Goal: Task Accomplishment & Management: Use online tool/utility

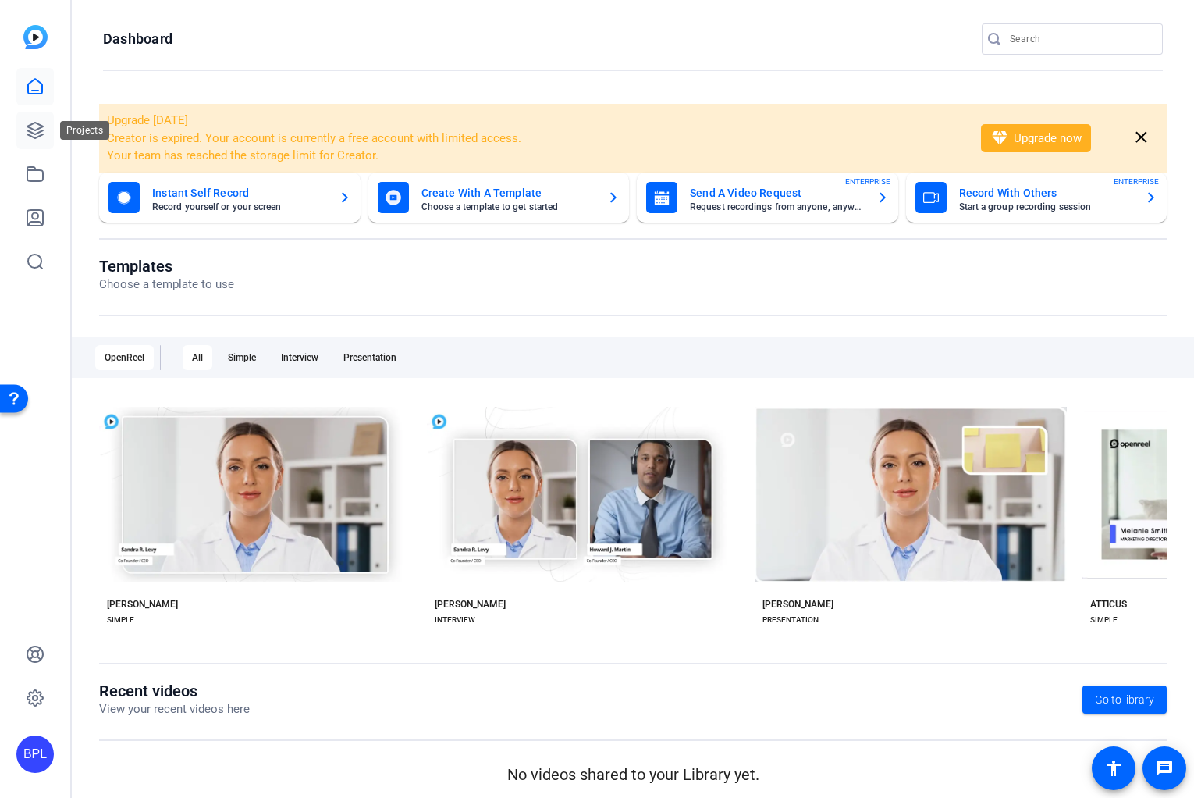
click at [31, 121] on icon at bounding box center [35, 130] width 19 height 19
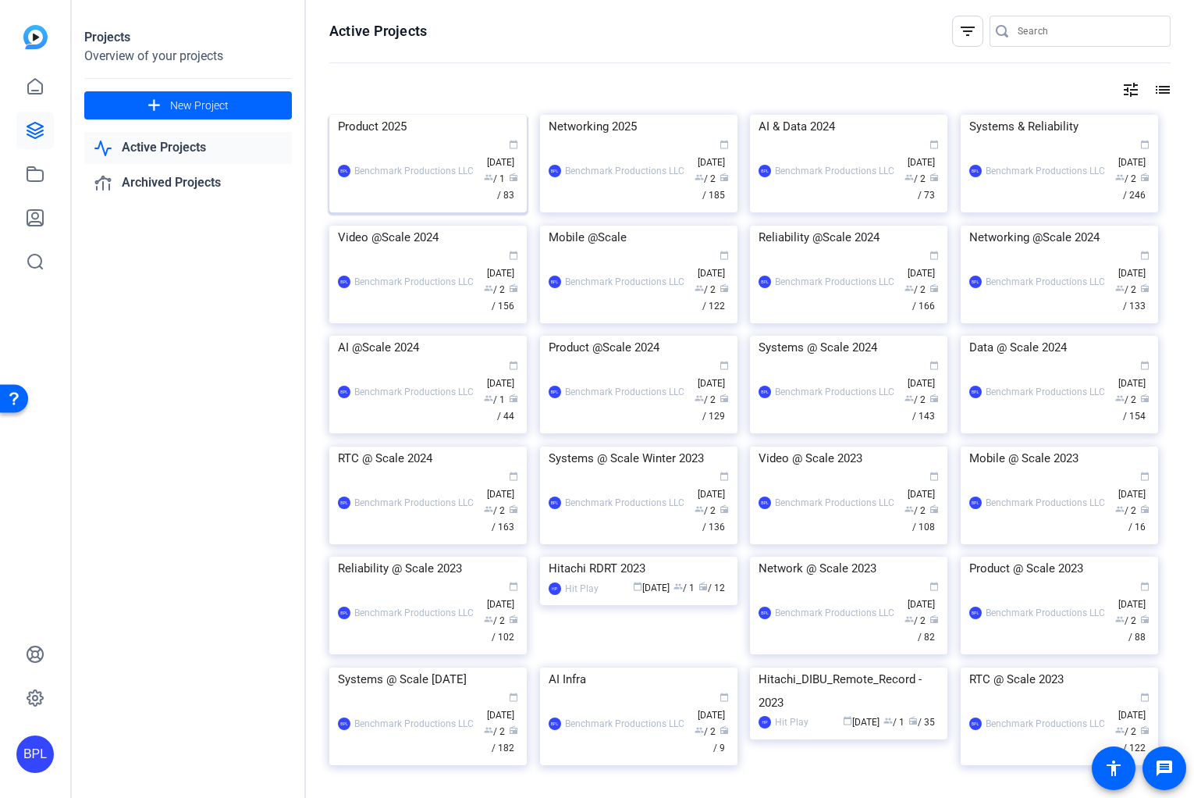
click at [442, 115] on img at bounding box center [427, 115] width 197 height 0
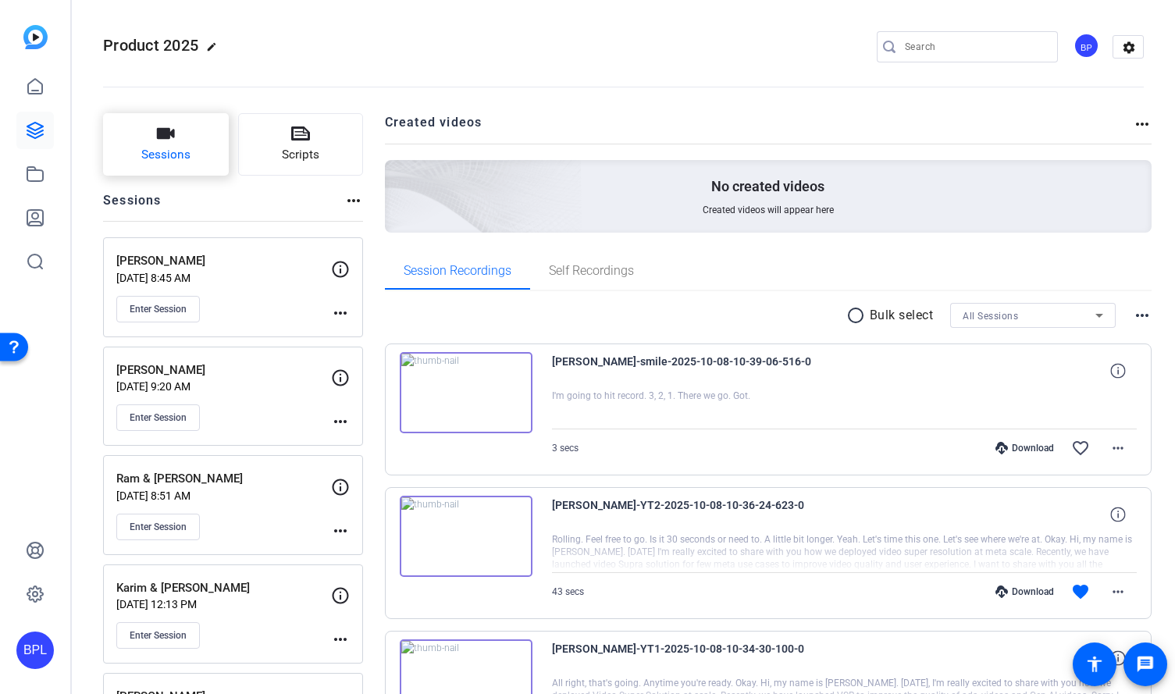
click at [162, 144] on button "Sessions" at bounding box center [166, 144] width 126 height 62
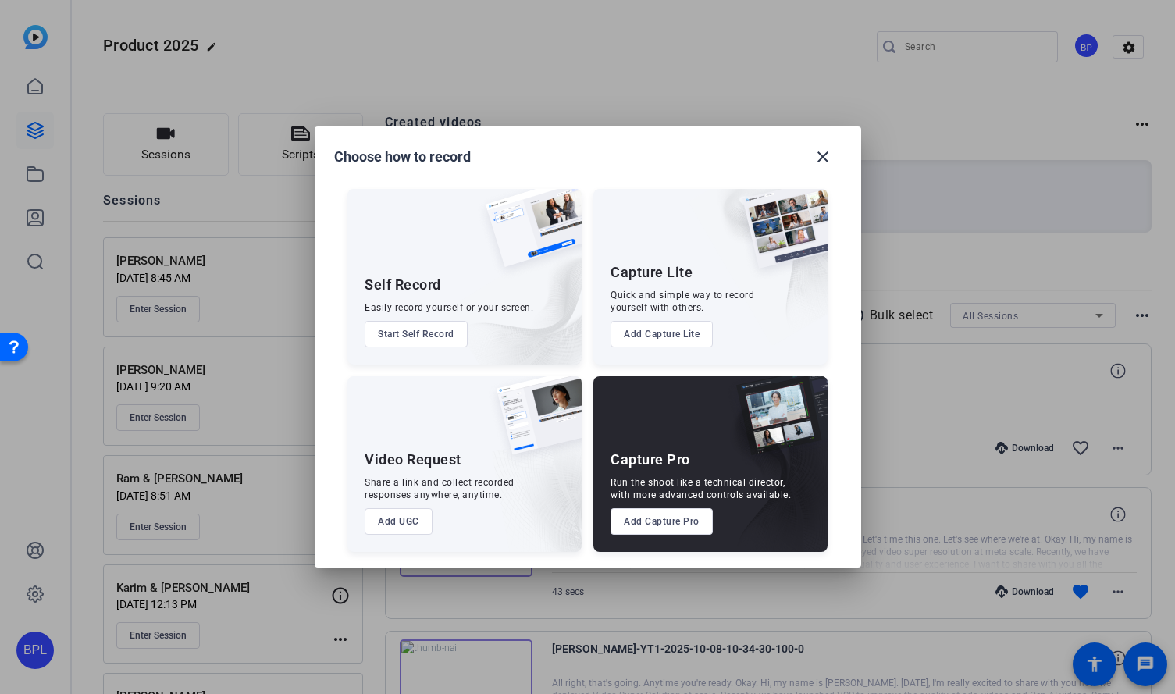
click at [698, 528] on button "Add Capture Pro" at bounding box center [661, 521] width 102 height 27
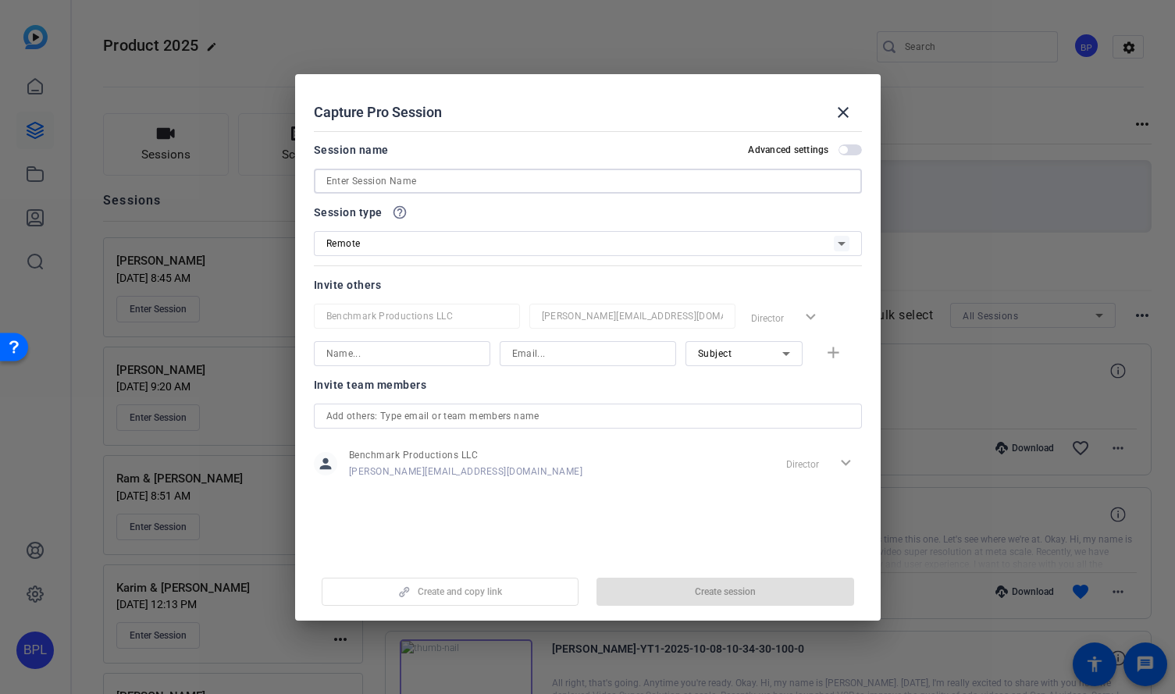
click at [435, 177] on input at bounding box center [587, 181] width 523 height 19
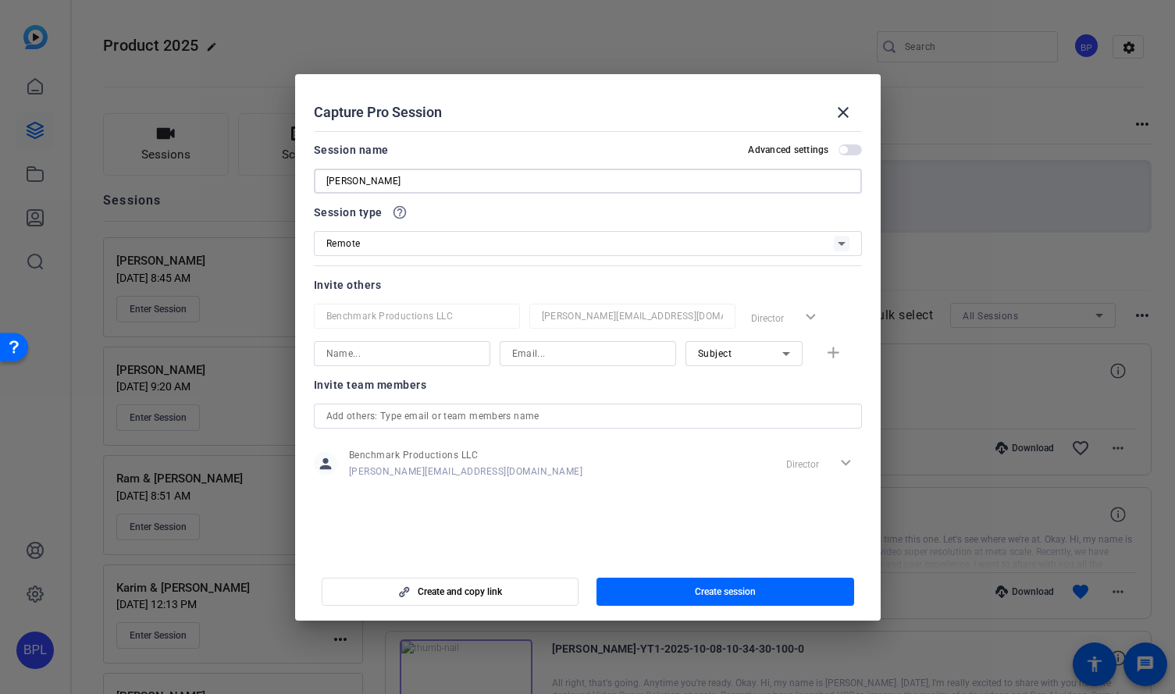
type input "[PERSON_NAME]"
click at [423, 363] on div at bounding box center [401, 353] width 151 height 25
type input "Jack"
type input "h"
type input "j"
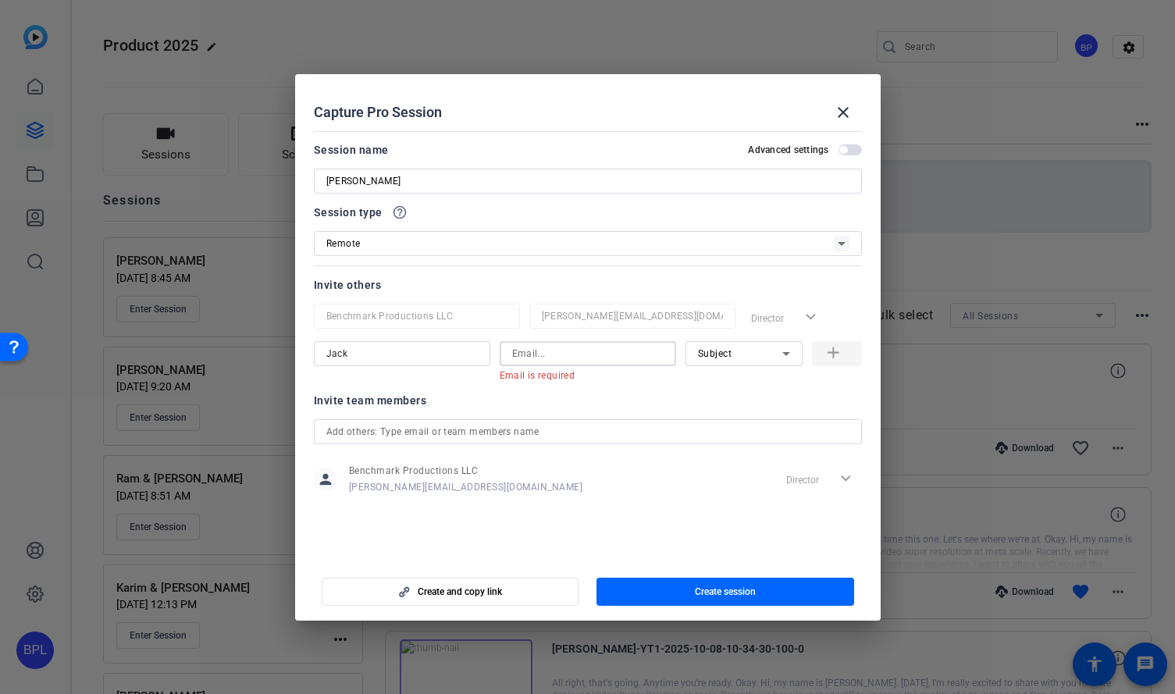
paste input "[EMAIL_ADDRESS][DOMAIN_NAME]"
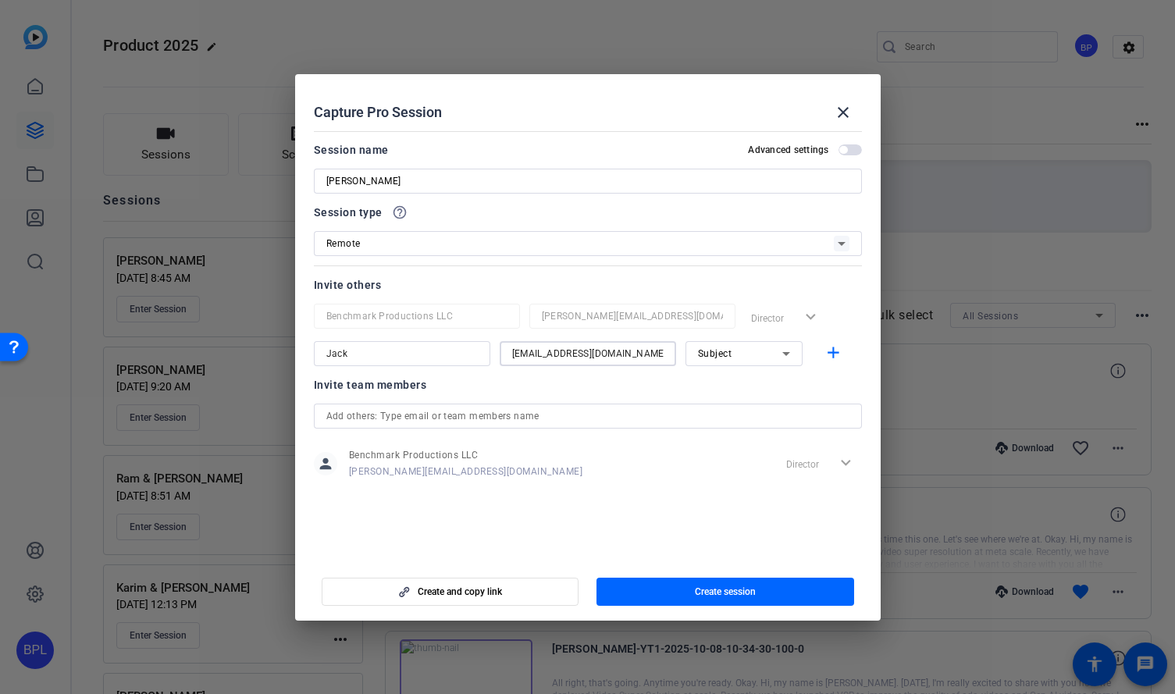
type input "[EMAIL_ADDRESS][DOMAIN_NAME]"
click at [734, 358] on div "Subject" at bounding box center [740, 353] width 84 height 20
click at [731, 407] on span "Watcher" at bounding box center [716, 409] width 37 height 19
click at [838, 359] on mat-icon "add" at bounding box center [833, 353] width 20 height 20
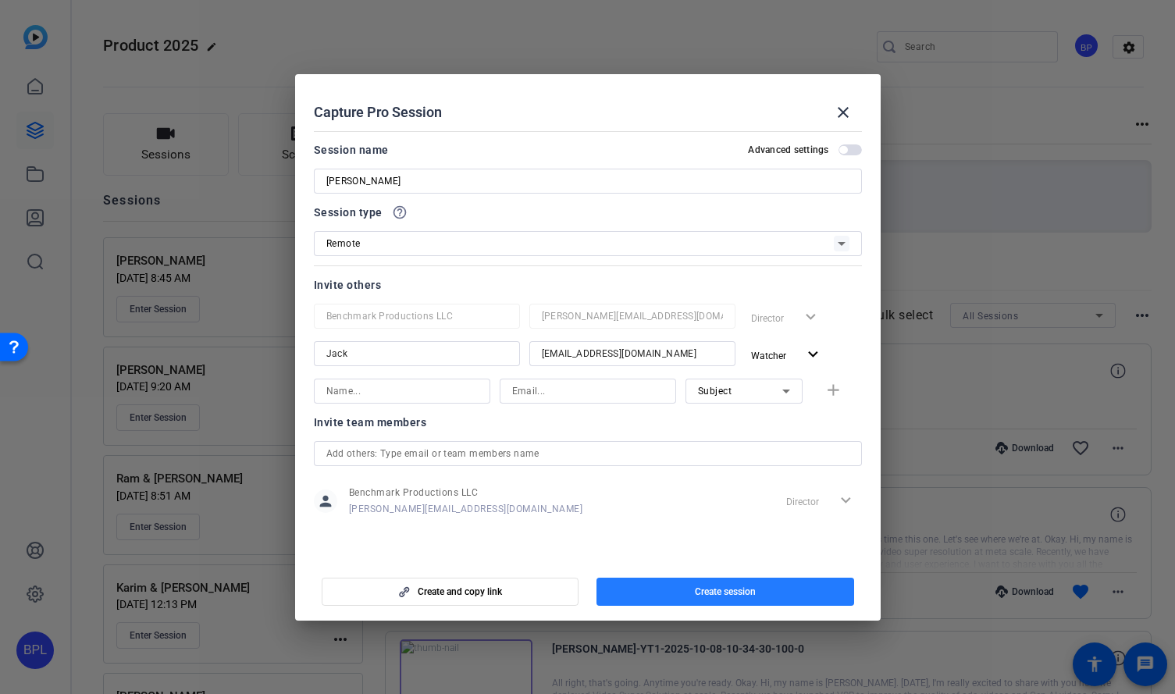
click at [733, 596] on span "Create session" at bounding box center [725, 591] width 61 height 12
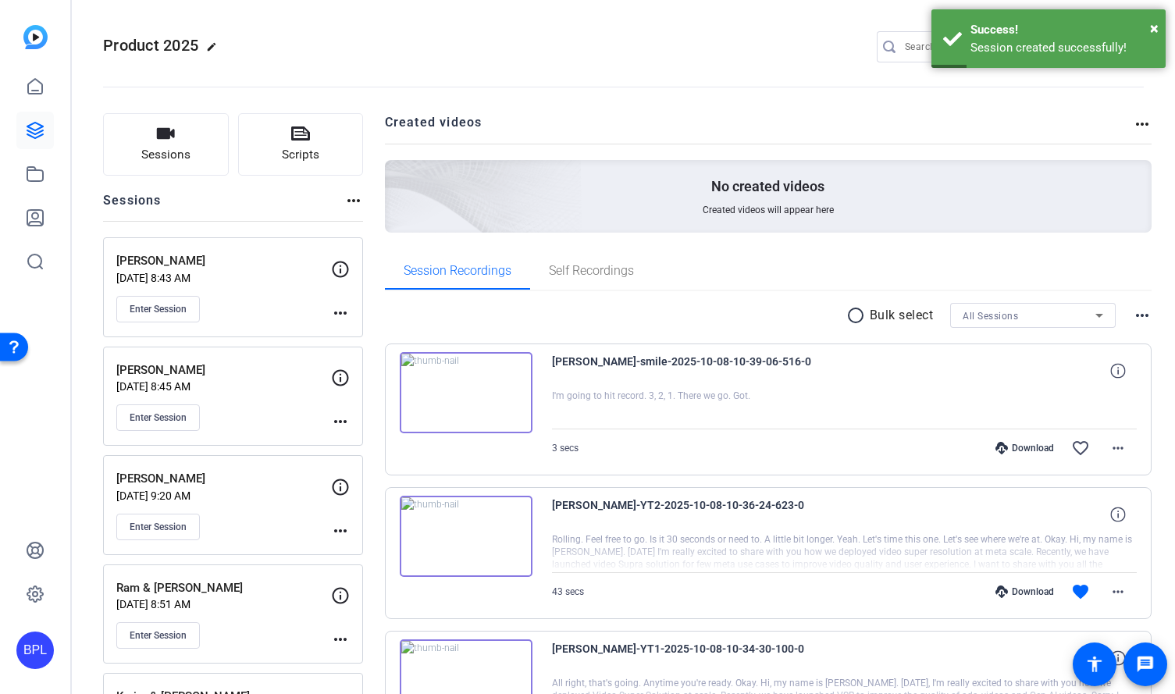
click at [663, 56] on div "Product 2025 edit BP settings" at bounding box center [623, 46] width 1040 height 23
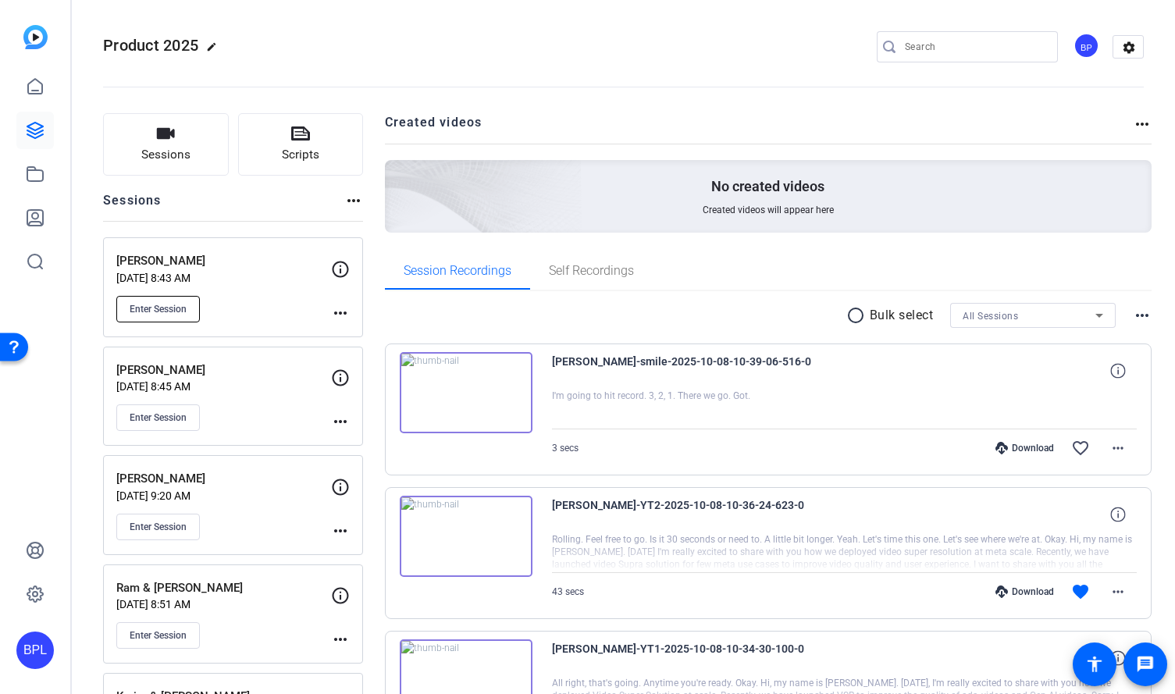
click at [164, 309] on span "Enter Session" at bounding box center [158, 309] width 57 height 12
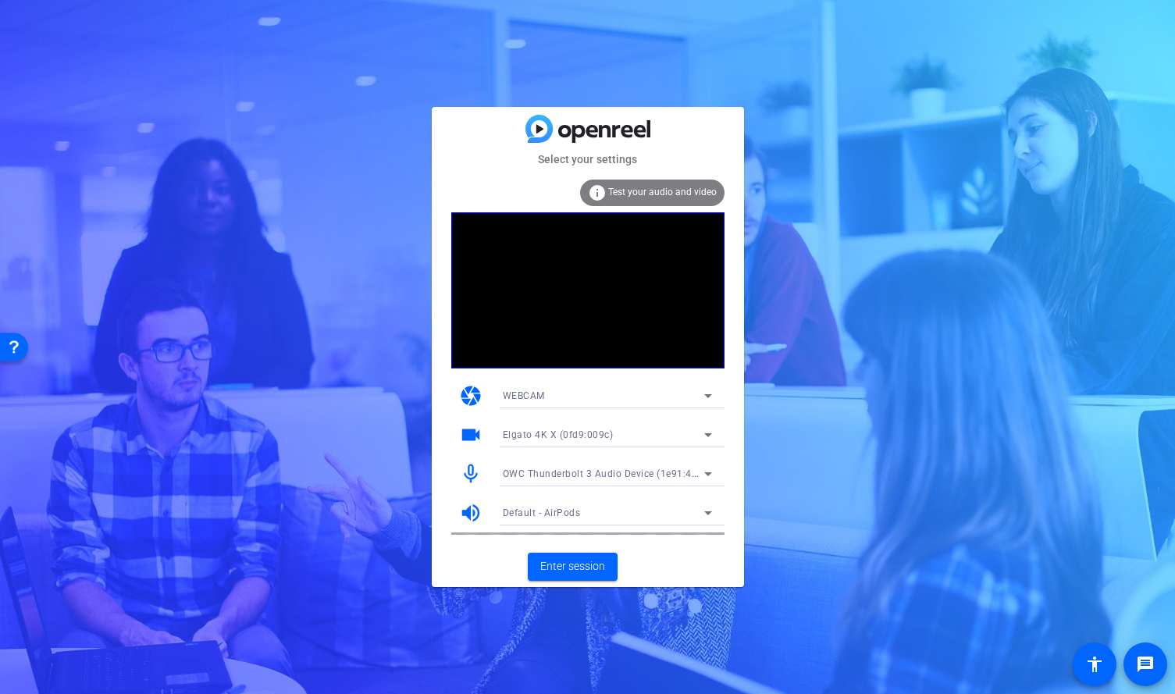
click at [556, 467] on div "OWC Thunderbolt 3 Audio Device (1e91:4001)" at bounding box center [603, 474] width 201 height 20
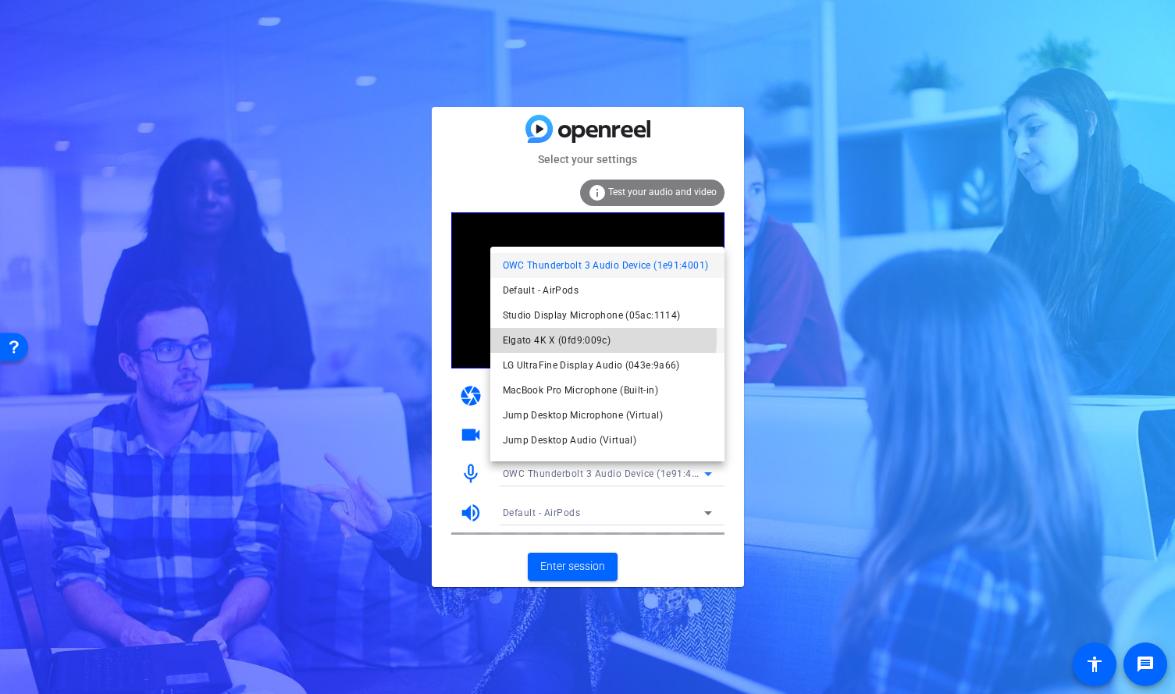
click at [570, 337] on span "Elgato 4K X (0fd9:009c)" at bounding box center [557, 340] width 108 height 19
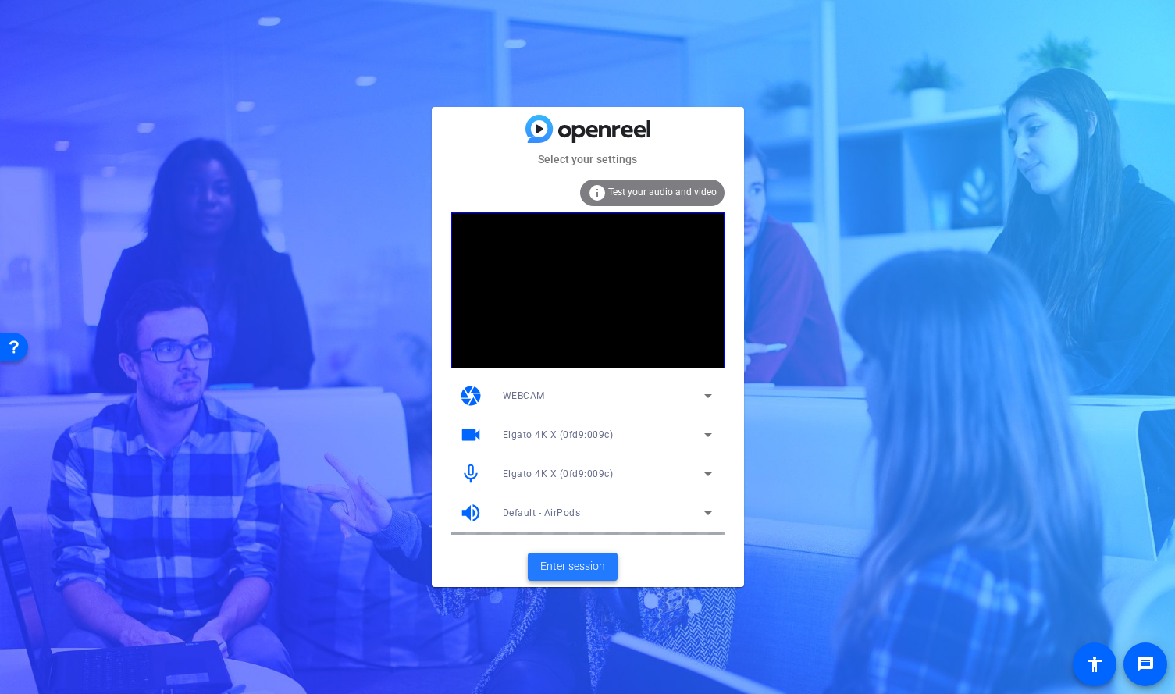
click at [588, 574] on span at bounding box center [573, 566] width 90 height 37
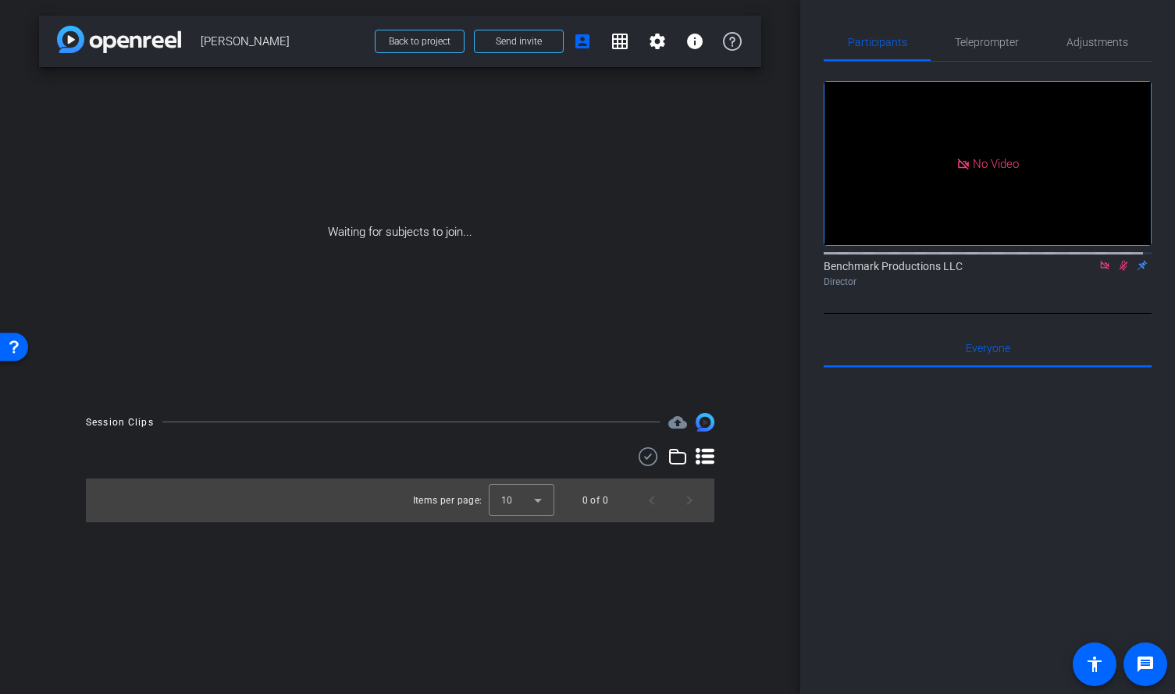
click at [1100, 269] on icon at bounding box center [1104, 265] width 9 height 9
click at [540, 37] on span "Send invite" at bounding box center [519, 41] width 46 height 12
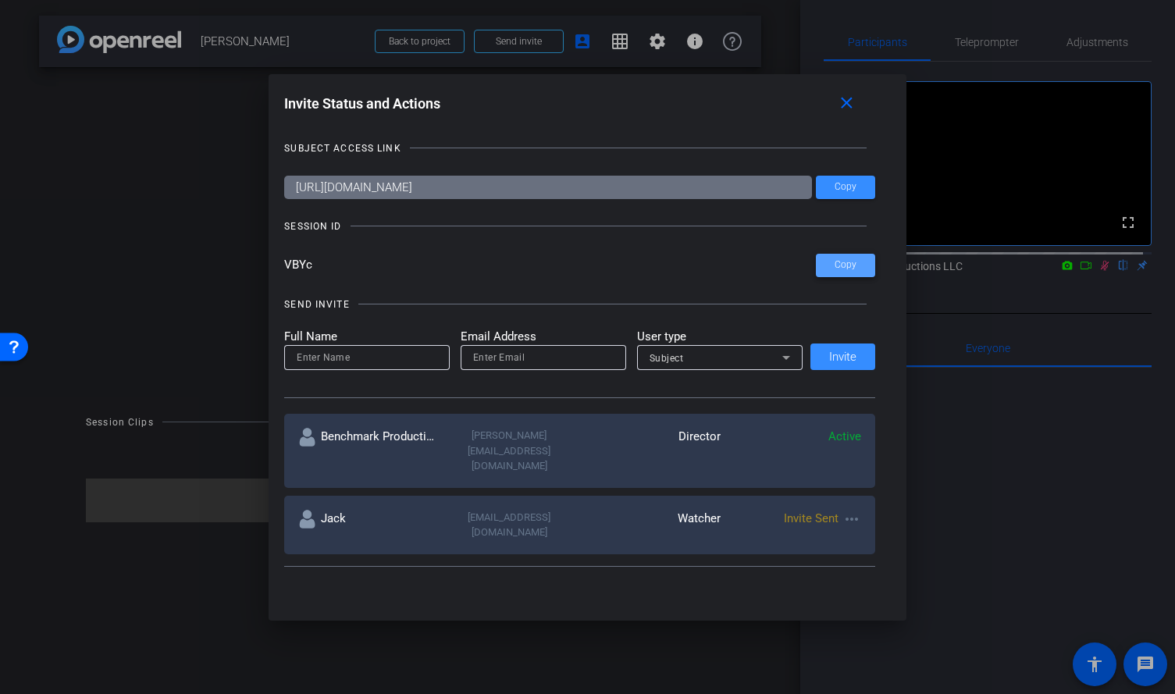
click at [849, 265] on span "Copy" at bounding box center [845, 265] width 22 height 12
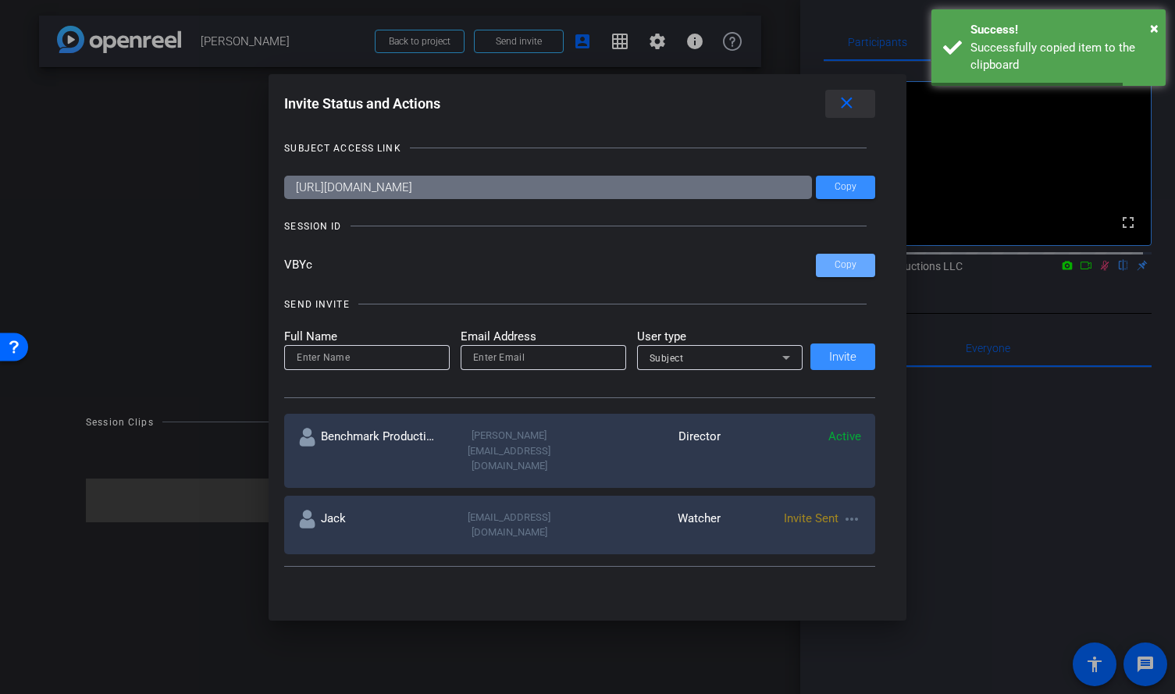
click at [856, 103] on mat-icon "close" at bounding box center [847, 104] width 20 height 20
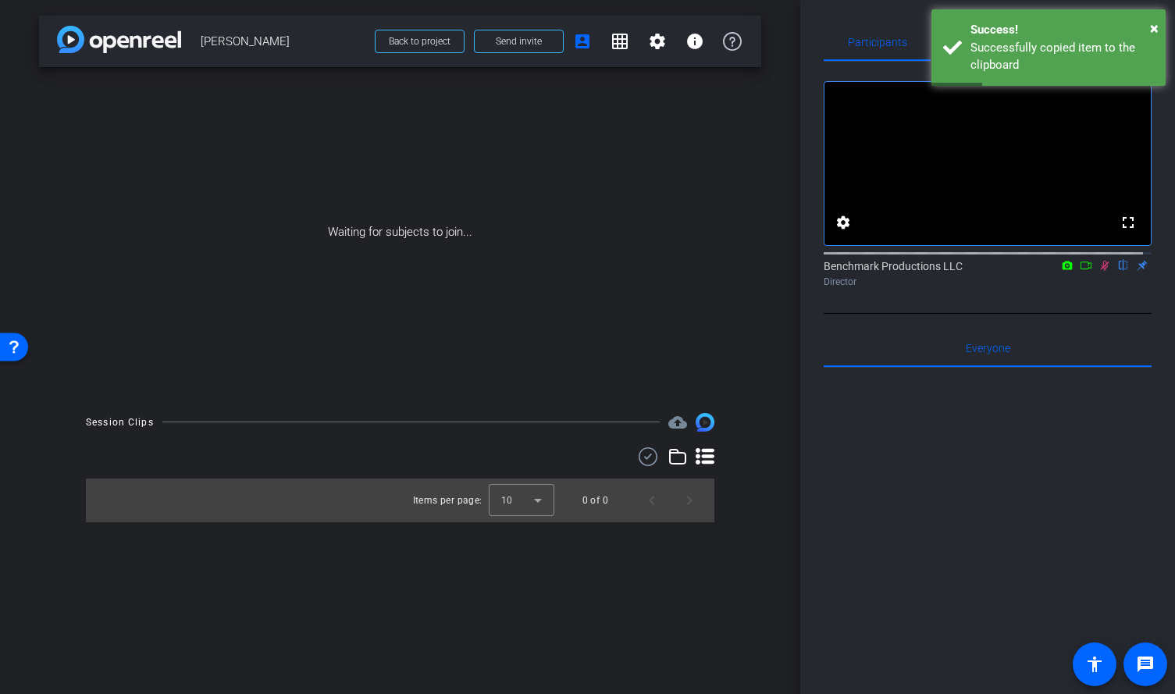
click at [1082, 269] on icon at bounding box center [1085, 265] width 11 height 8
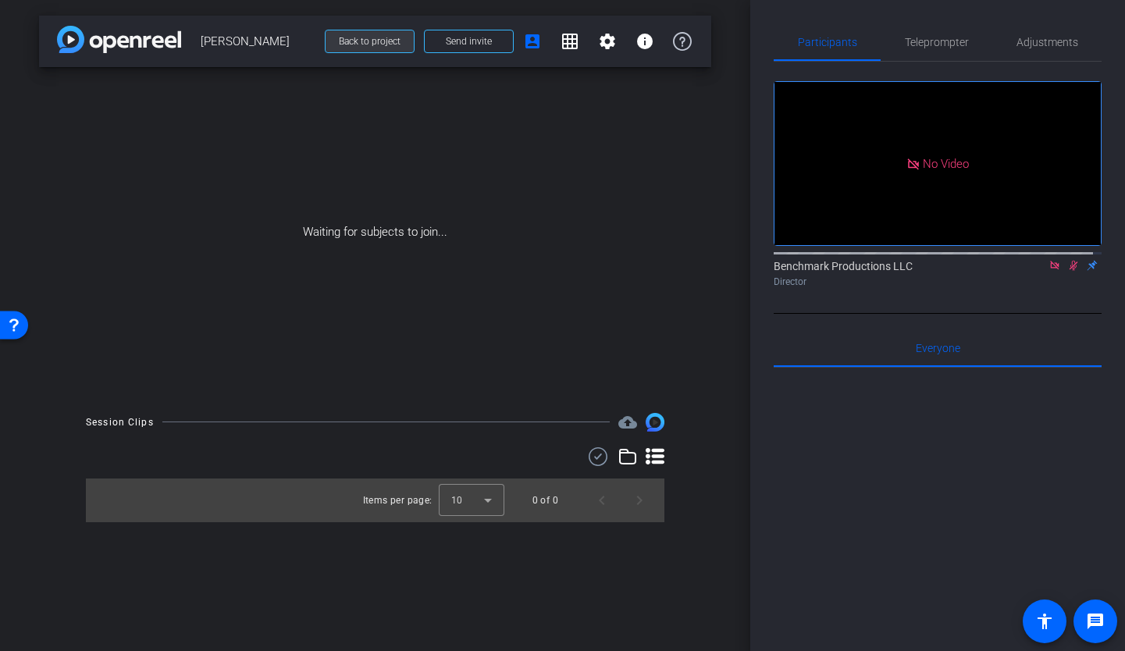
click at [365, 41] on span "Back to project" at bounding box center [370, 41] width 62 height 11
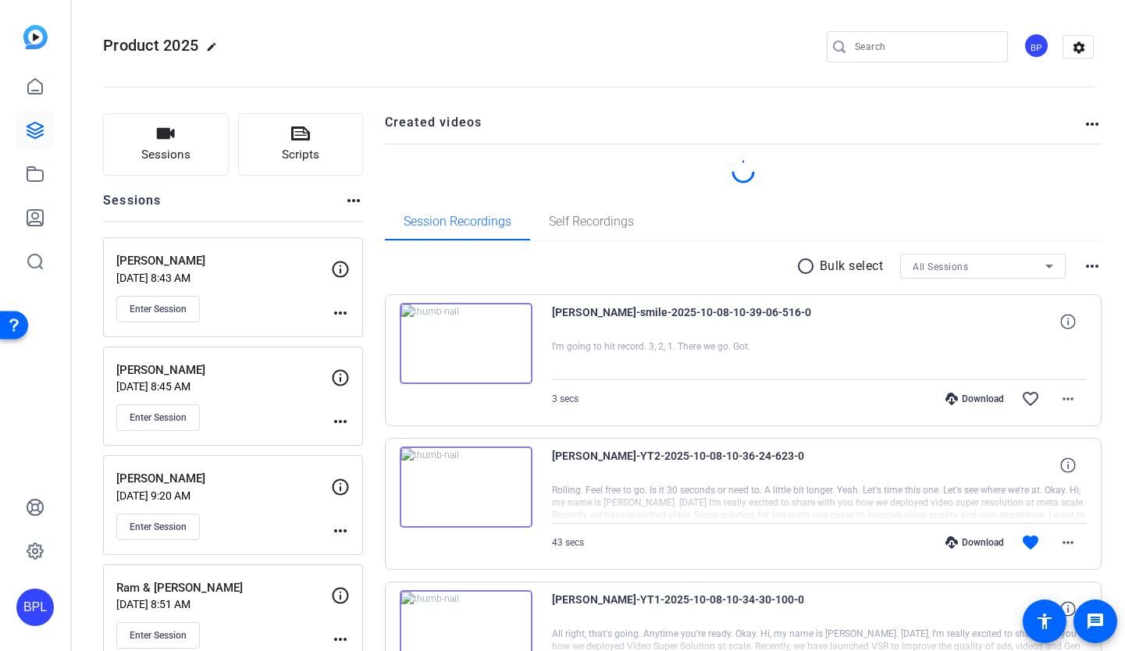
click at [342, 312] on mat-icon "more_horiz" at bounding box center [340, 313] width 19 height 19
click at [392, 332] on span "Edit Session" at bounding box center [378, 335] width 71 height 19
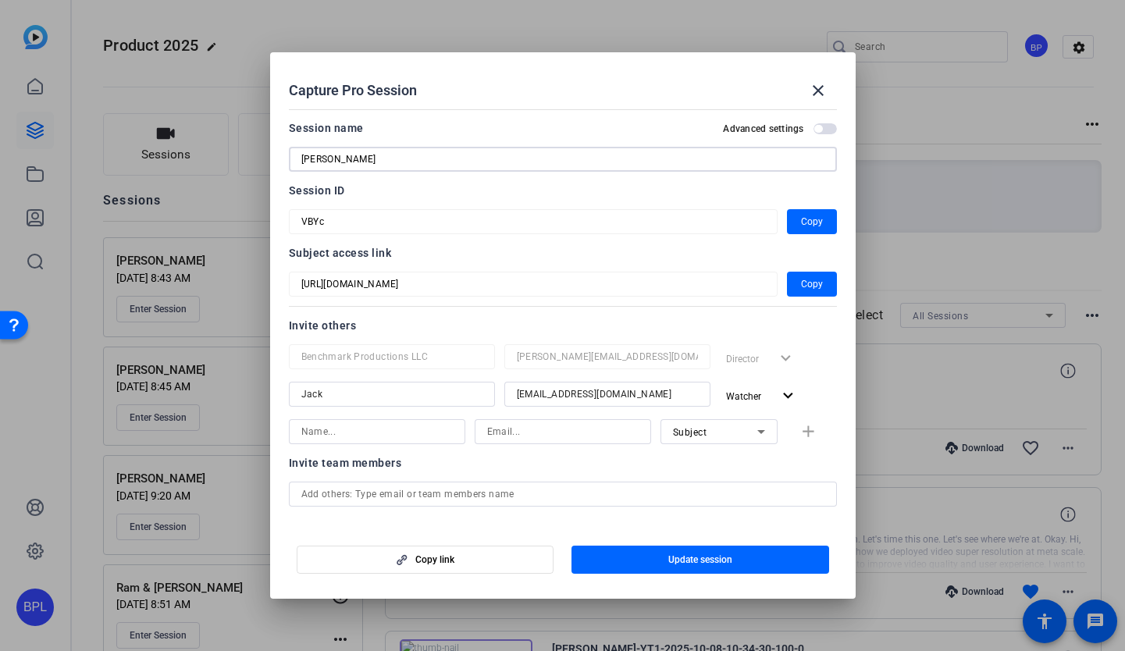
click at [361, 159] on input "[PERSON_NAME]" at bounding box center [562, 159] width 523 height 19
type input "[PERSON_NAME]"
click at [716, 556] on span "Update session" at bounding box center [700, 559] width 64 height 12
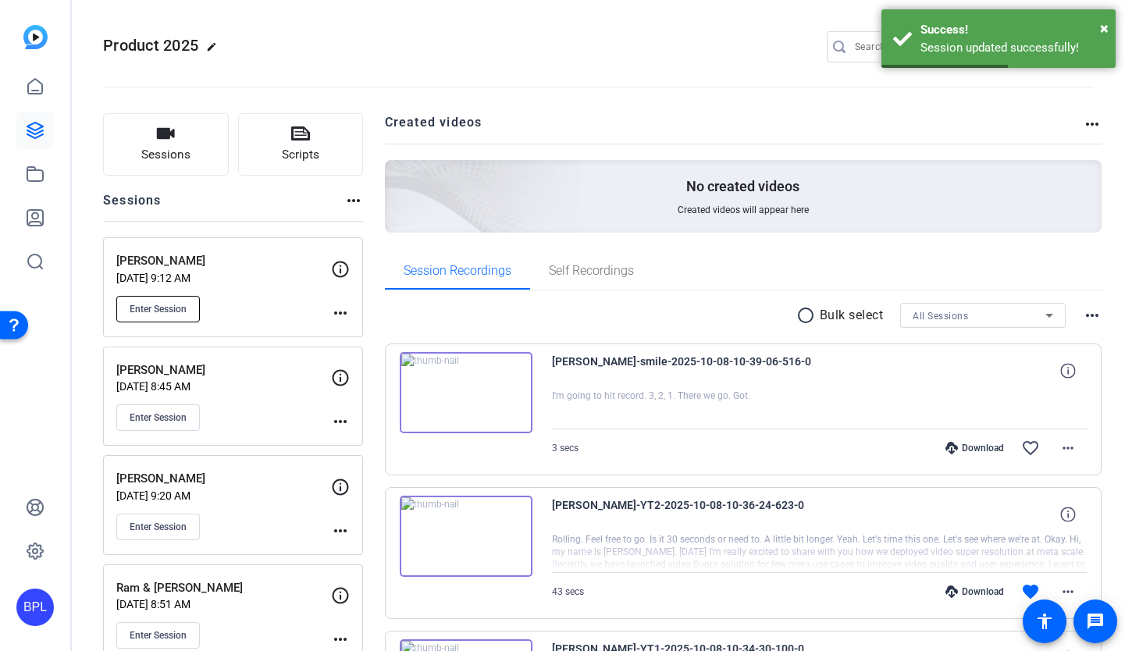
click at [166, 311] on span "Enter Session" at bounding box center [158, 309] width 57 height 12
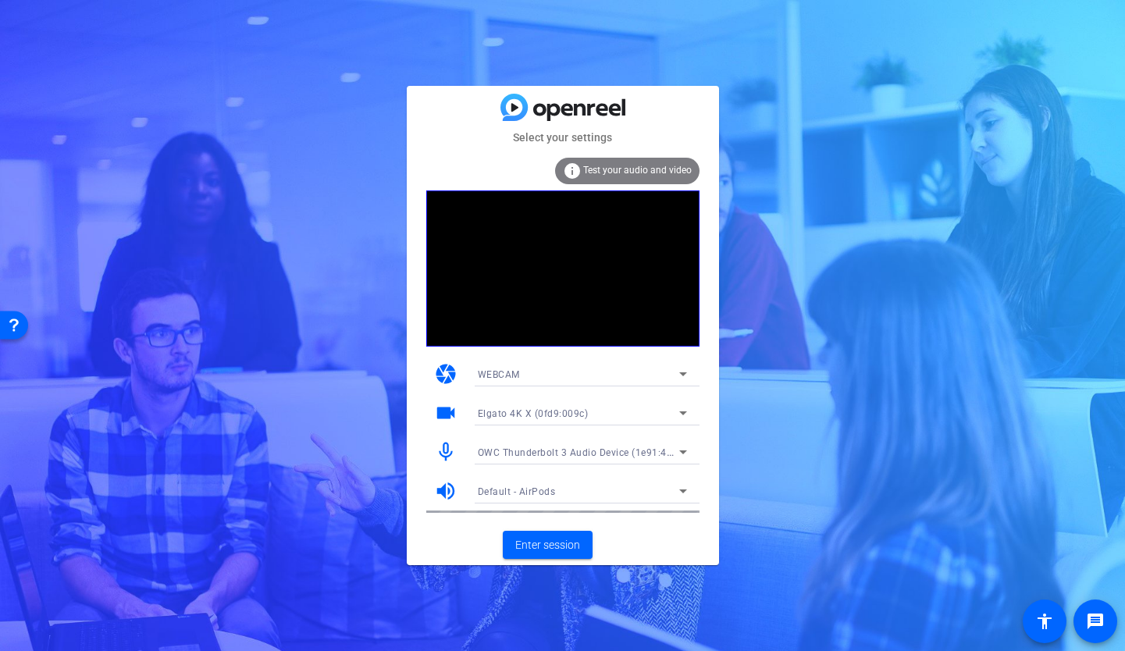
click at [568, 448] on span "OWC Thunderbolt 3 Audio Device (1e91:4001)" at bounding box center [583, 452] width 210 height 12
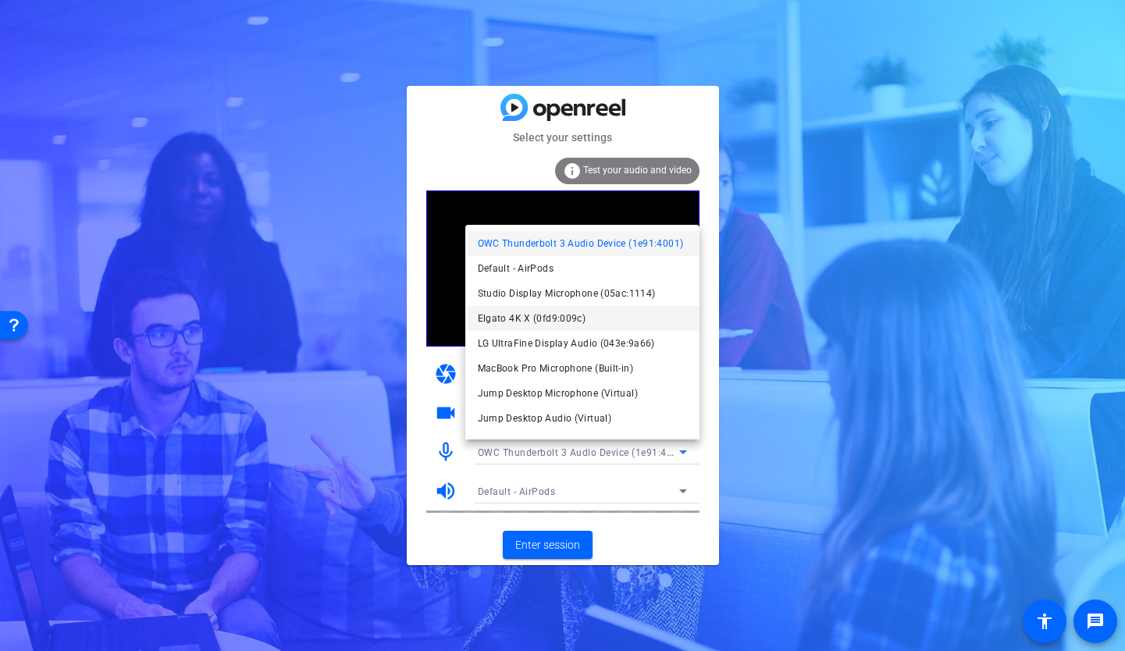
click at [552, 316] on span "Elgato 4K X (0fd9:009c)" at bounding box center [532, 318] width 108 height 19
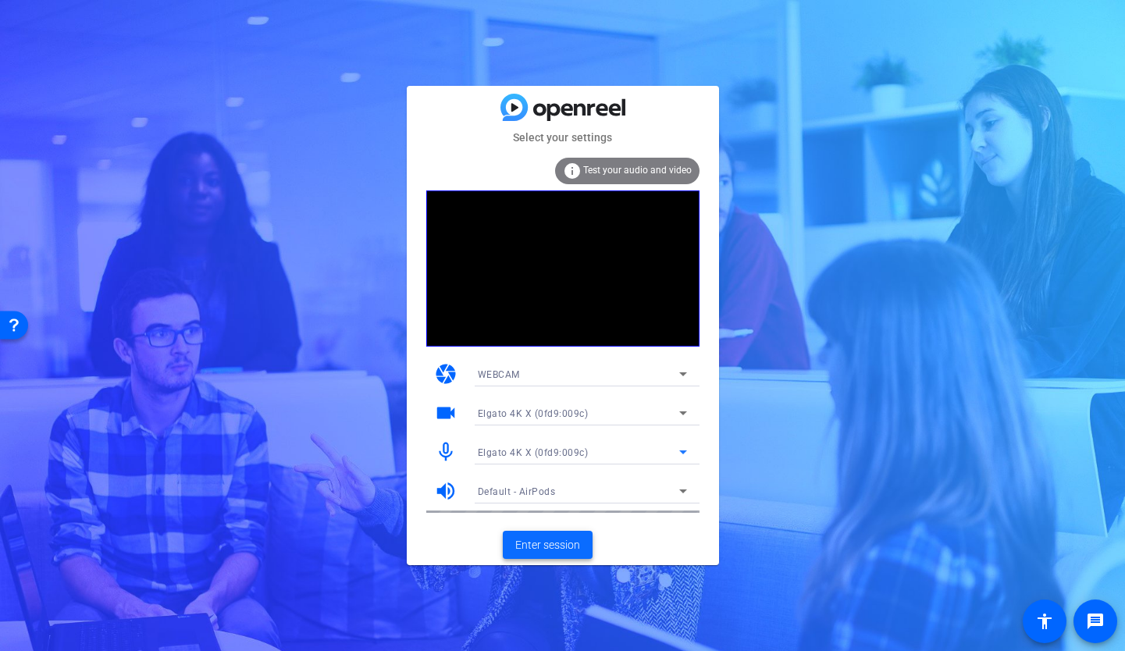
click at [554, 557] on span at bounding box center [548, 544] width 90 height 37
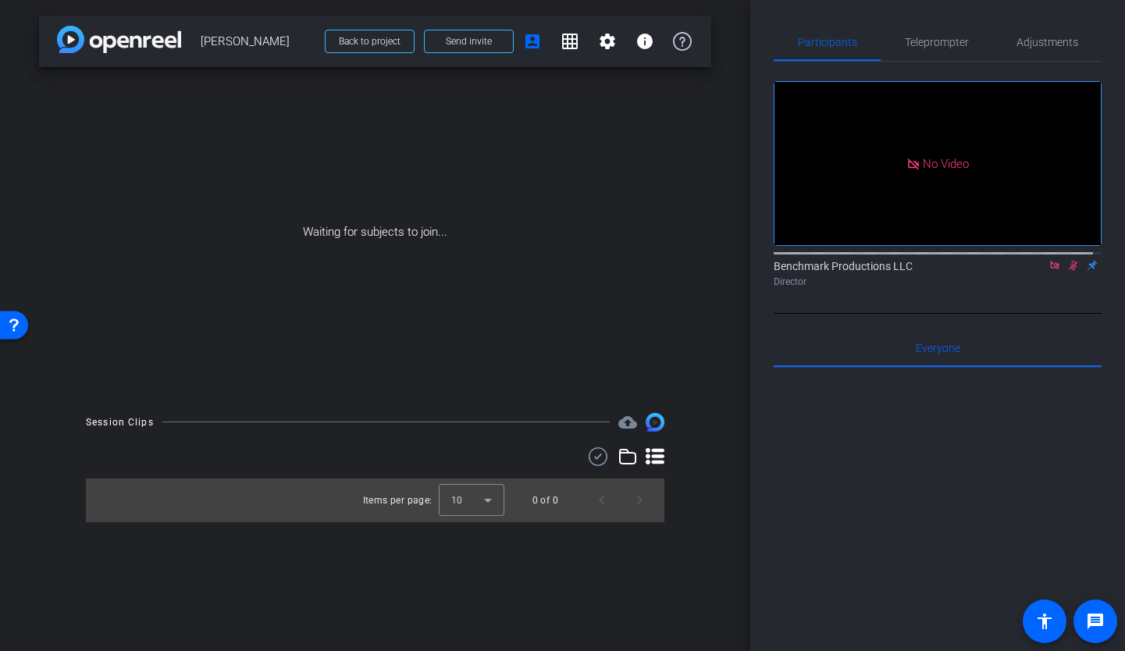
click at [1050, 269] on icon at bounding box center [1054, 265] width 9 height 9
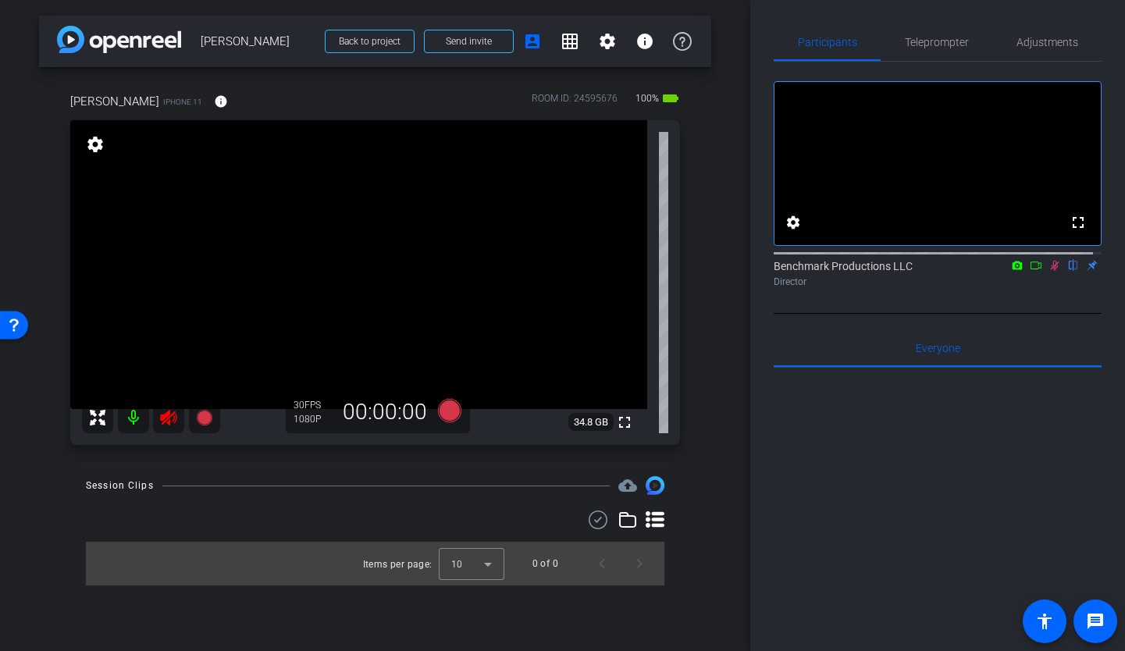
click at [139, 412] on mat-icon at bounding box center [133, 417] width 31 height 31
click at [1029, 271] on icon at bounding box center [1035, 265] width 12 height 11
click at [1054, 37] on span "Adjustments" at bounding box center [1047, 42] width 62 height 11
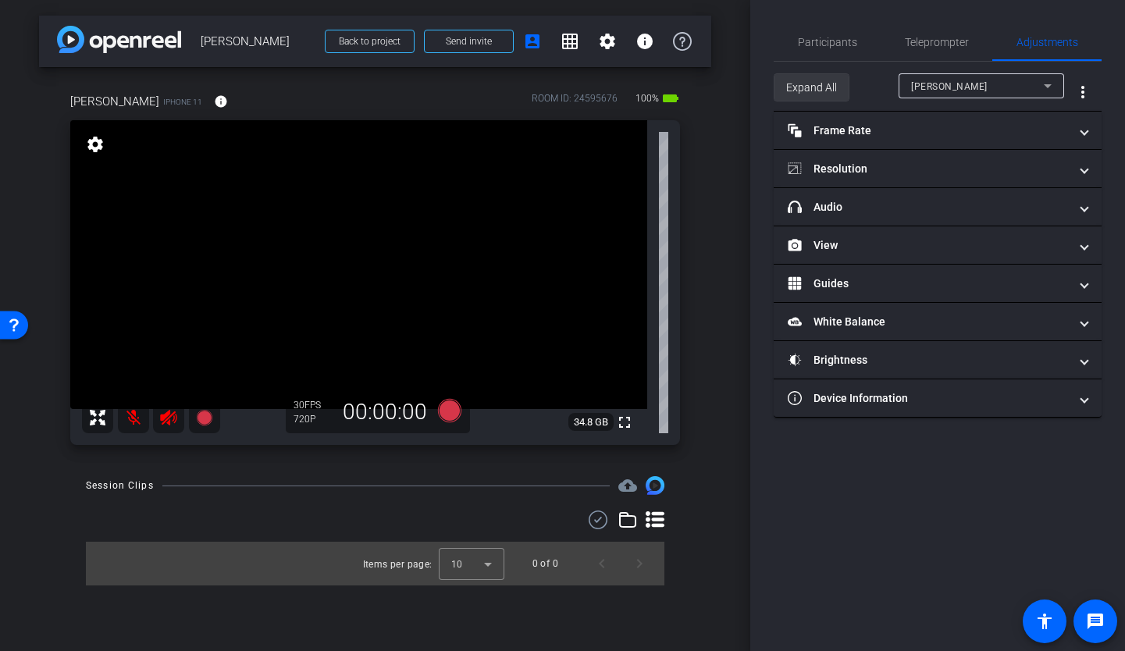
click at [812, 88] on span "Expand All" at bounding box center [811, 88] width 51 height 30
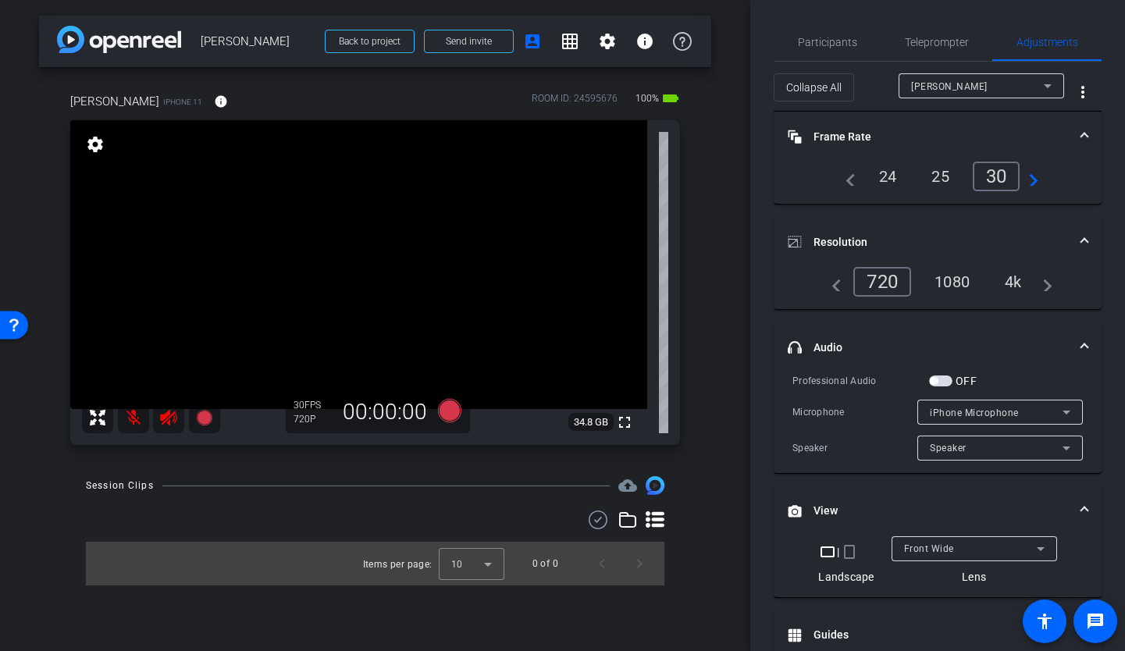
click at [1004, 281] on div "4k" at bounding box center [1013, 281] width 41 height 27
click at [930, 549] on span "Front Wide" at bounding box center [929, 548] width 50 height 11
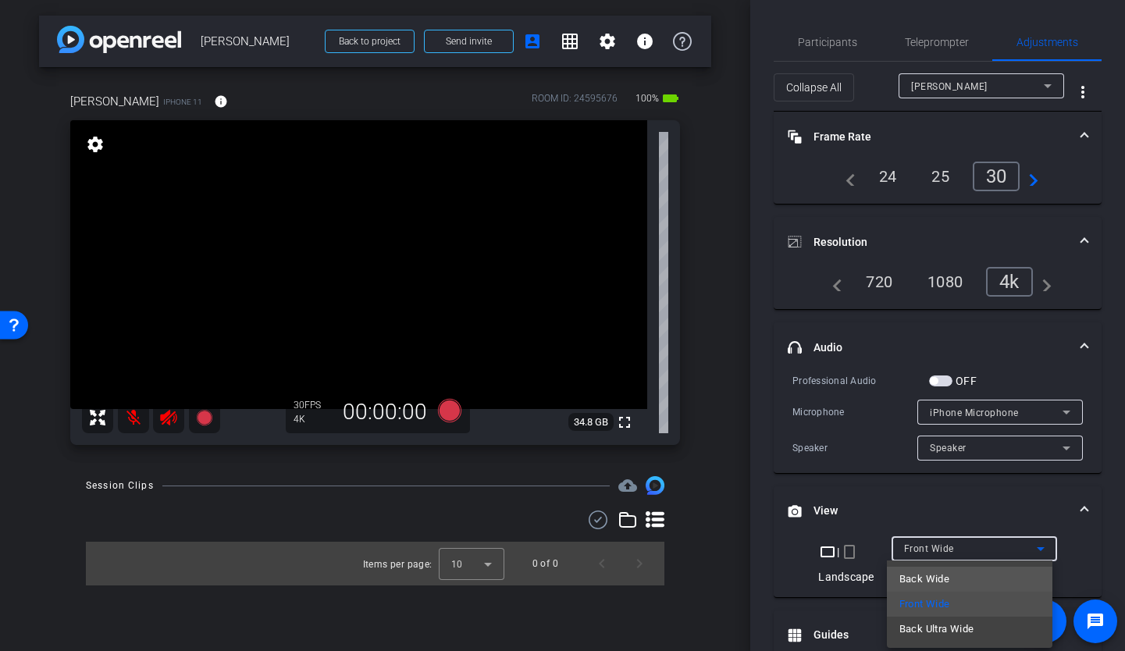
click at [920, 578] on span "Back Wide" at bounding box center [924, 579] width 50 height 19
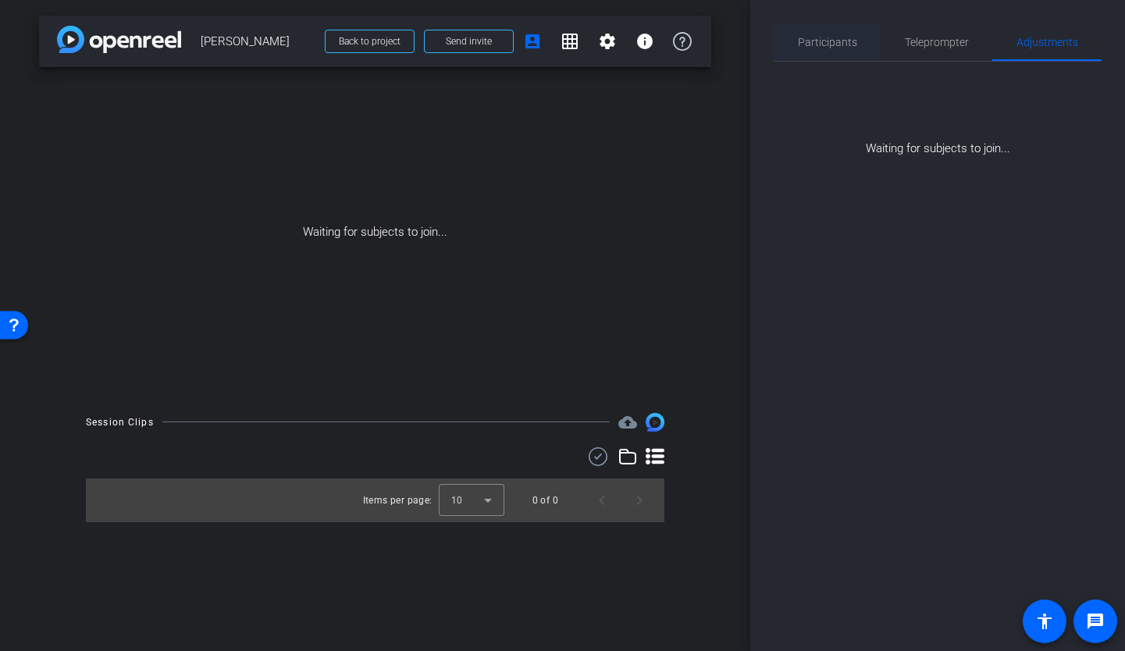
drag, startPoint x: 802, startPoint y: 44, endPoint x: 834, endPoint y: 47, distance: 32.9
click at [802, 44] on span "Participants" at bounding box center [827, 42] width 59 height 11
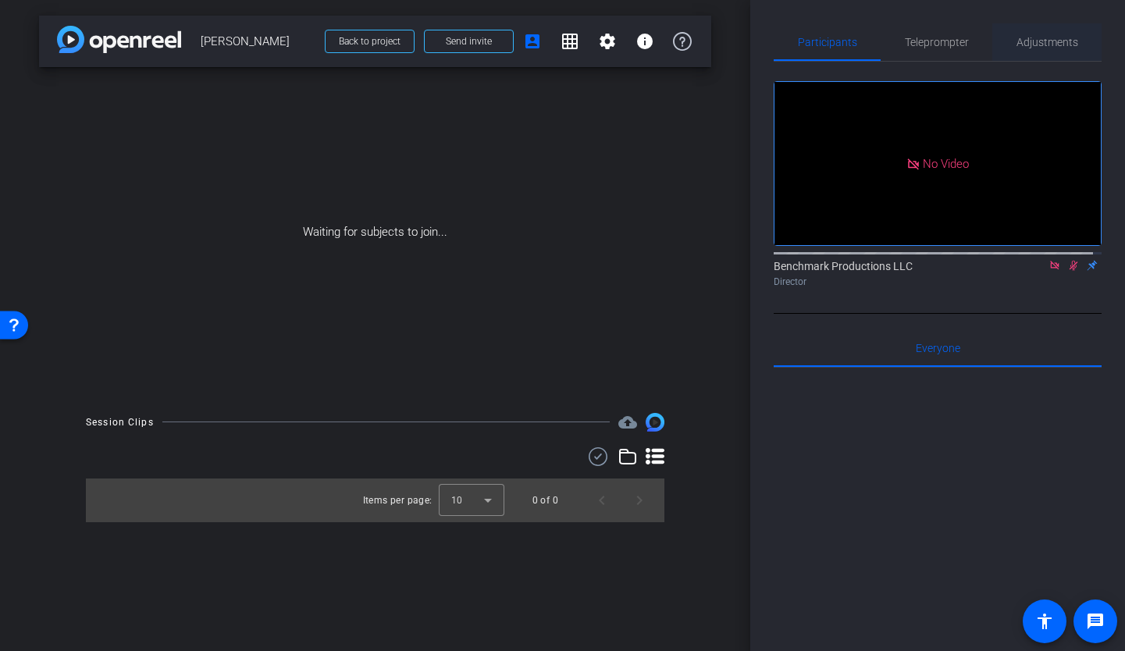
click at [1045, 51] on span "Adjustments" at bounding box center [1047, 41] width 62 height 37
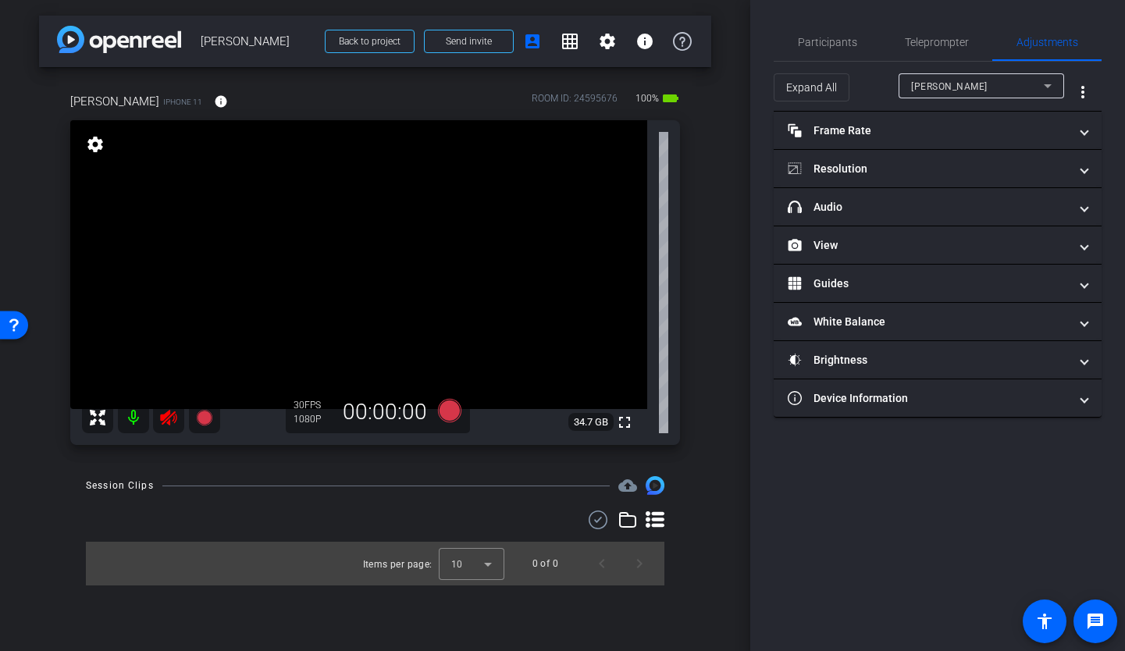
click at [139, 421] on mat-icon at bounding box center [133, 417] width 31 height 31
click at [811, 88] on span "Expand All" at bounding box center [811, 88] width 51 height 30
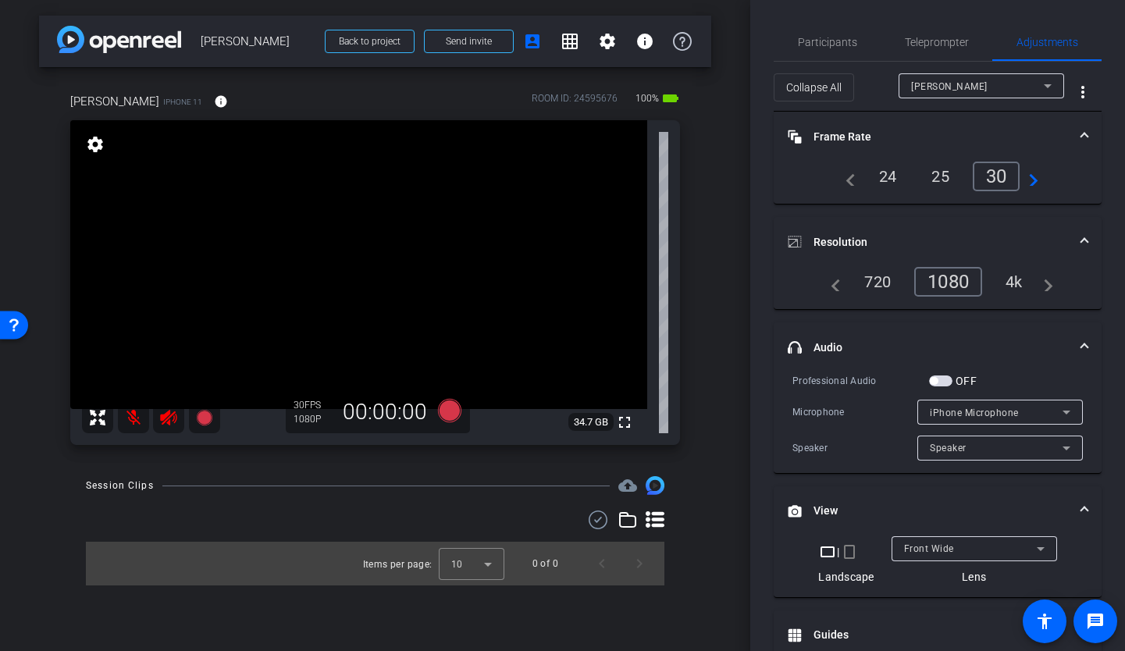
click at [1016, 283] on div "4k" at bounding box center [1014, 281] width 41 height 27
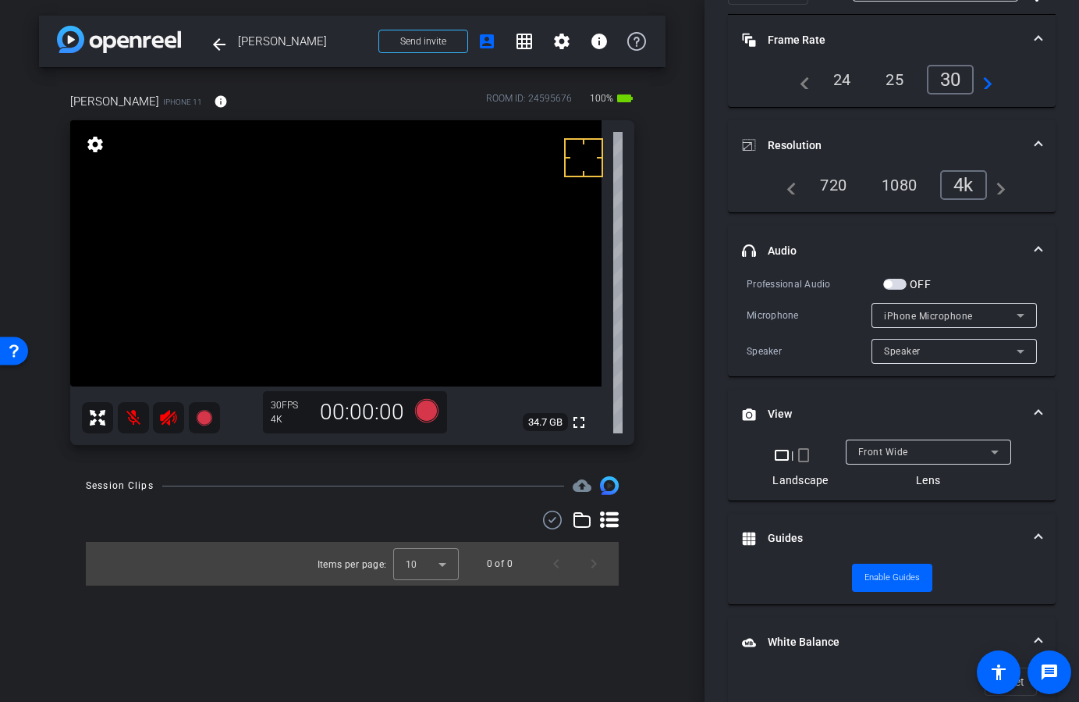
scroll to position [176, 0]
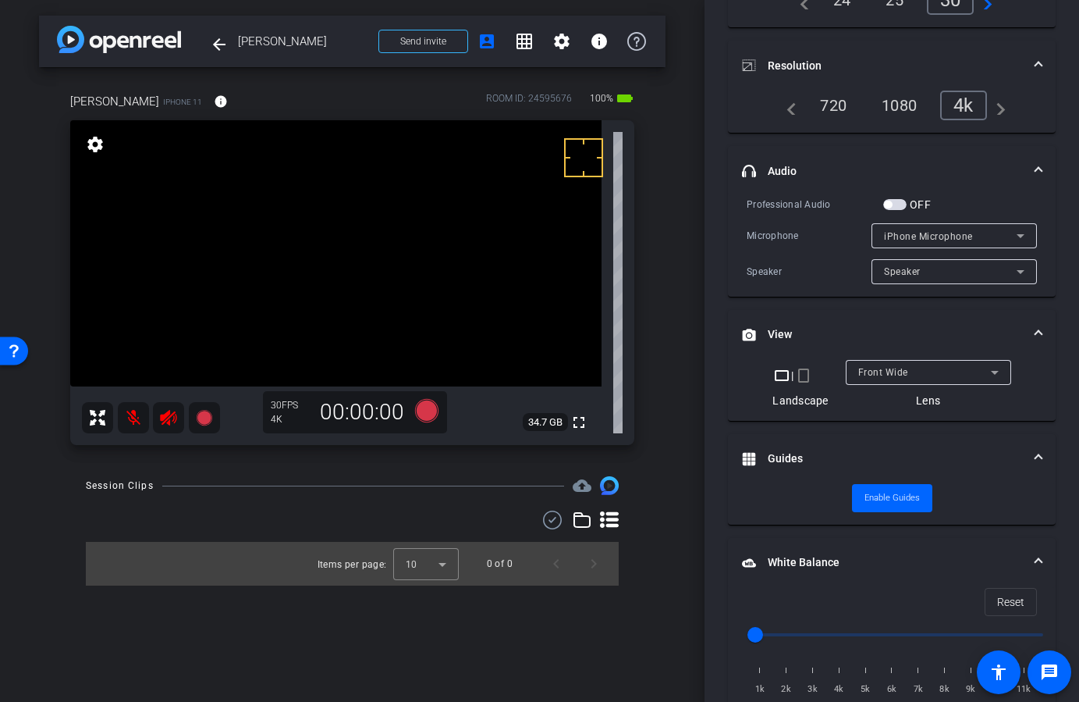
click at [894, 372] on span "Front Wide" at bounding box center [883, 372] width 50 height 11
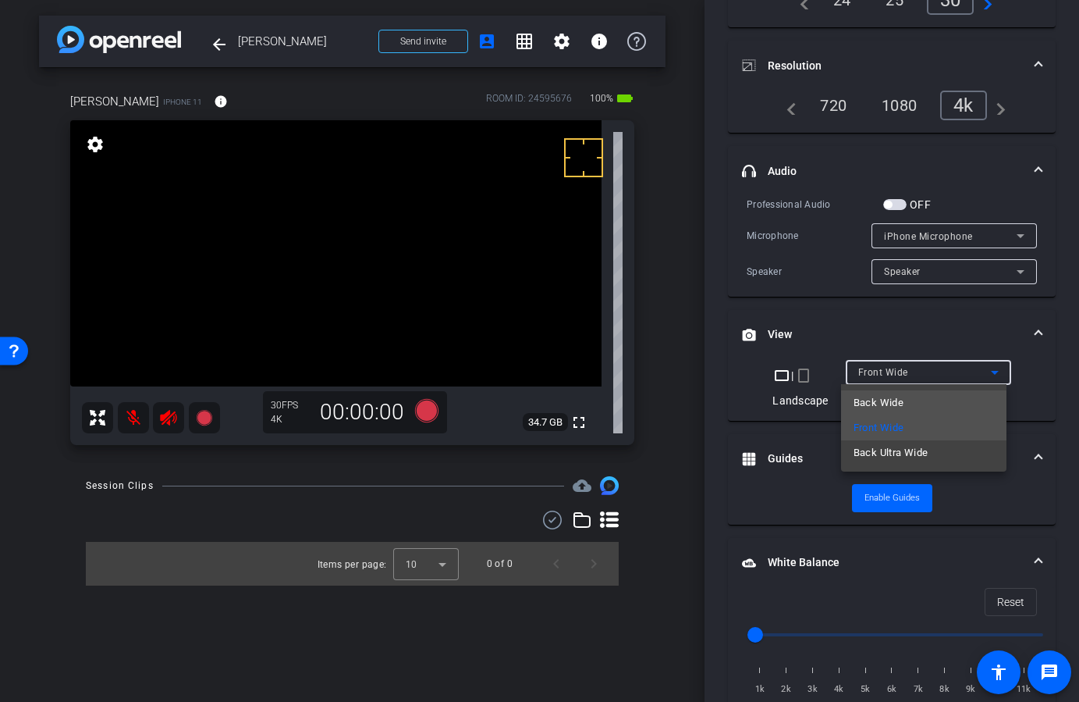
click at [898, 403] on span "Back Wide" at bounding box center [879, 402] width 50 height 19
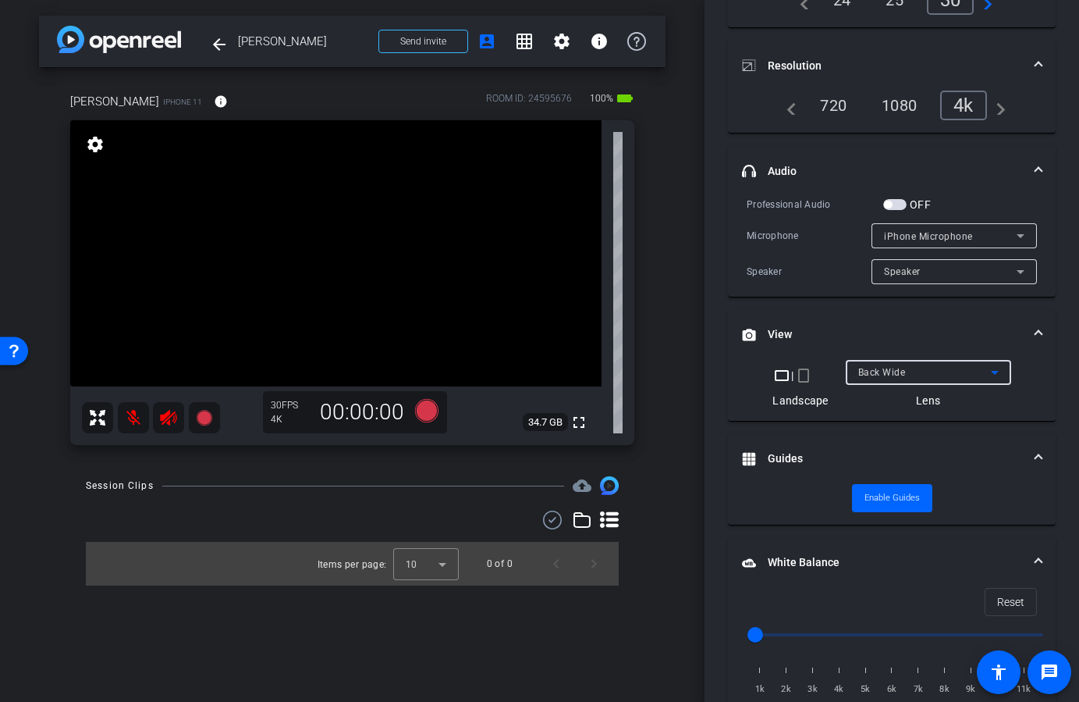
click at [892, 371] on span "Back Wide" at bounding box center [882, 372] width 48 height 11
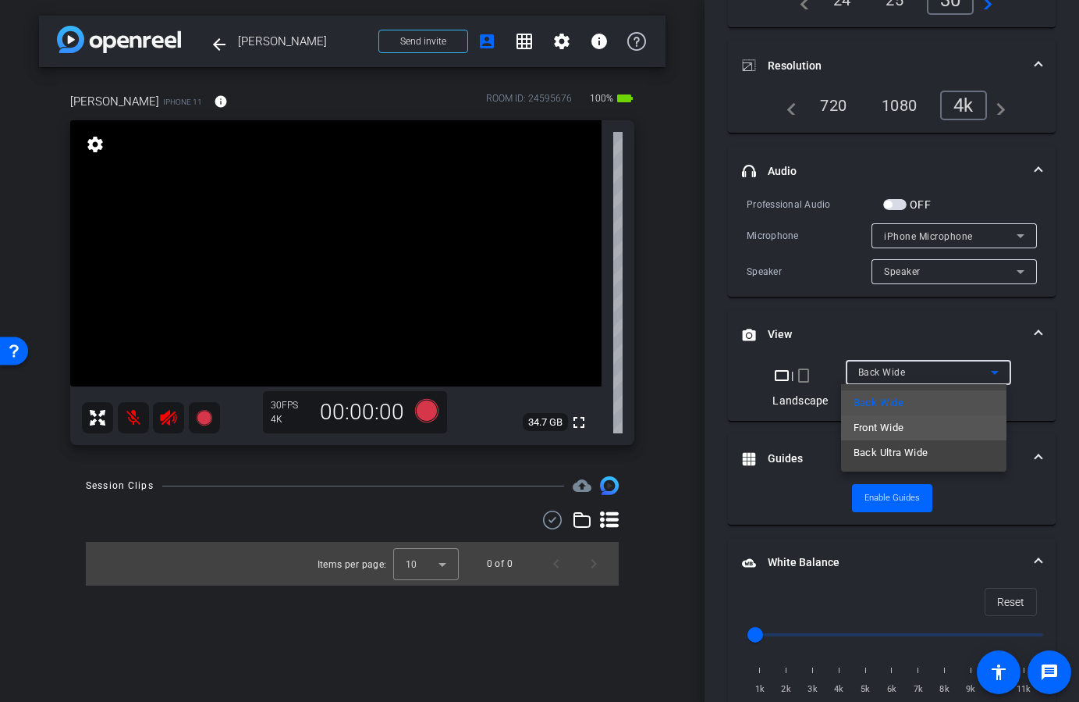
click at [881, 428] on span "Front Wide" at bounding box center [879, 427] width 51 height 19
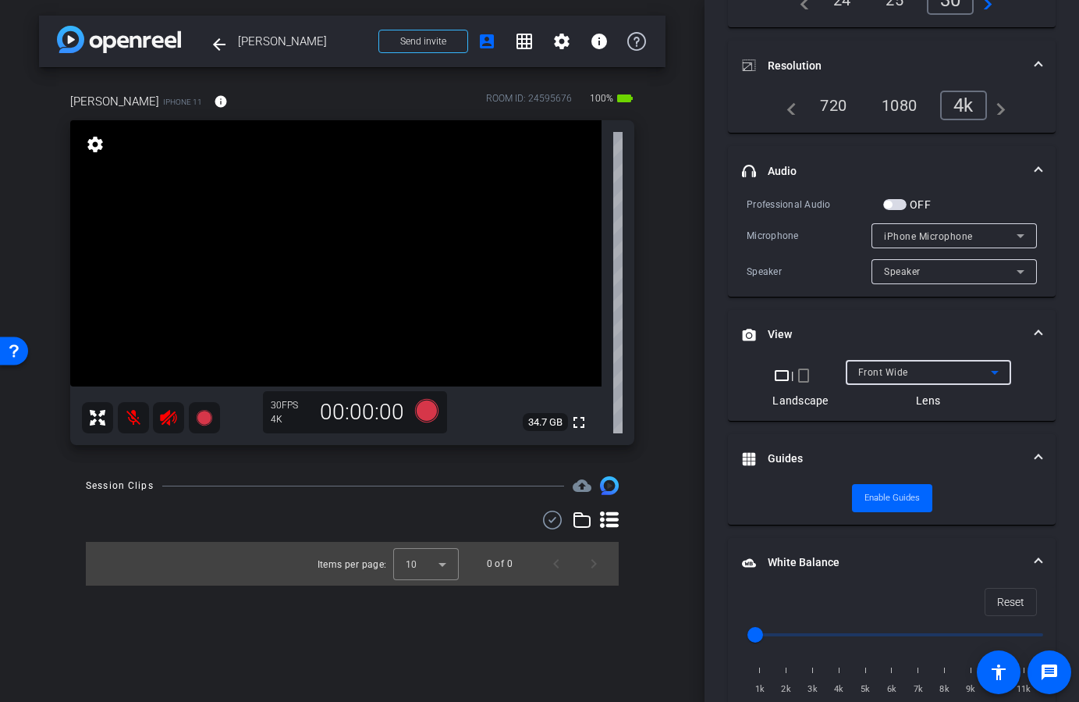
click at [881, 371] on span "Front Wide" at bounding box center [883, 372] width 50 height 11
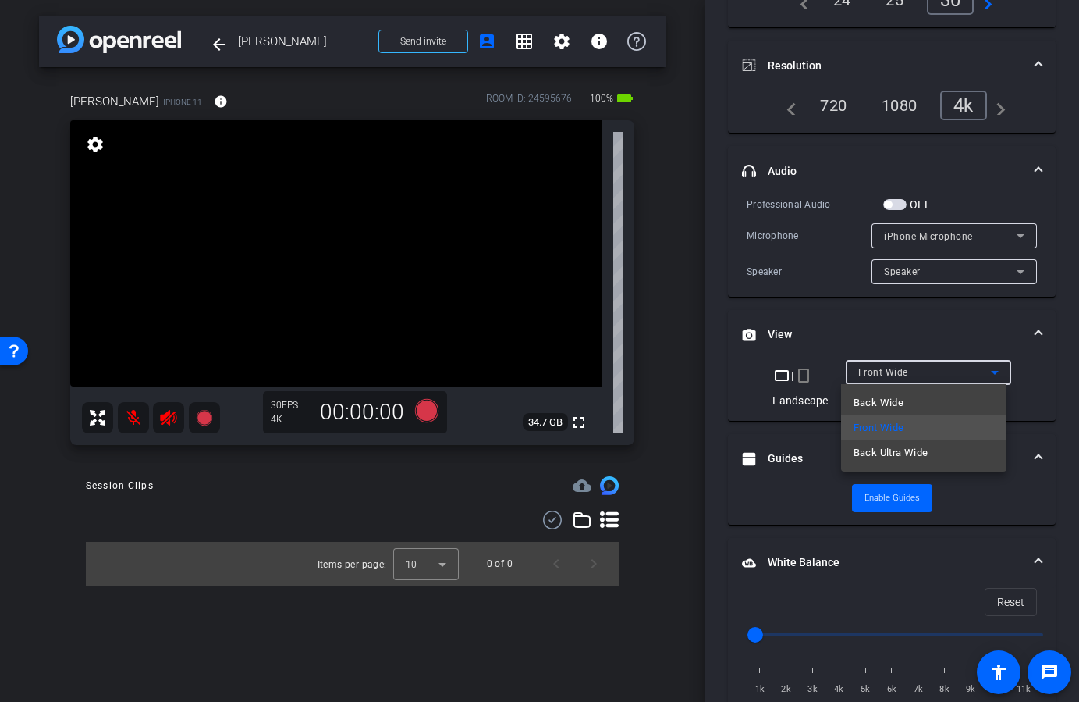
click at [738, 325] on div at bounding box center [539, 351] width 1079 height 702
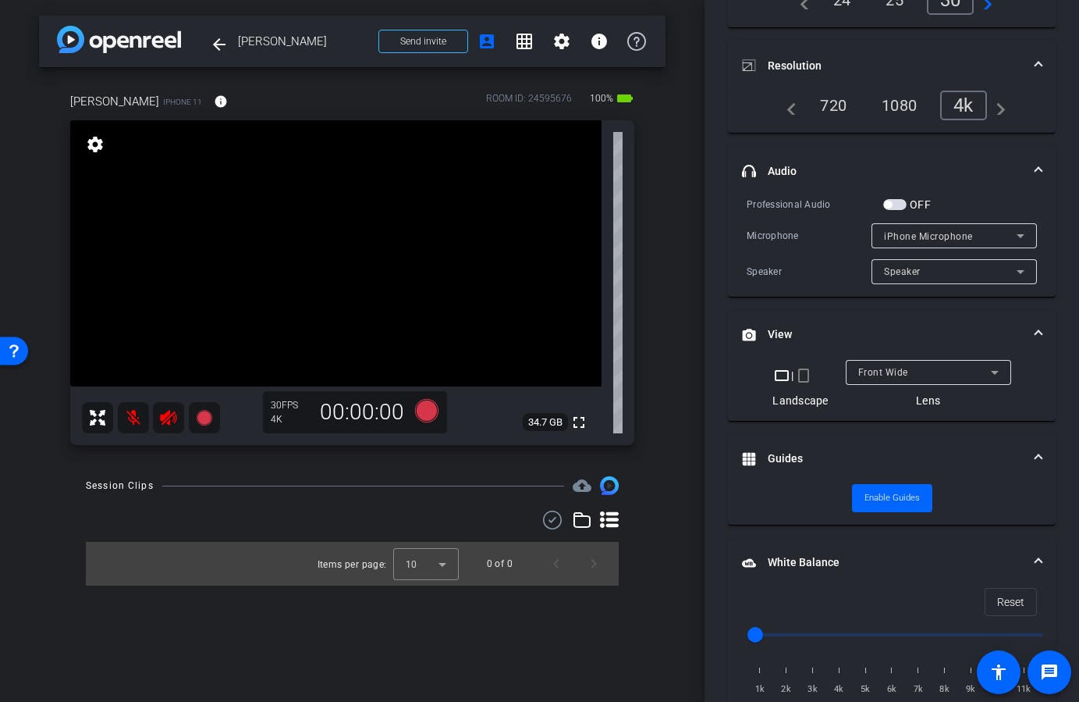
click at [887, 356] on mat-expansion-panel-header "View" at bounding box center [892, 335] width 328 height 50
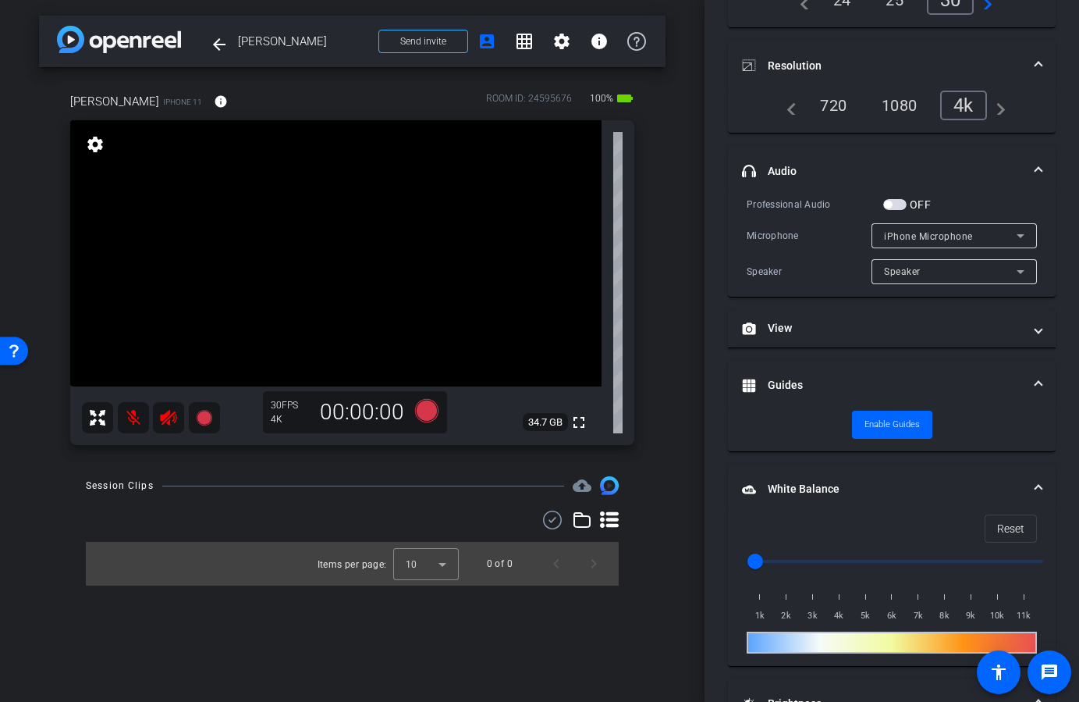
click at [879, 347] on mat-expansion-panel "View crop_landscape | crop_portrait Landscape Front Wide Lens" at bounding box center [892, 329] width 328 height 38
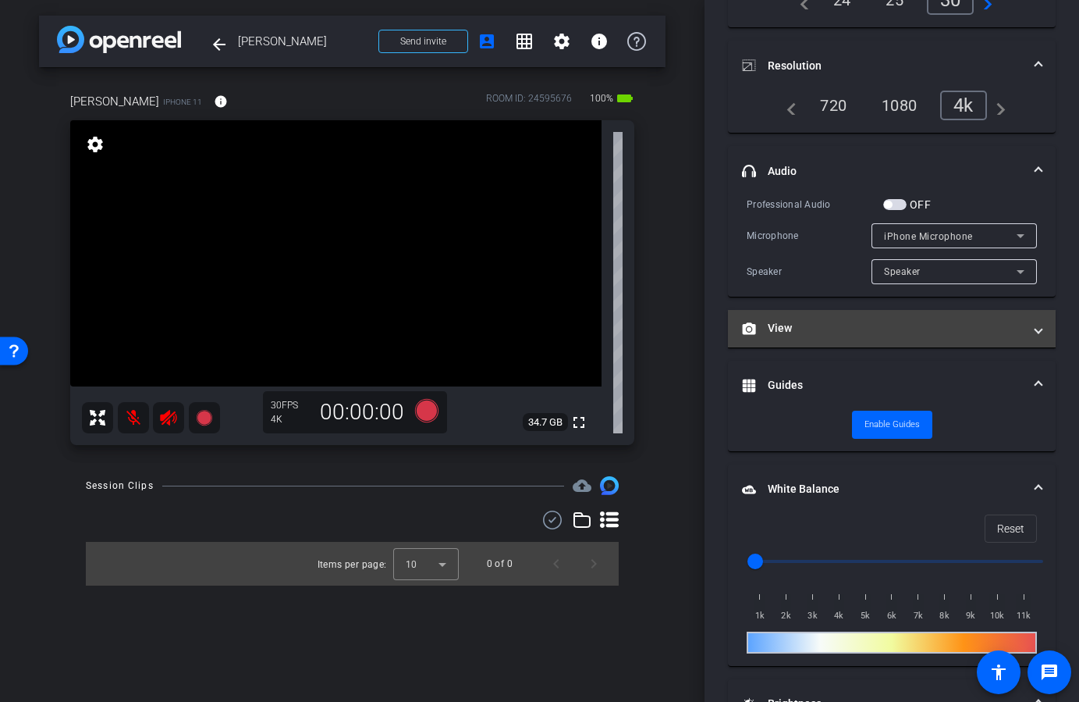
click at [878, 318] on mat-expansion-panel-header "View" at bounding box center [892, 328] width 328 height 37
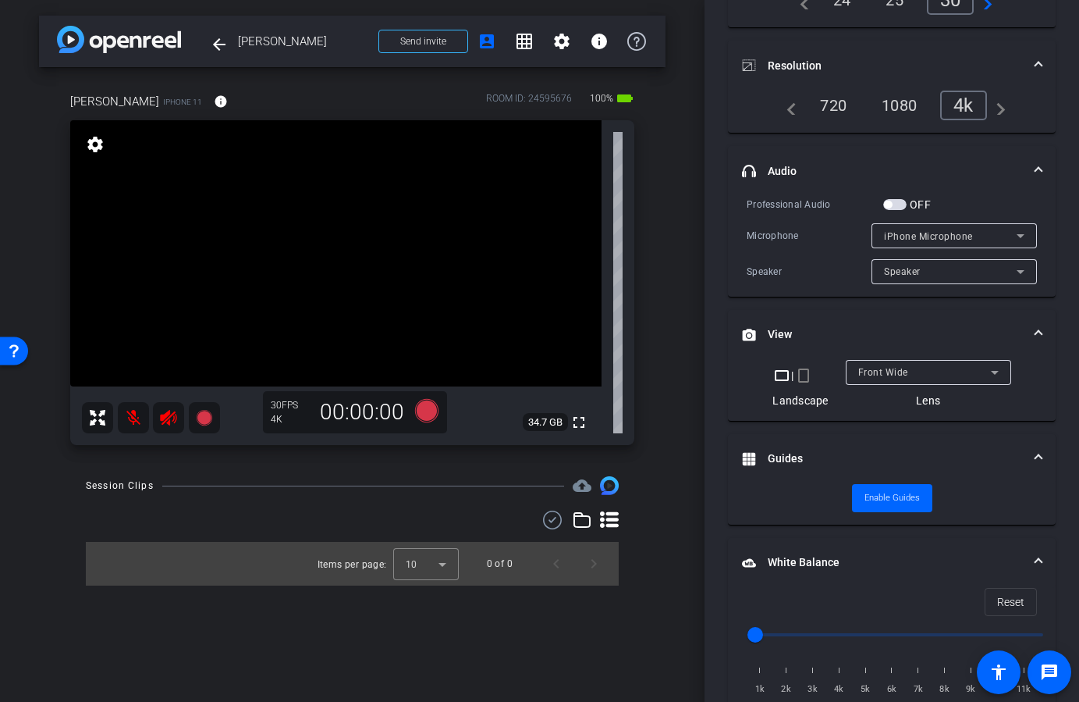
click at [887, 370] on span "Front Wide" at bounding box center [883, 372] width 50 height 11
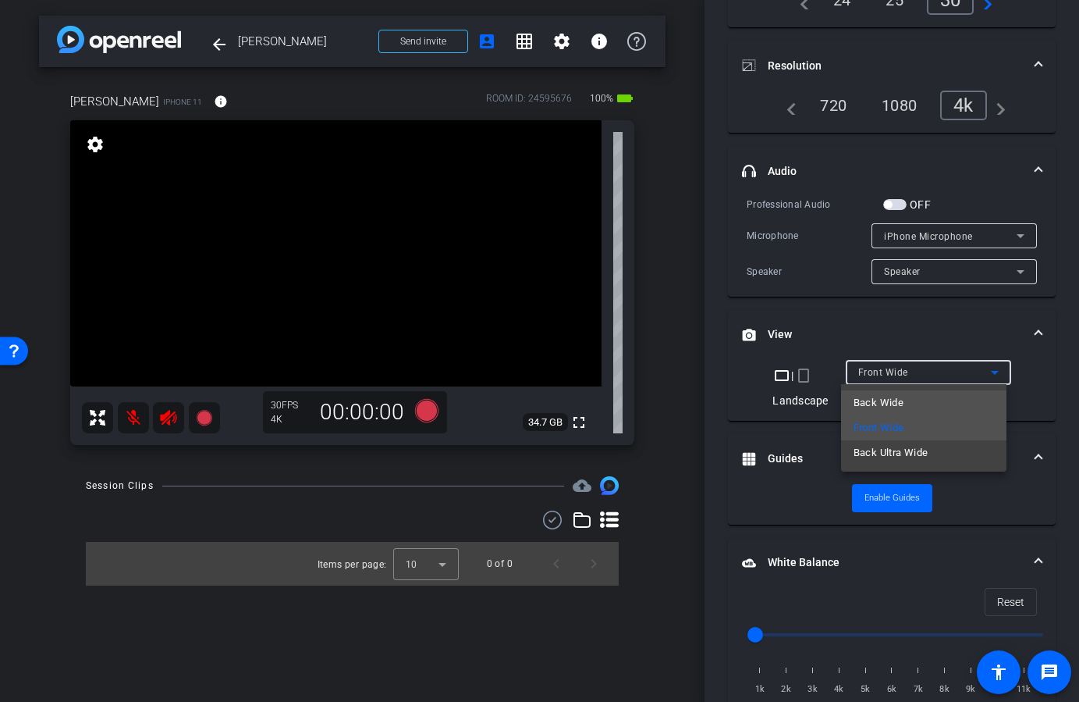
click at [887, 401] on span "Back Wide" at bounding box center [879, 402] width 50 height 19
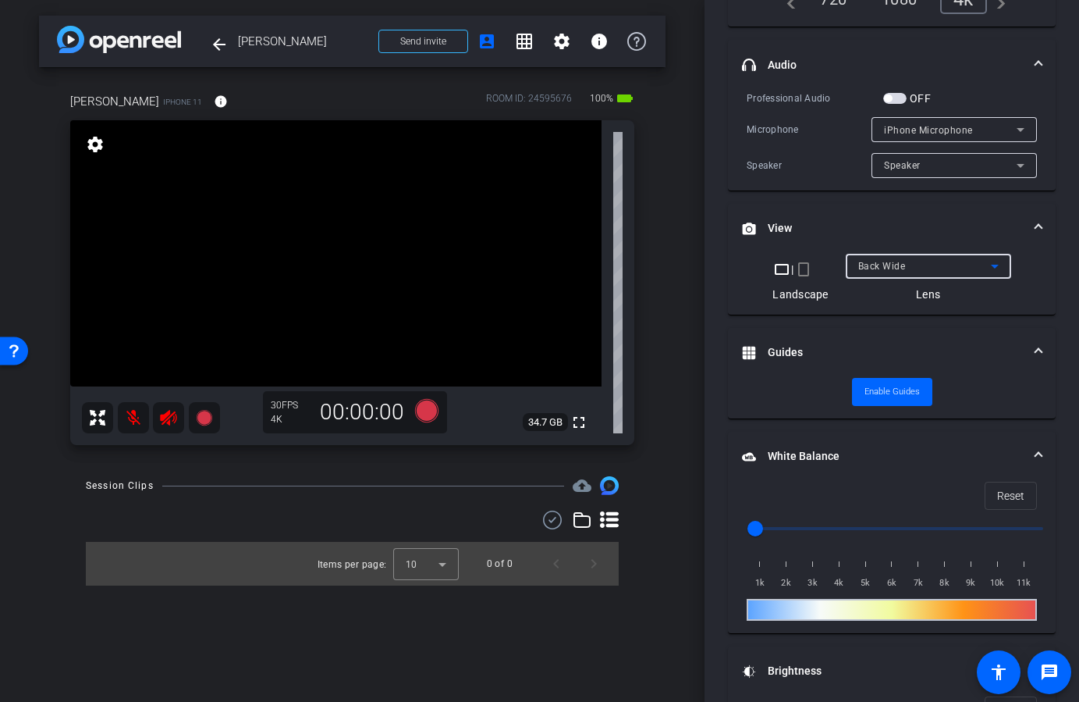
scroll to position [443, 0]
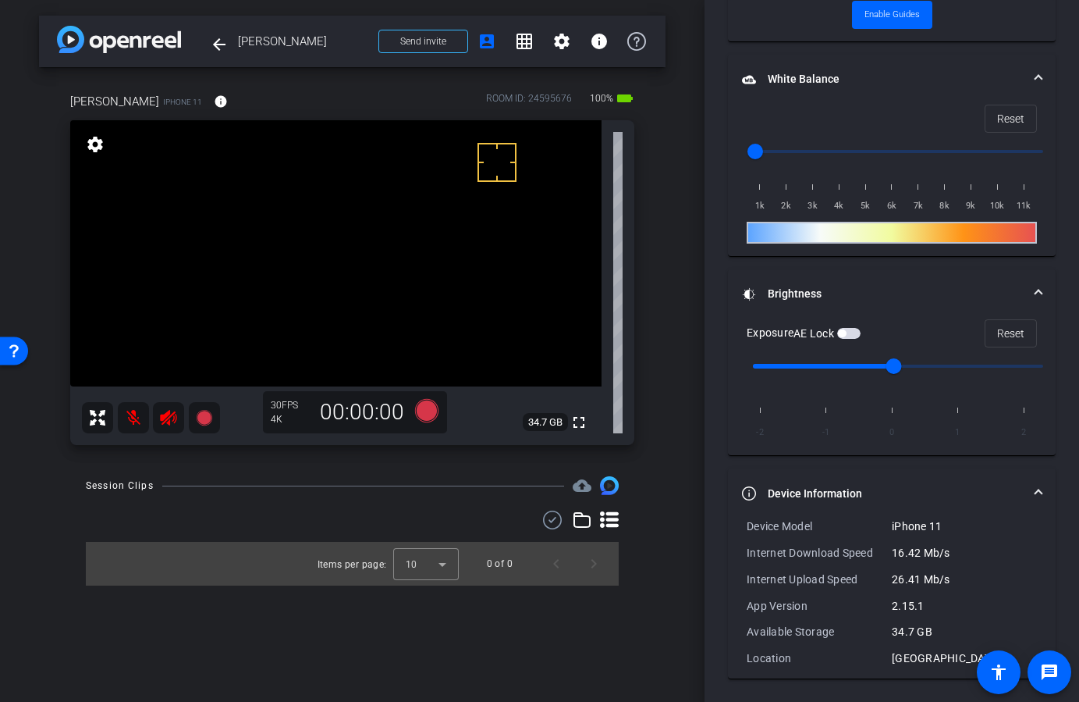
click at [791, 493] on mat-panel-title "Device Information" at bounding box center [882, 493] width 281 height 16
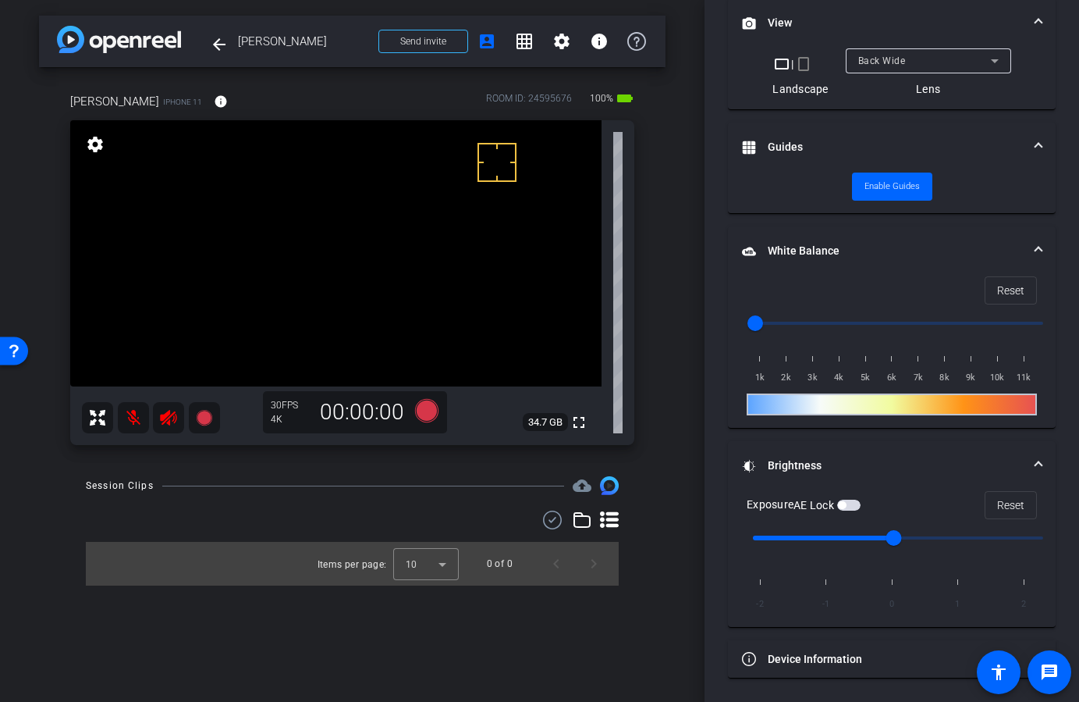
scroll to position [0, 0]
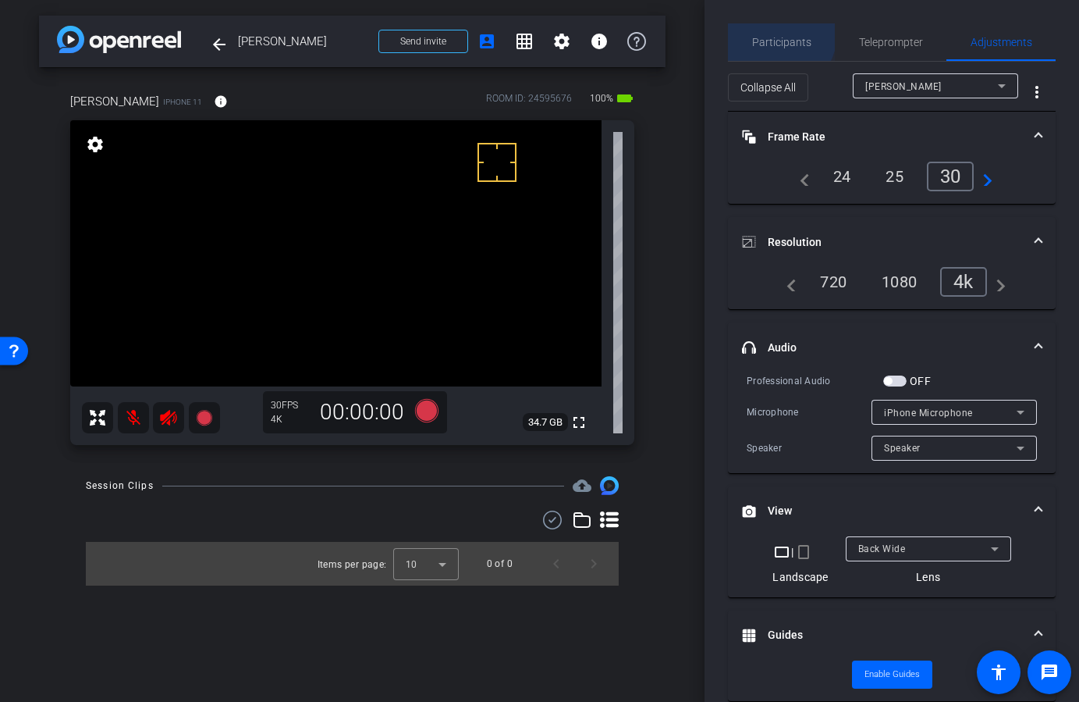
click at [765, 30] on span "Participants" at bounding box center [781, 41] width 59 height 37
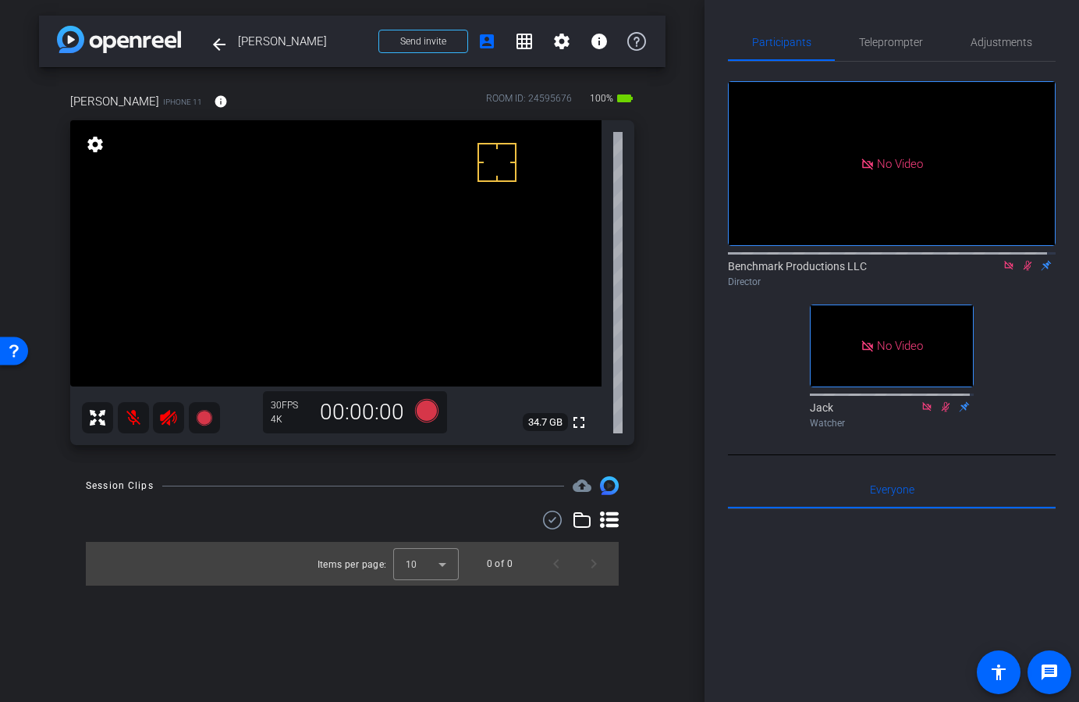
click at [1052, 41] on div "Participants Teleprompter Adjustments No Video Benchmark Productions LLC Direct…" at bounding box center [892, 351] width 375 height 702
click at [979, 44] on span "Adjustments" at bounding box center [1002, 42] width 62 height 11
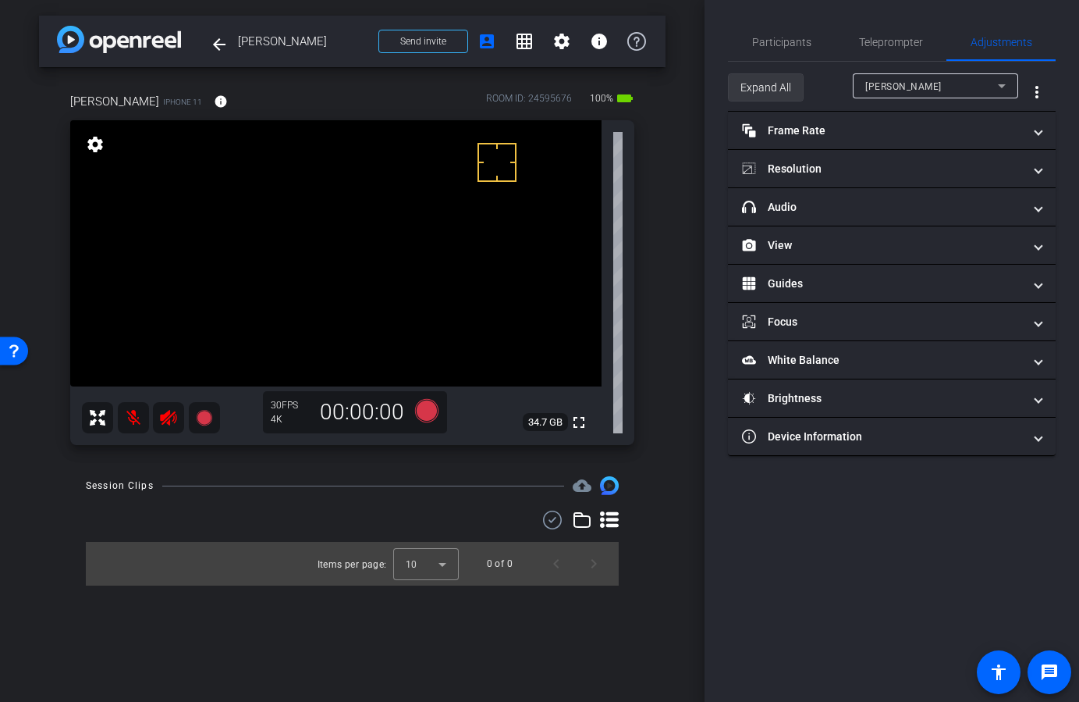
click at [770, 81] on span "Expand All" at bounding box center [766, 88] width 51 height 30
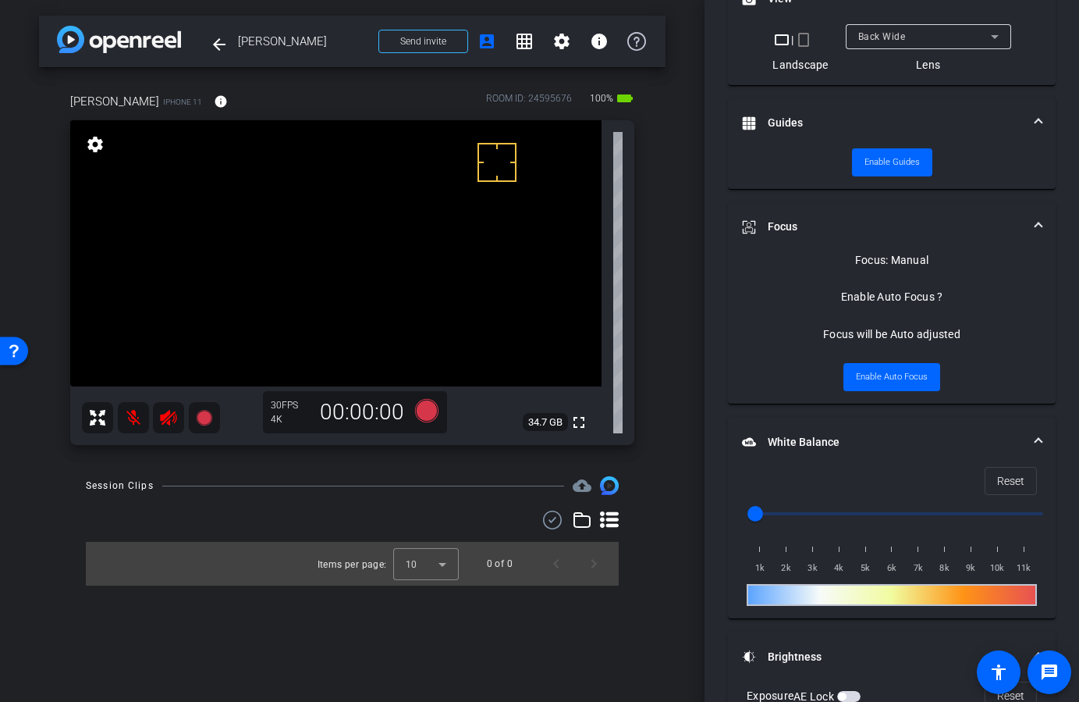
scroll to position [599, 0]
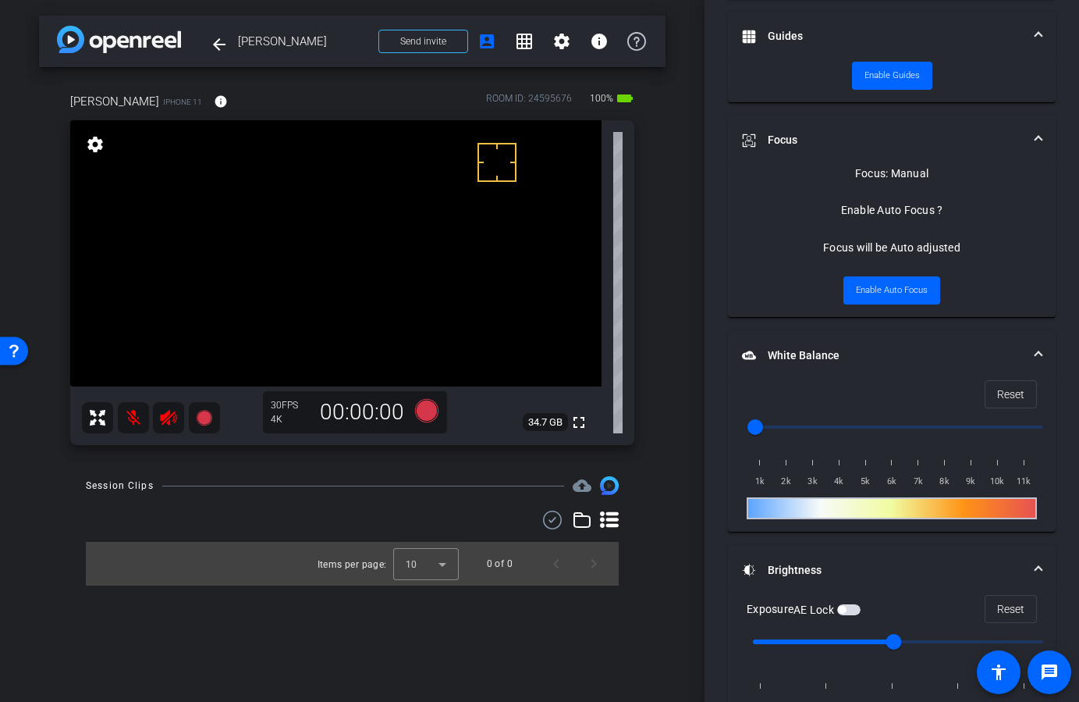
click at [371, 328] on video at bounding box center [335, 253] width 531 height 266
click at [891, 291] on span "Enable Auto Focus" at bounding box center [892, 290] width 72 height 23
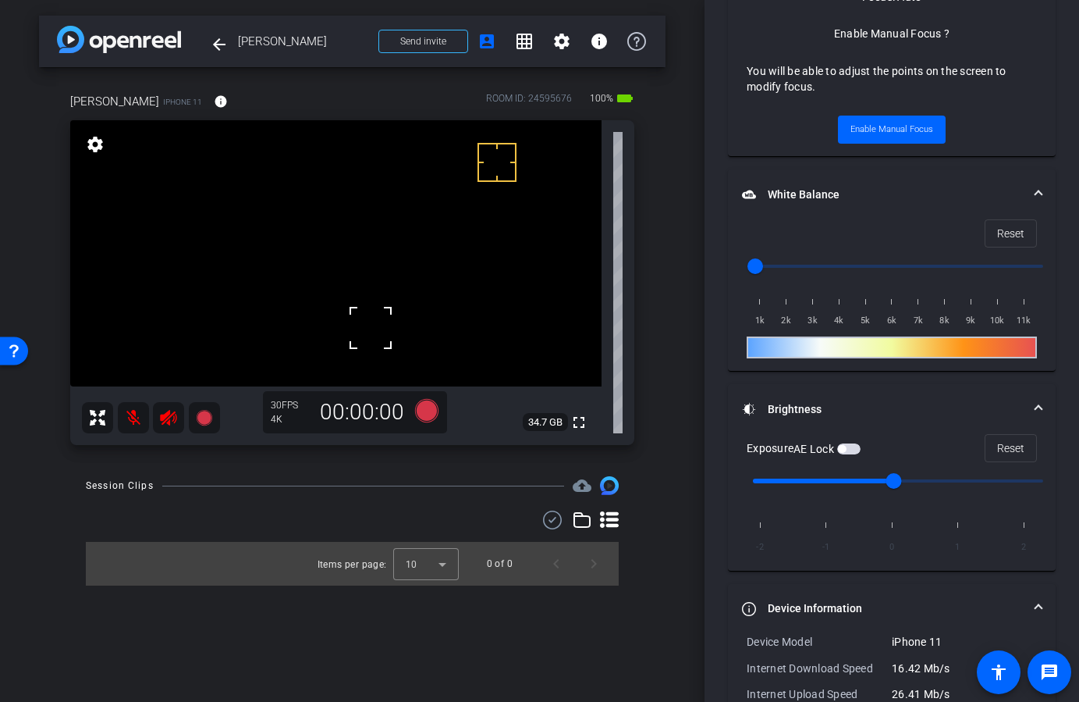
scroll to position [788, 0]
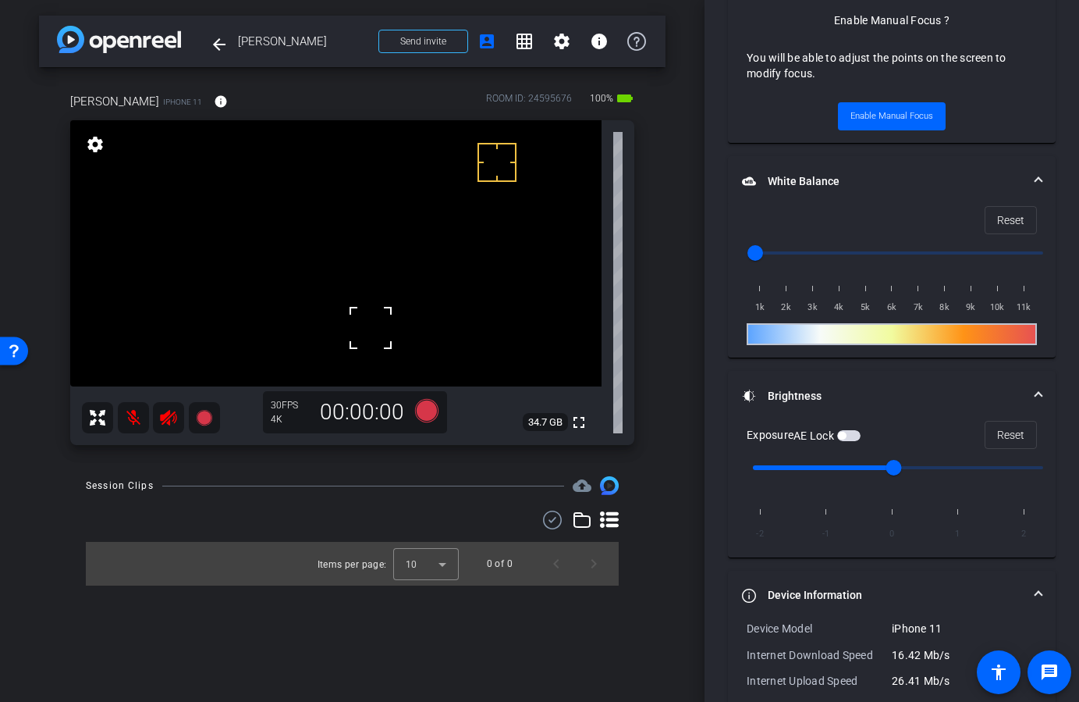
click at [795, 607] on mat-expansion-panel-header "Device Information" at bounding box center [892, 596] width 328 height 50
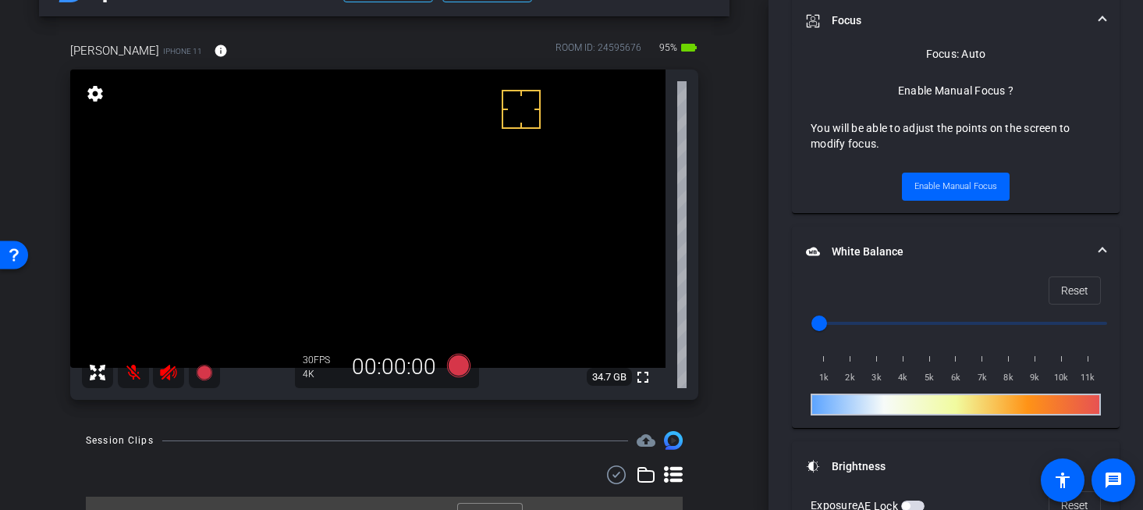
scroll to position [81, 0]
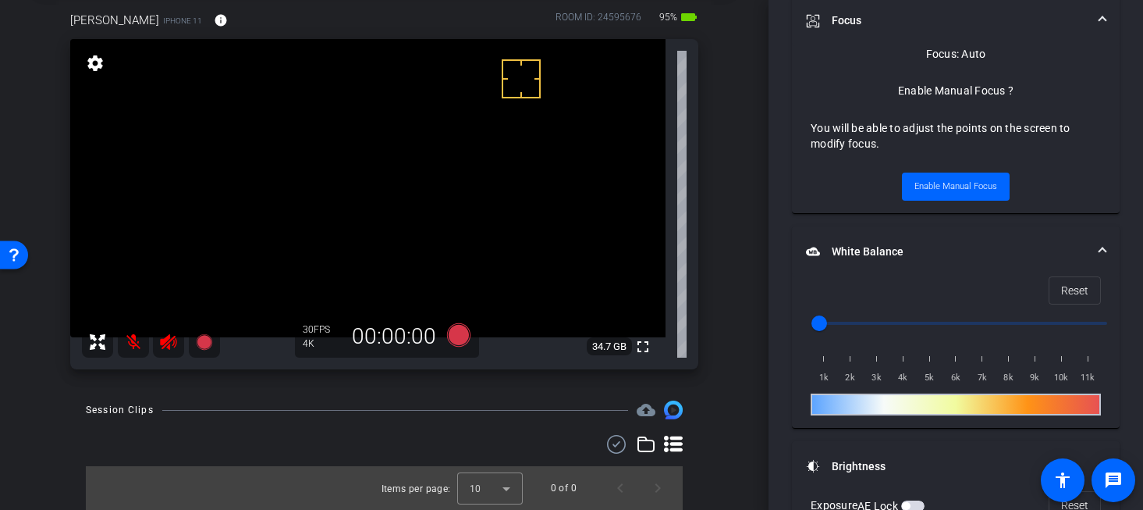
click at [670, 442] on icon at bounding box center [673, 444] width 19 height 19
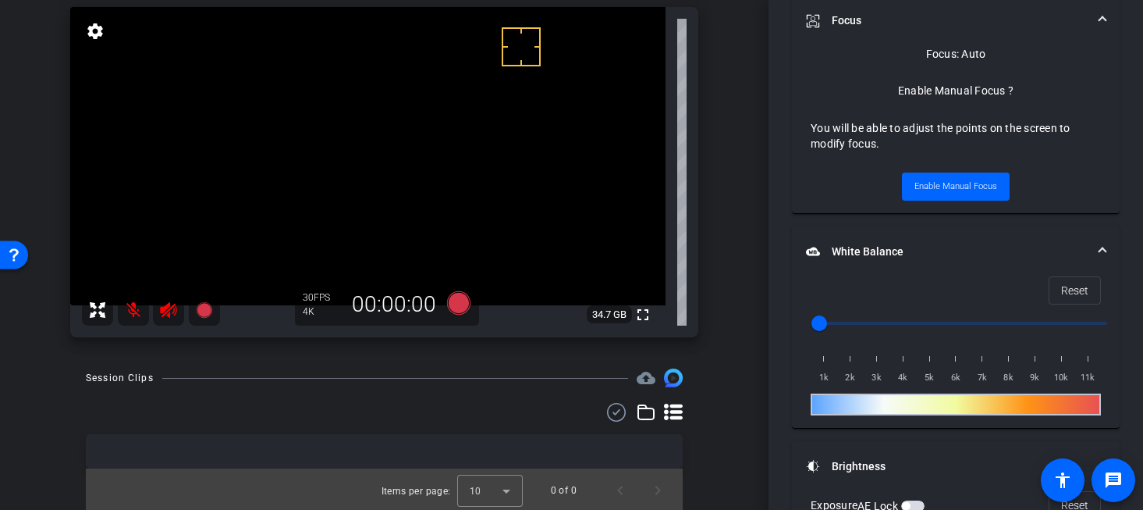
scroll to position [98, 0]
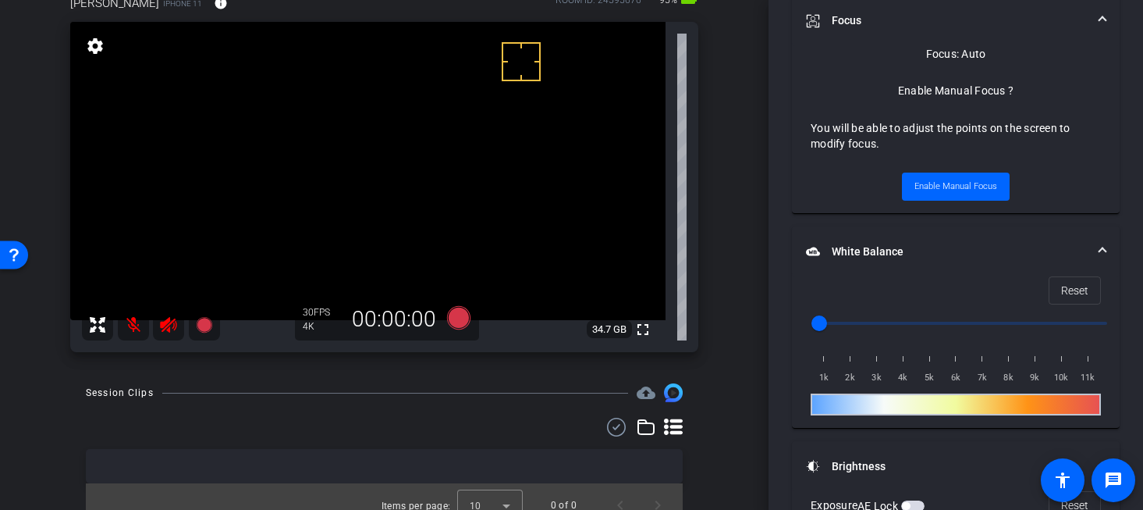
click at [731, 477] on div "arrow_back Jessica Powell Back to project Send invite account_box grid_on setti…" at bounding box center [384, 255] width 769 height 510
click at [960, 197] on span "Enable Manual Focus" at bounding box center [956, 186] width 83 height 23
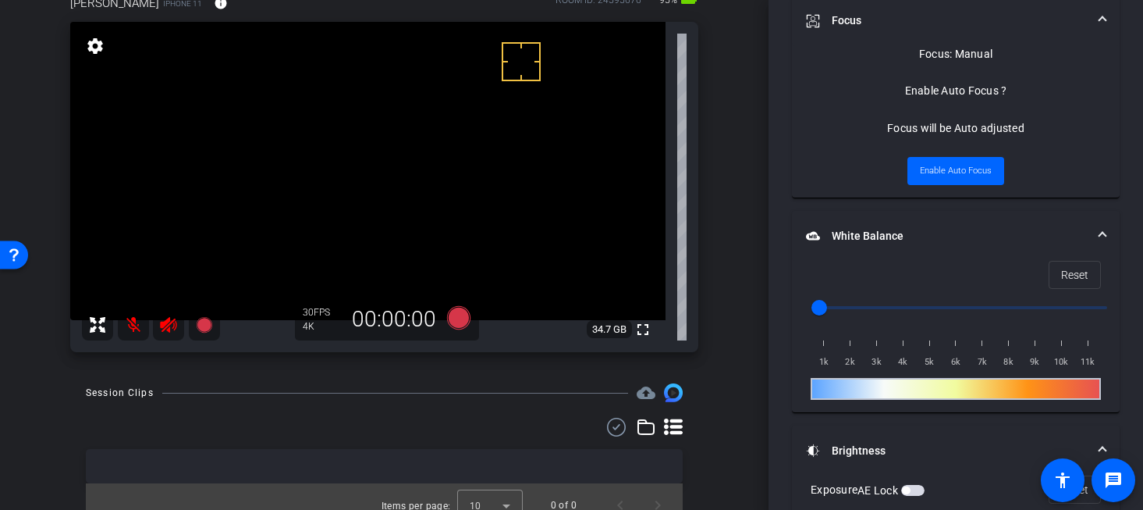
click at [375, 226] on video at bounding box center [367, 171] width 595 height 298
click at [943, 172] on span "Enable Auto Focus" at bounding box center [956, 170] width 72 height 23
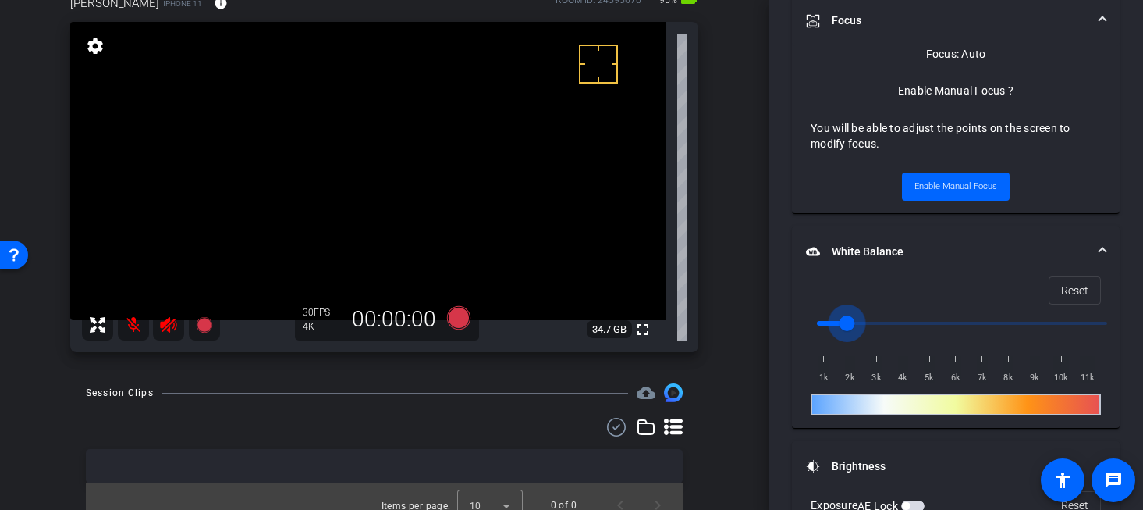
drag, startPoint x: 823, startPoint y: 322, endPoint x: 846, endPoint y: 323, distance: 23.4
click at [846, 323] on input "range" at bounding box center [962, 323] width 323 height 34
drag, startPoint x: 842, startPoint y: 324, endPoint x: 872, endPoint y: 322, distance: 29.7
click at [872, 322] on input "range" at bounding box center [962, 323] width 323 height 34
click at [1064, 291] on span "Reset" at bounding box center [1074, 290] width 27 height 30
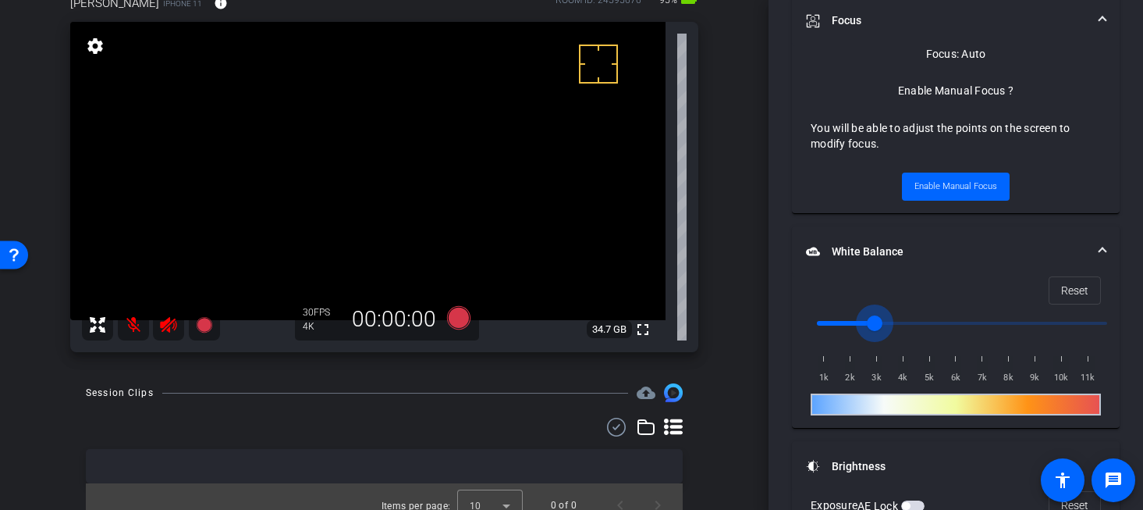
drag, startPoint x: 819, startPoint y: 324, endPoint x: 869, endPoint y: 327, distance: 50.0
click at [869, 327] on input "range" at bounding box center [962, 323] width 323 height 34
drag, startPoint x: 878, startPoint y: 325, endPoint x: 866, endPoint y: 326, distance: 11.8
click at [866, 326] on input "range" at bounding box center [962, 323] width 323 height 34
drag, startPoint x: 861, startPoint y: 325, endPoint x: 870, endPoint y: 324, distance: 9.4
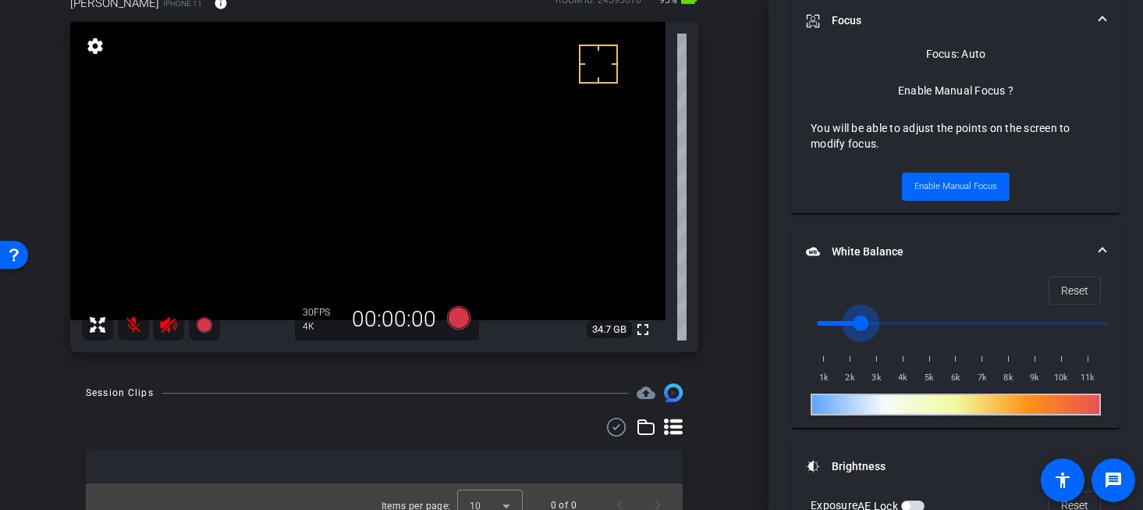
click at [870, 324] on input "range" at bounding box center [962, 323] width 323 height 34
click at [1061, 287] on span "Reset" at bounding box center [1074, 290] width 27 height 30
type input "1000"
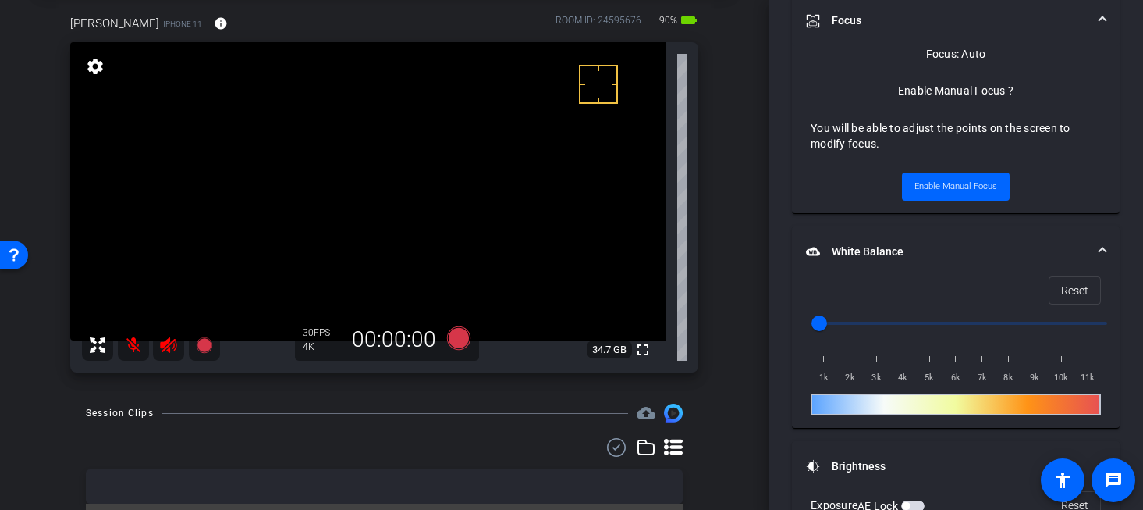
scroll to position [0, 0]
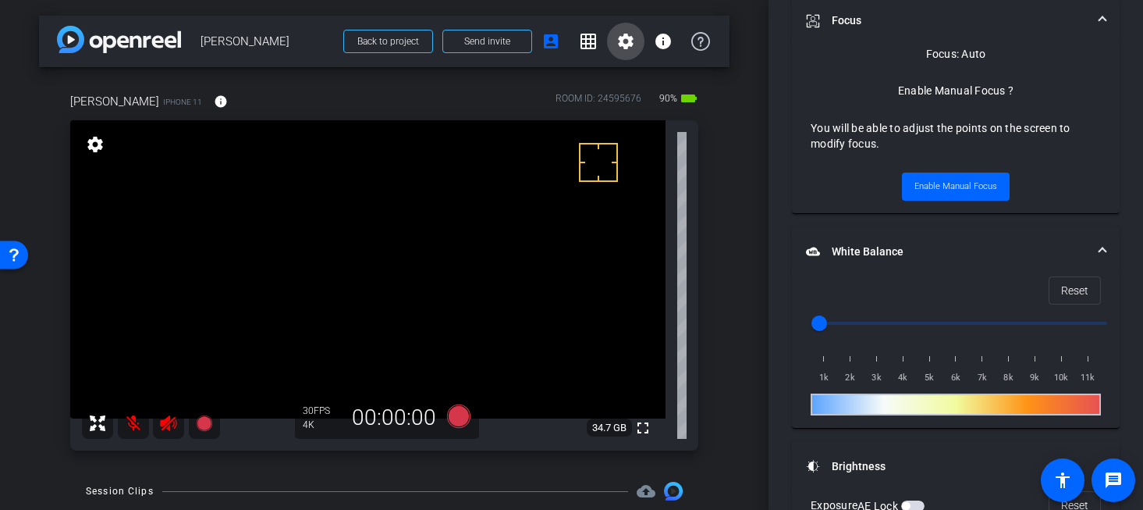
click at [617, 45] on mat-icon "settings" at bounding box center [626, 41] width 19 height 19
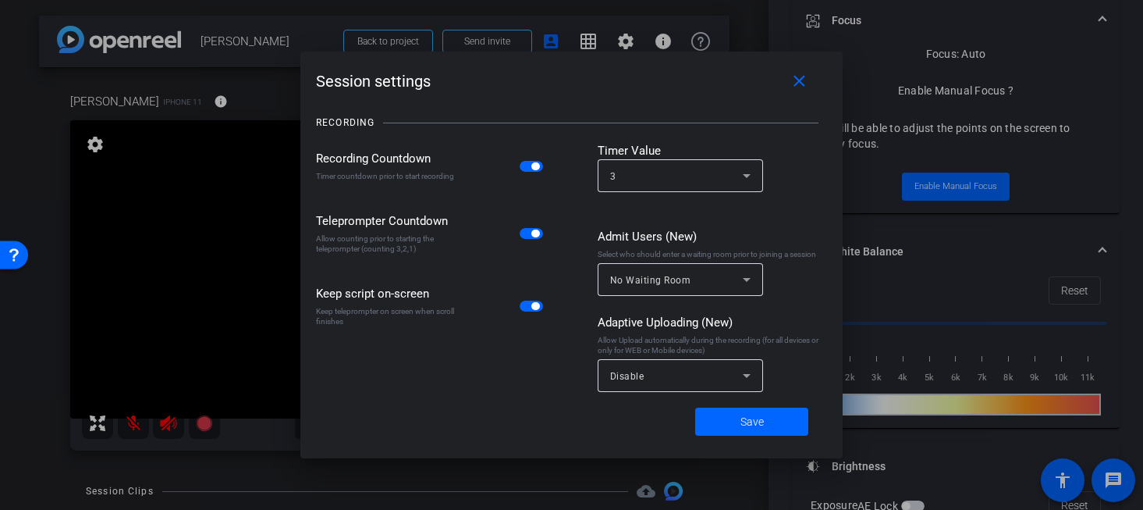
click at [537, 164] on span "button" at bounding box center [535, 166] width 8 height 8
click at [738, 418] on span at bounding box center [751, 421] width 113 height 37
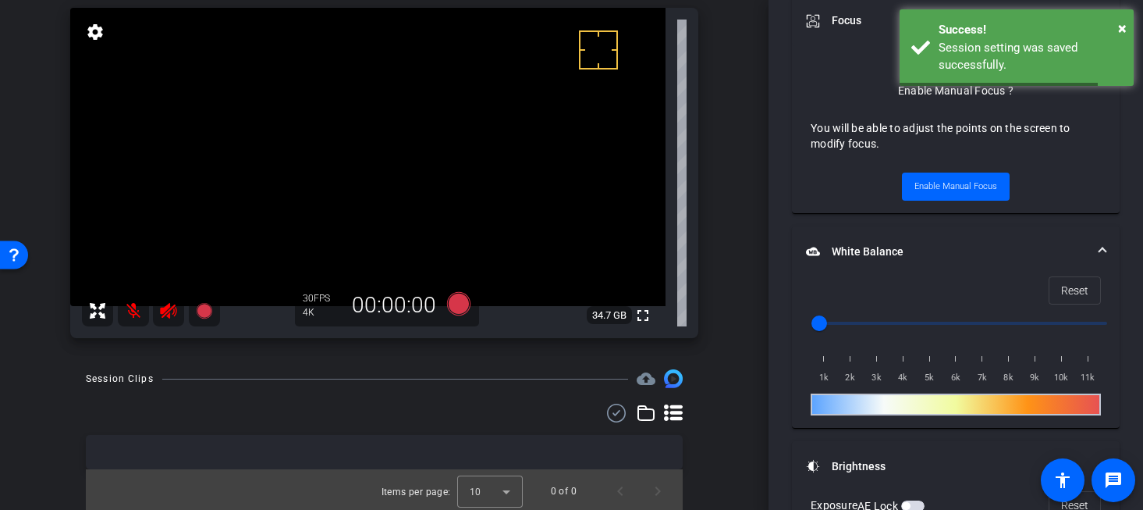
scroll to position [46, 0]
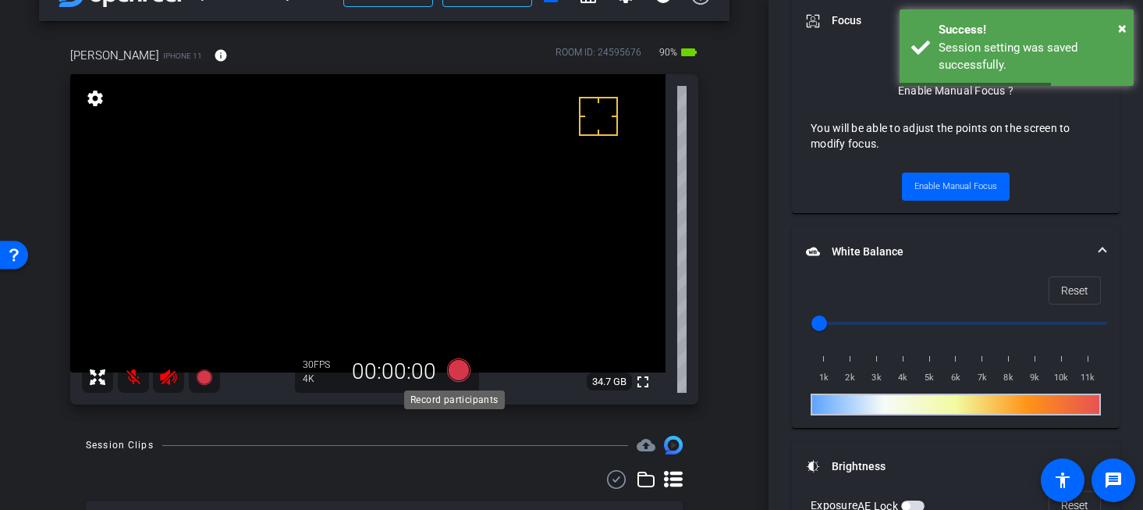
click at [448, 367] on icon at bounding box center [457, 369] width 23 height 23
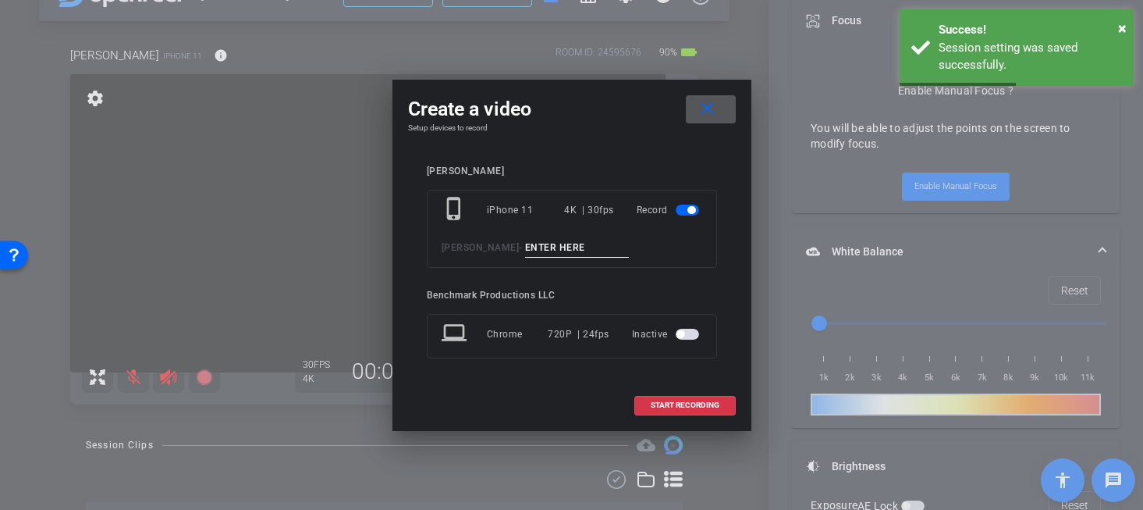
click at [575, 251] on input at bounding box center [577, 248] width 105 height 20
type input "test1"
click at [672, 397] on span at bounding box center [685, 404] width 100 height 37
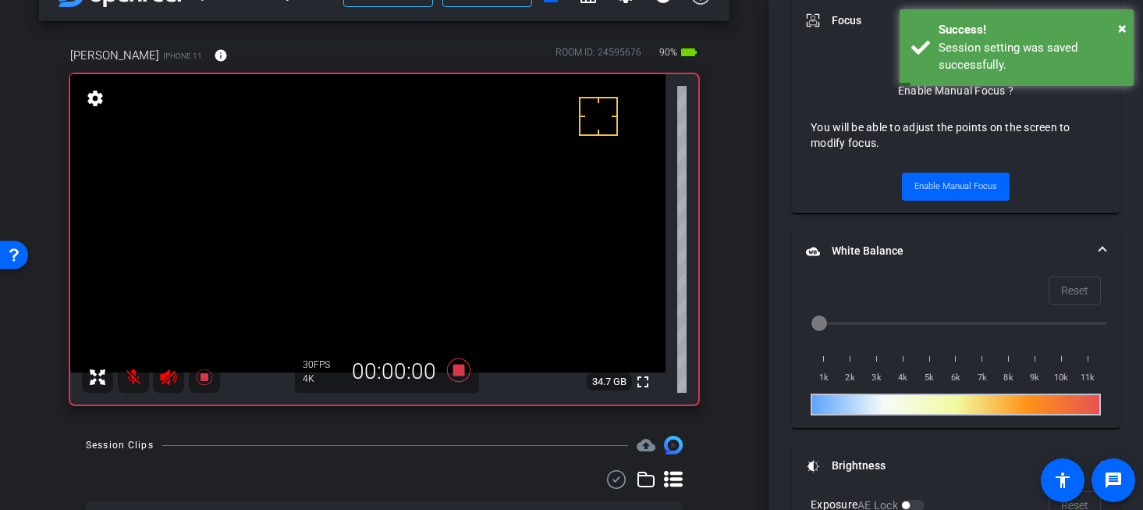
scroll to position [60, 0]
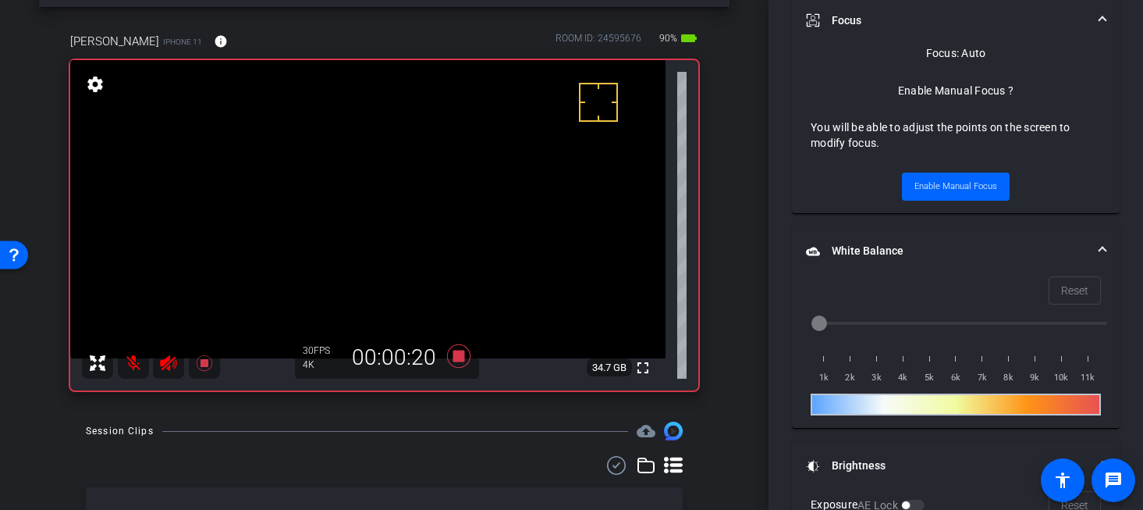
click at [136, 365] on mat-icon at bounding box center [133, 362] width 31 height 31
click at [132, 366] on mat-icon at bounding box center [133, 362] width 31 height 31
click at [450, 360] on icon at bounding box center [457, 355] width 23 height 23
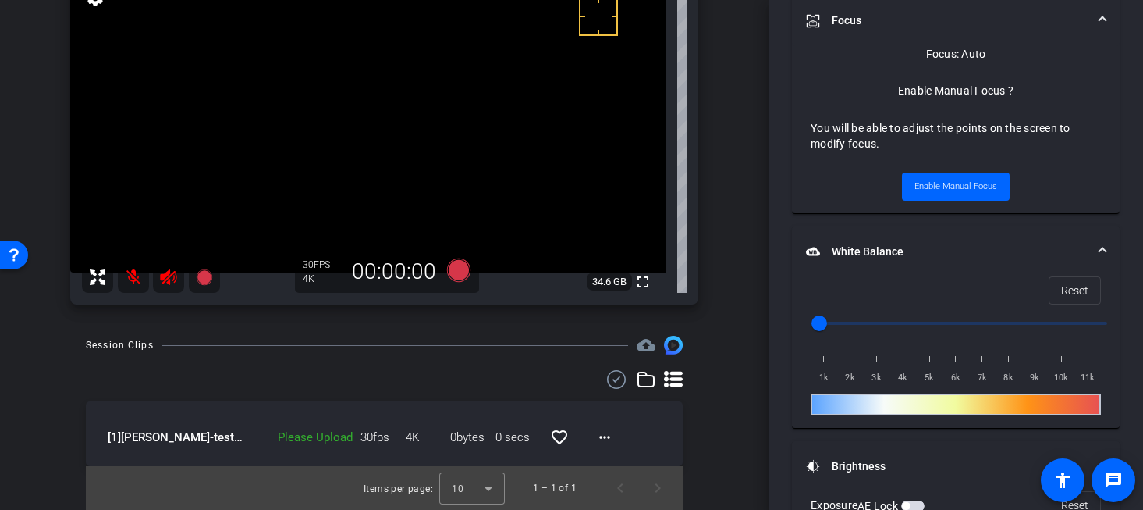
scroll to position [118, 0]
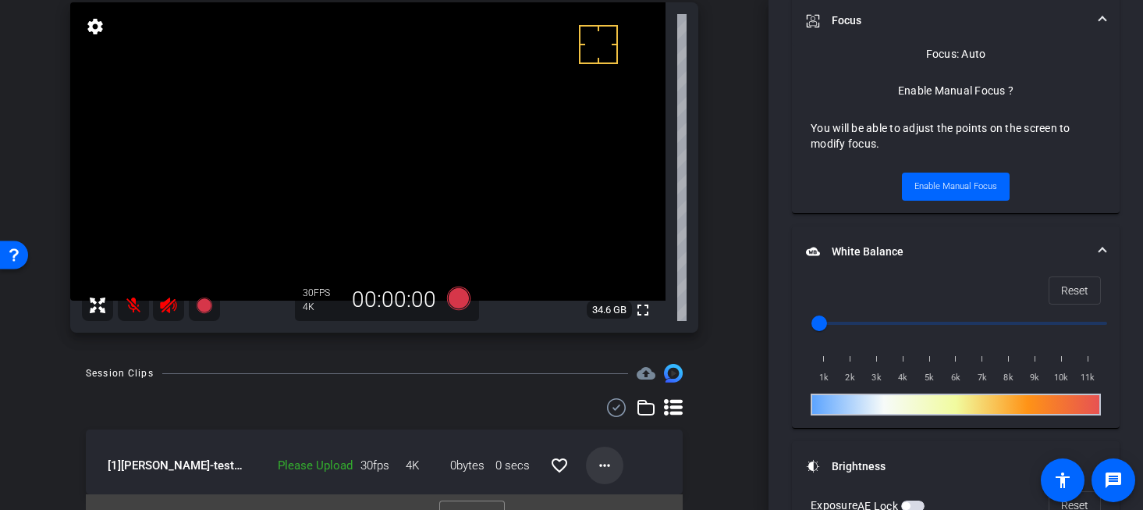
click at [586, 466] on span at bounding box center [604, 464] width 37 height 37
click at [607, 396] on span "Upload" at bounding box center [622, 394] width 62 height 19
click at [599, 467] on mat-icon "more_horiz" at bounding box center [604, 465] width 19 height 19
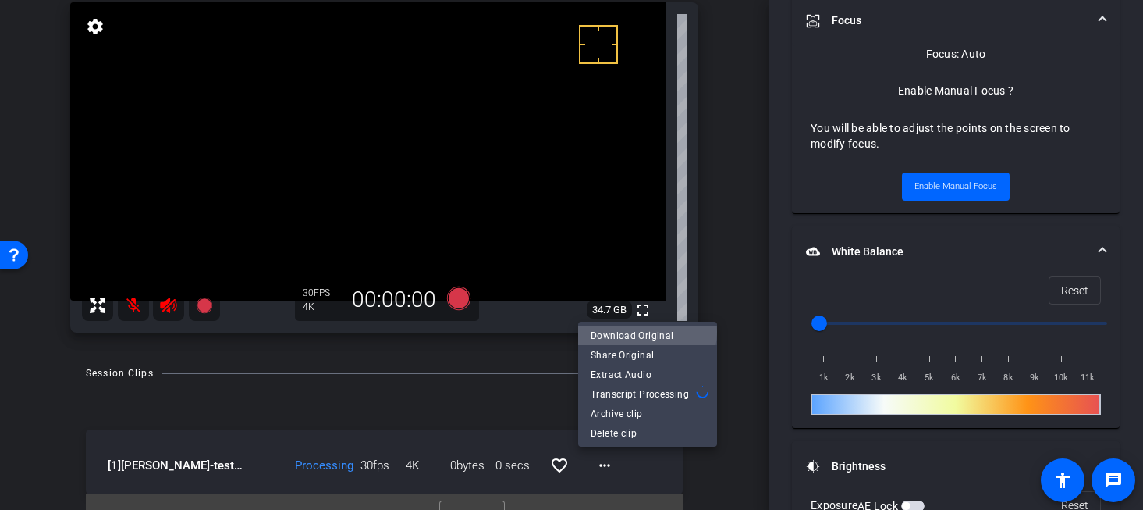
click at [642, 332] on span "Download Original" at bounding box center [648, 335] width 114 height 19
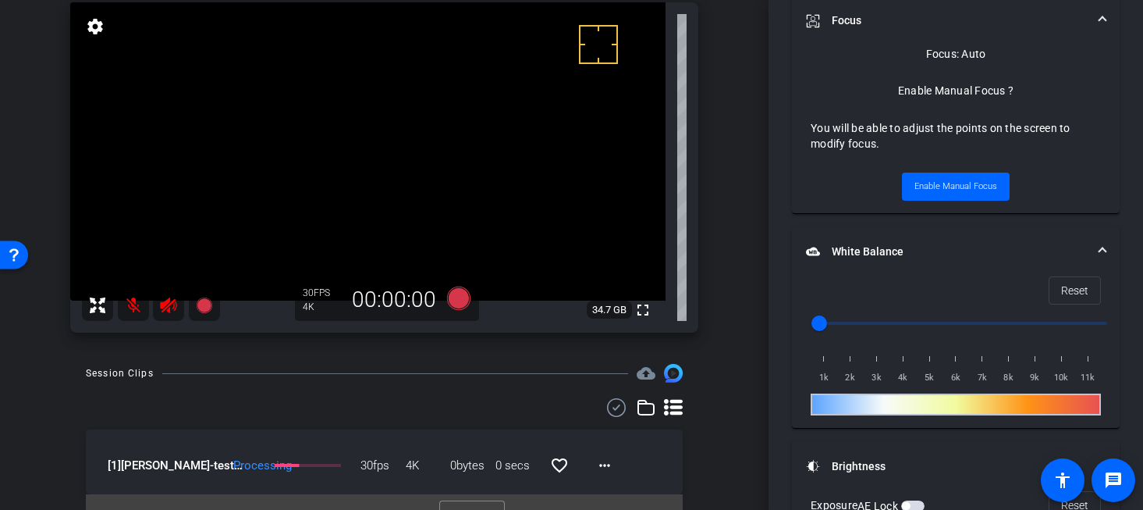
click at [375, 411] on div at bounding box center [384, 407] width 597 height 19
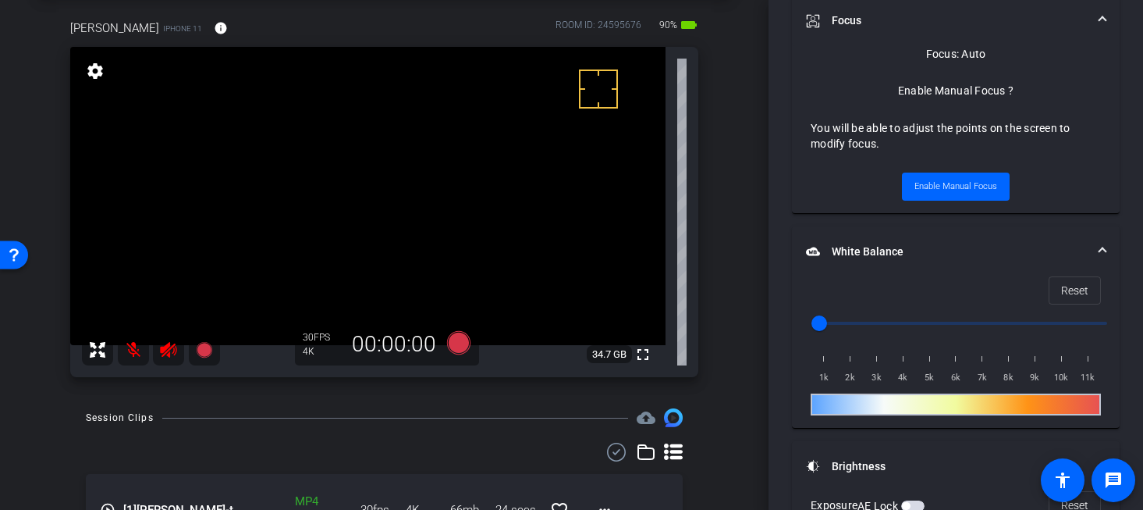
scroll to position [88, 0]
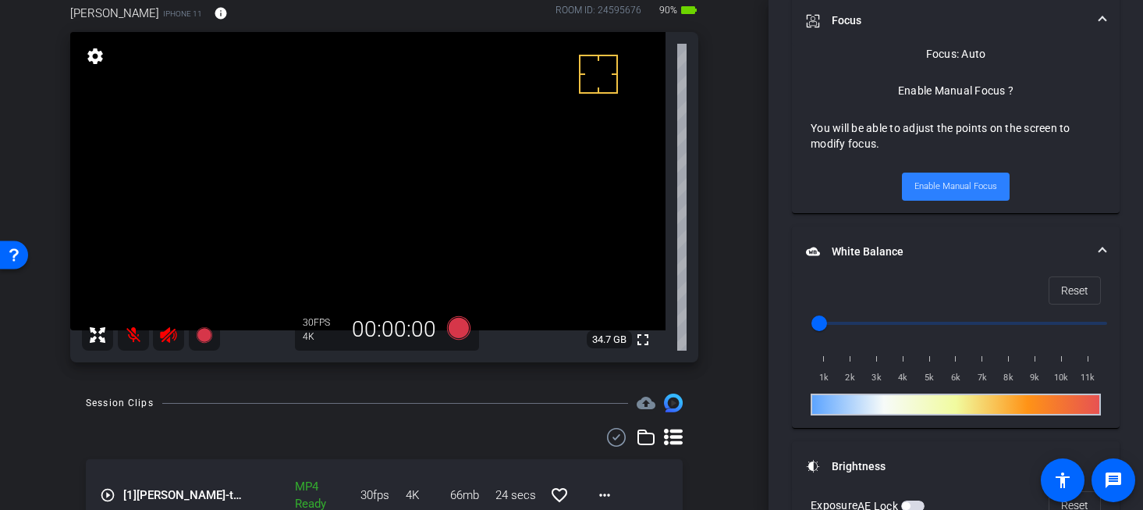
click at [964, 197] on span at bounding box center [956, 186] width 108 height 37
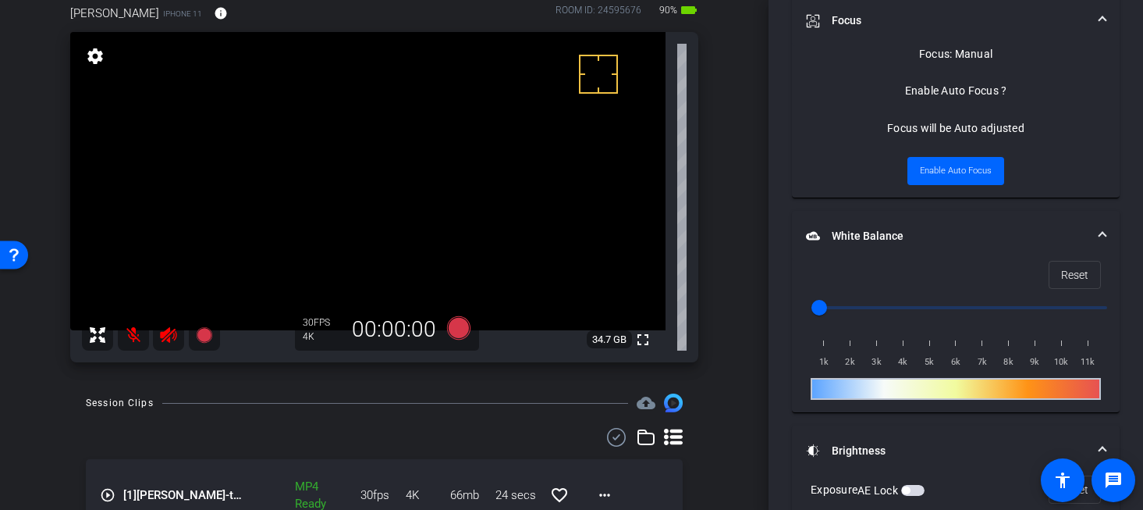
click at [374, 207] on video at bounding box center [367, 181] width 595 height 298
click at [929, 167] on span "Enable Auto Focus" at bounding box center [956, 170] width 72 height 23
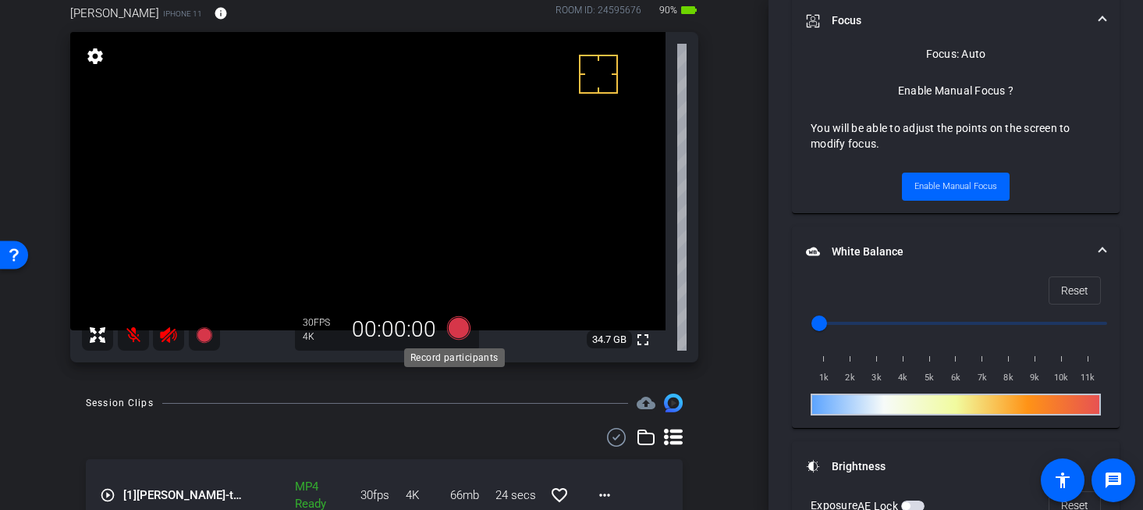
click at [457, 318] on icon at bounding box center [457, 327] width 23 height 23
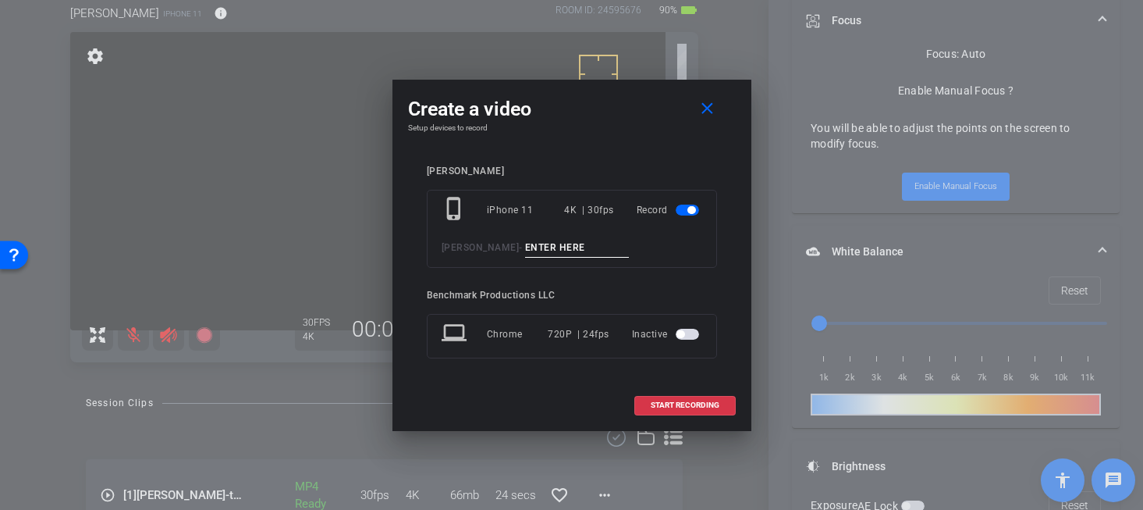
click at [555, 250] on input at bounding box center [577, 248] width 105 height 20
type input "take1"
click at [709, 401] on span "START RECORDING" at bounding box center [685, 405] width 69 height 8
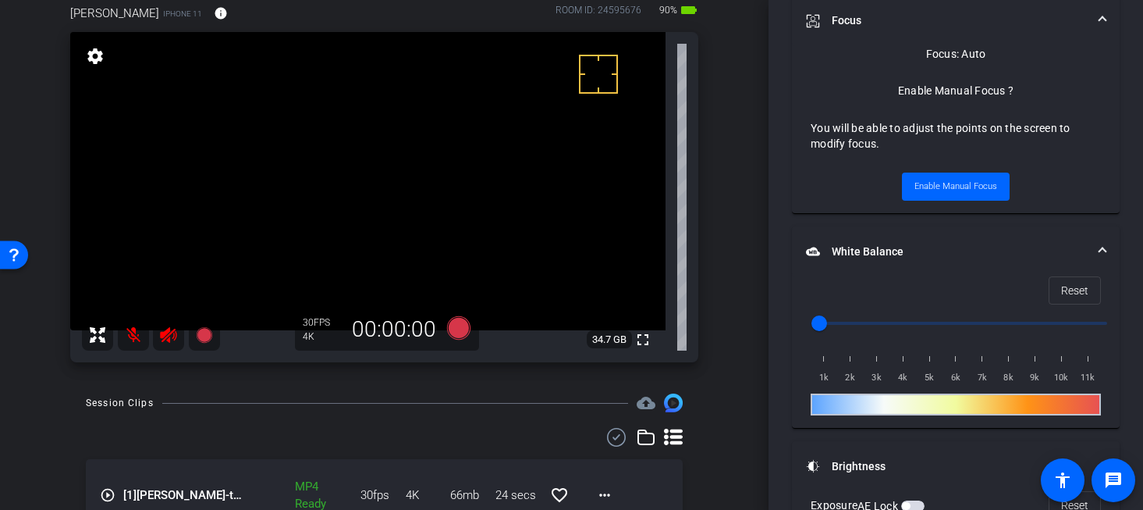
scroll to position [736, 0]
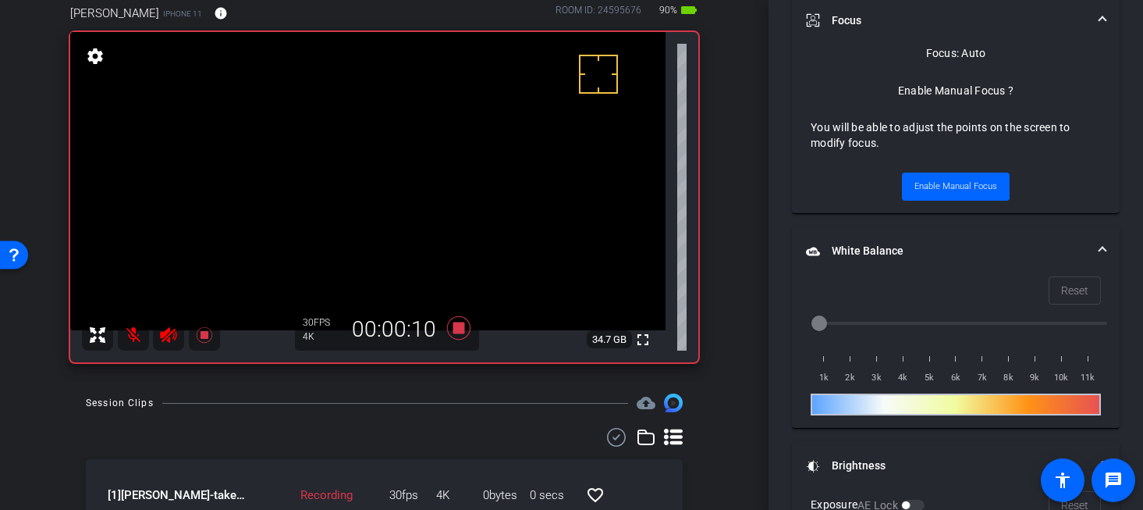
click at [126, 334] on mat-icon at bounding box center [133, 334] width 31 height 31
click at [131, 334] on mat-icon at bounding box center [133, 334] width 31 height 31
click at [234, 404] on div "Session Clips cloud_upload" at bounding box center [384, 402] width 597 height 19
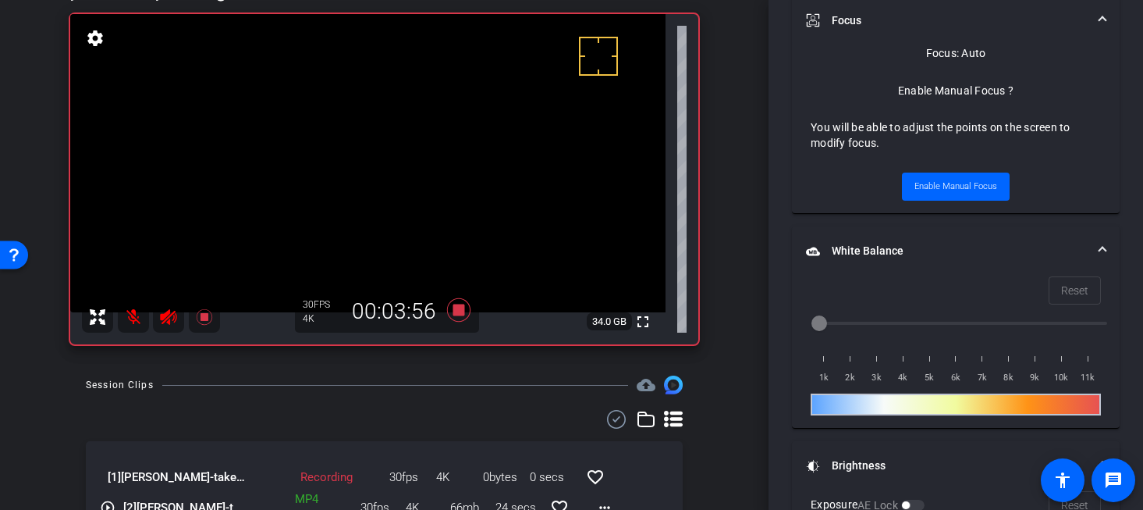
scroll to position [99, 0]
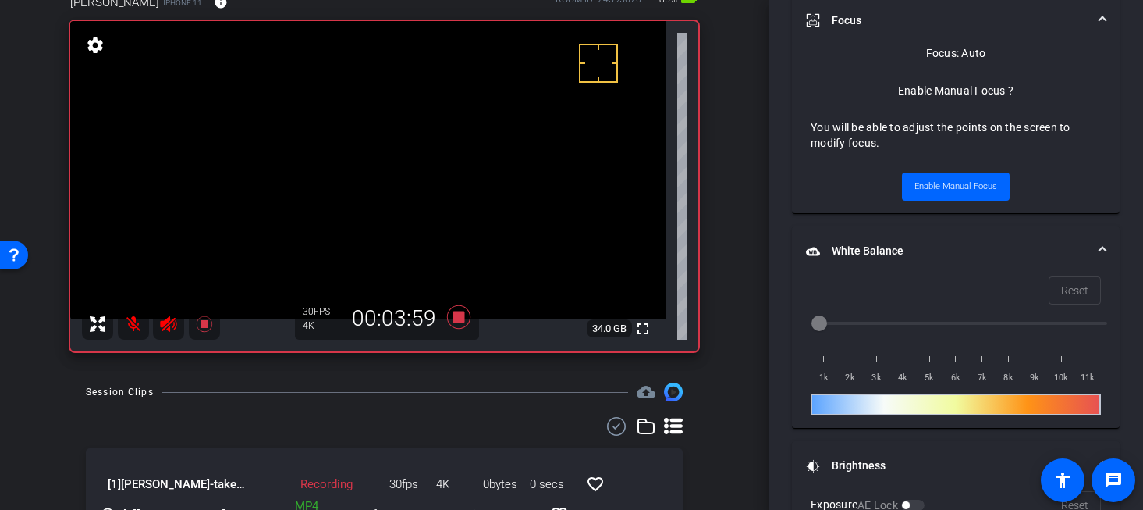
click at [131, 323] on mat-icon at bounding box center [133, 323] width 31 height 31
click at [132, 324] on mat-icon at bounding box center [133, 323] width 31 height 31
click at [97, 425] on div at bounding box center [384, 426] width 597 height 19
click at [455, 323] on icon at bounding box center [458, 317] width 37 height 28
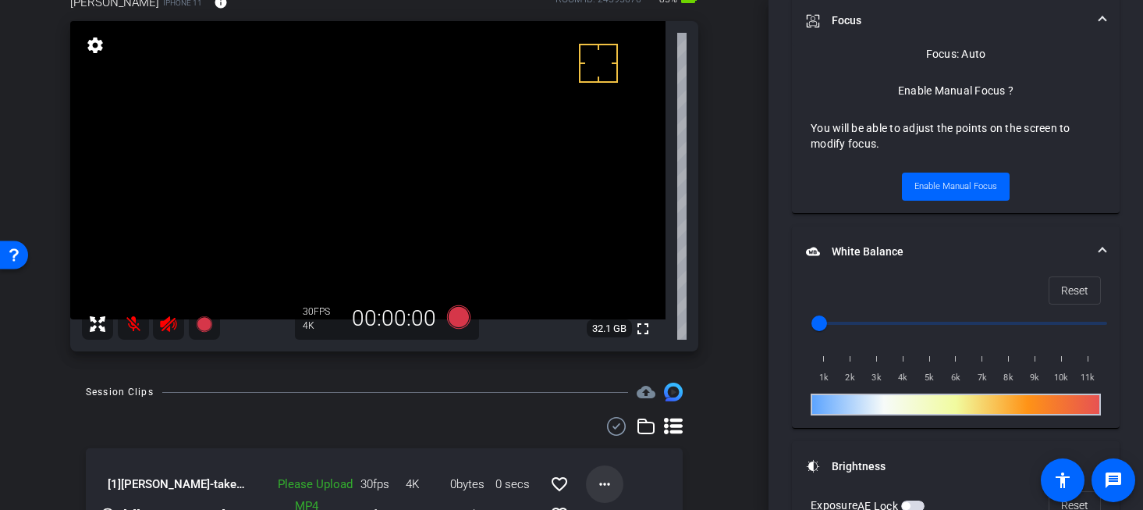
click at [595, 485] on mat-icon "more_horiz" at bounding box center [604, 484] width 19 height 19
click at [607, 412] on span "Upload" at bounding box center [622, 412] width 62 height 19
click at [602, 482] on mat-icon "more_horiz" at bounding box center [604, 484] width 19 height 19
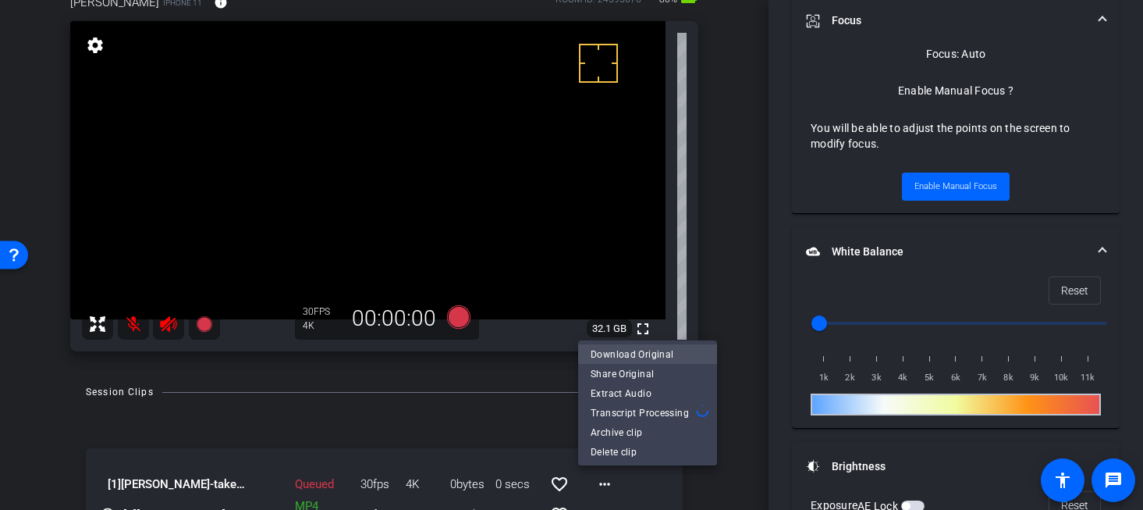
click at [615, 350] on span "Download Original" at bounding box center [648, 354] width 114 height 19
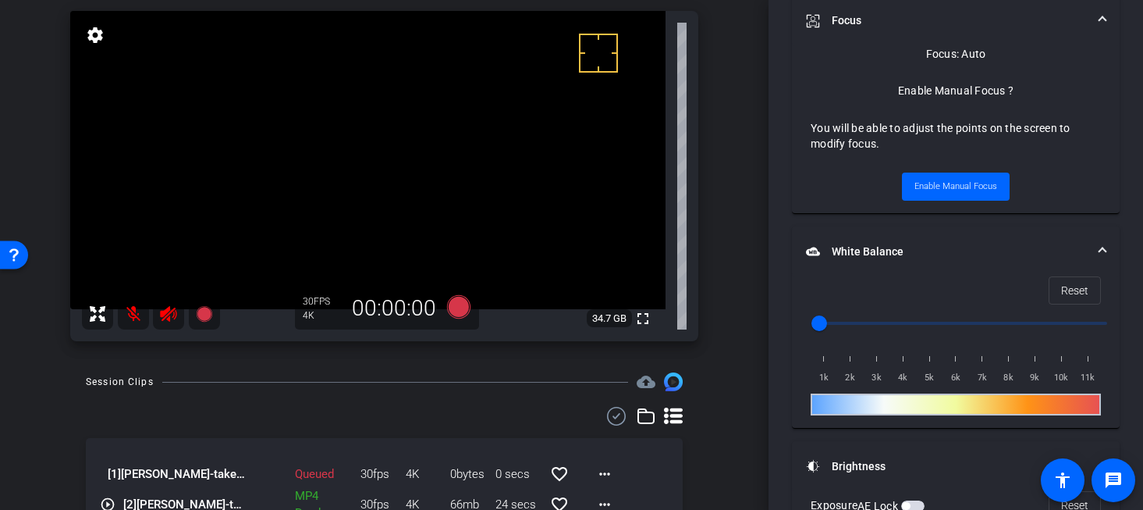
scroll to position [94, 0]
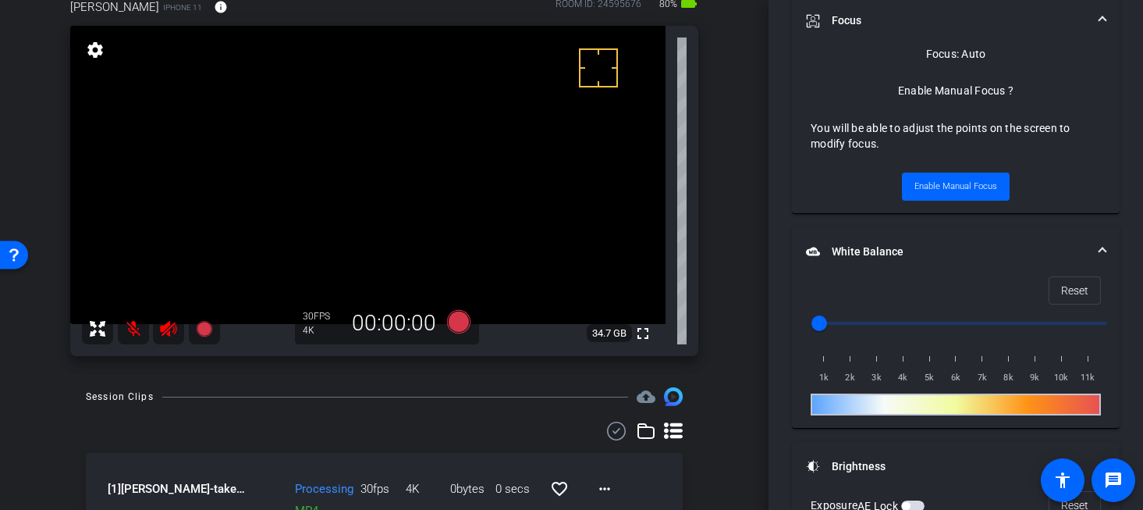
click at [365, 119] on video at bounding box center [367, 175] width 595 height 298
click at [357, 108] on video at bounding box center [367, 175] width 595 height 298
click at [920, 183] on span "Enable Manual Focus" at bounding box center [956, 186] width 83 height 23
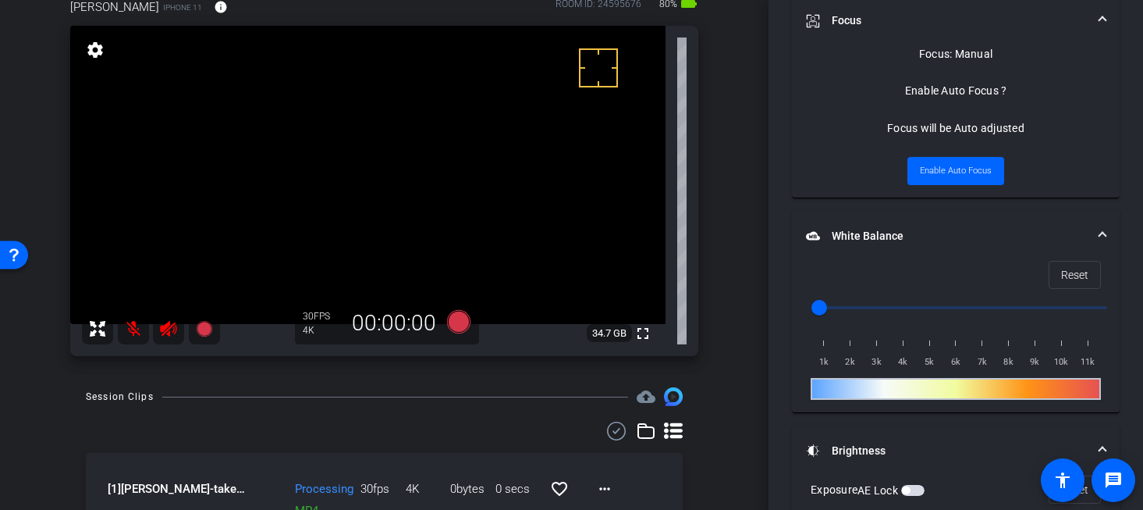
click at [388, 184] on video at bounding box center [367, 175] width 595 height 298
click at [950, 174] on span "Enable Auto Focus" at bounding box center [956, 170] width 72 height 23
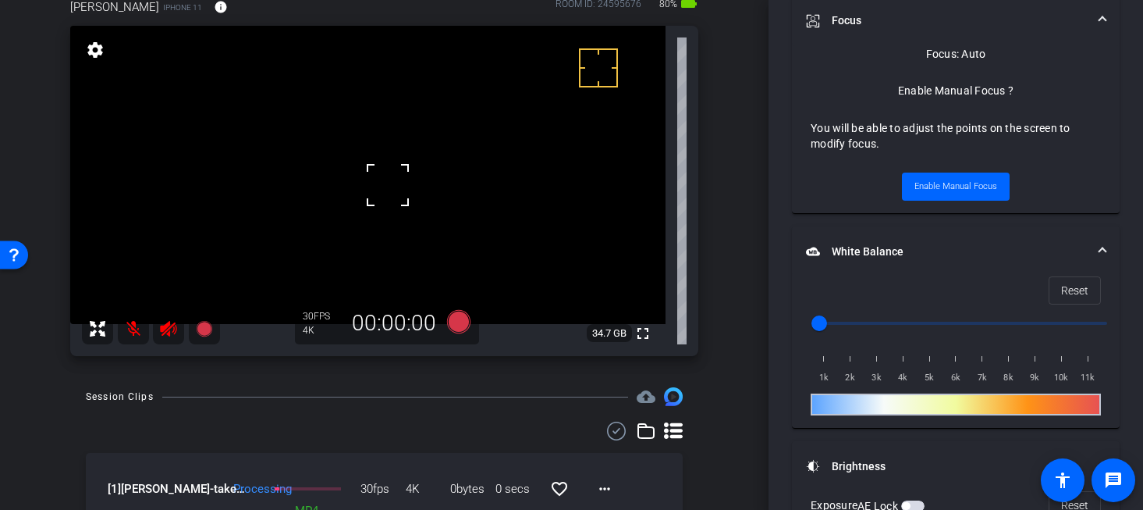
scroll to position [83, 0]
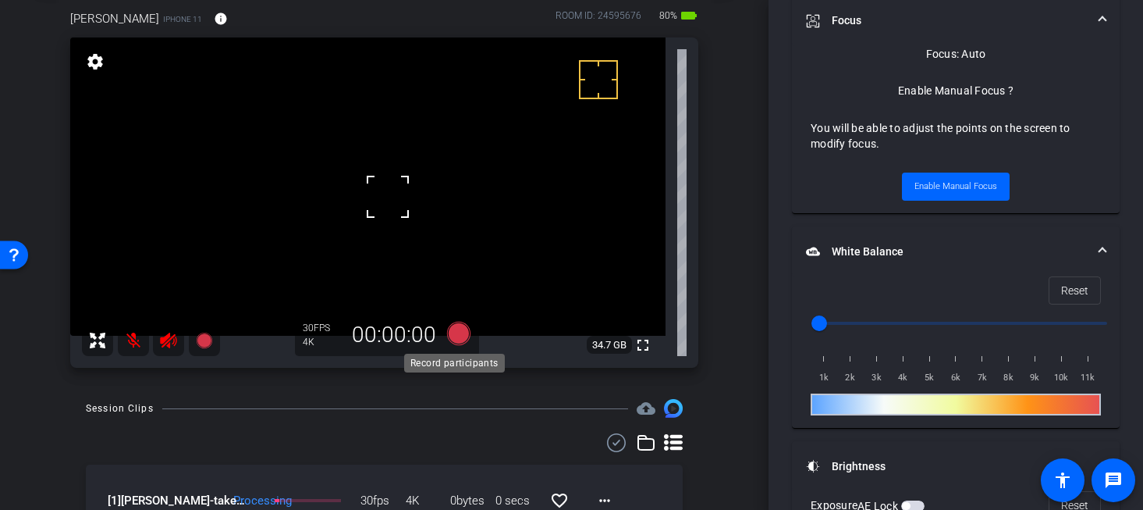
click at [453, 332] on icon at bounding box center [457, 333] width 23 height 23
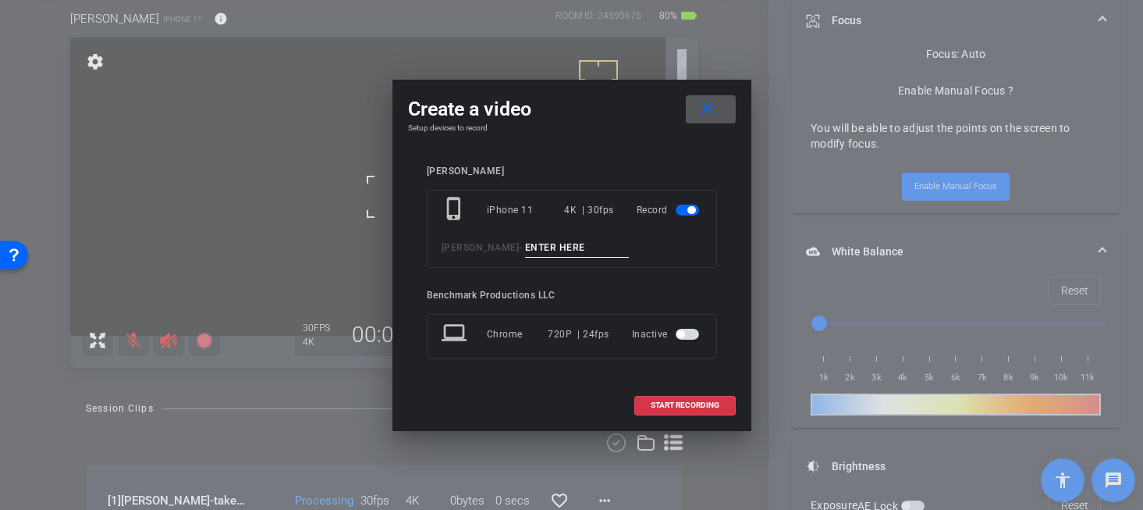
click at [559, 234] on div "phone_iphone iPhone 11 4K | 30fps Record Jessica Powell -" at bounding box center [572, 229] width 290 height 78
click at [555, 252] on input at bounding box center [577, 248] width 105 height 20
type input "take2"
click at [687, 407] on span "START RECORDING" at bounding box center [685, 405] width 69 height 8
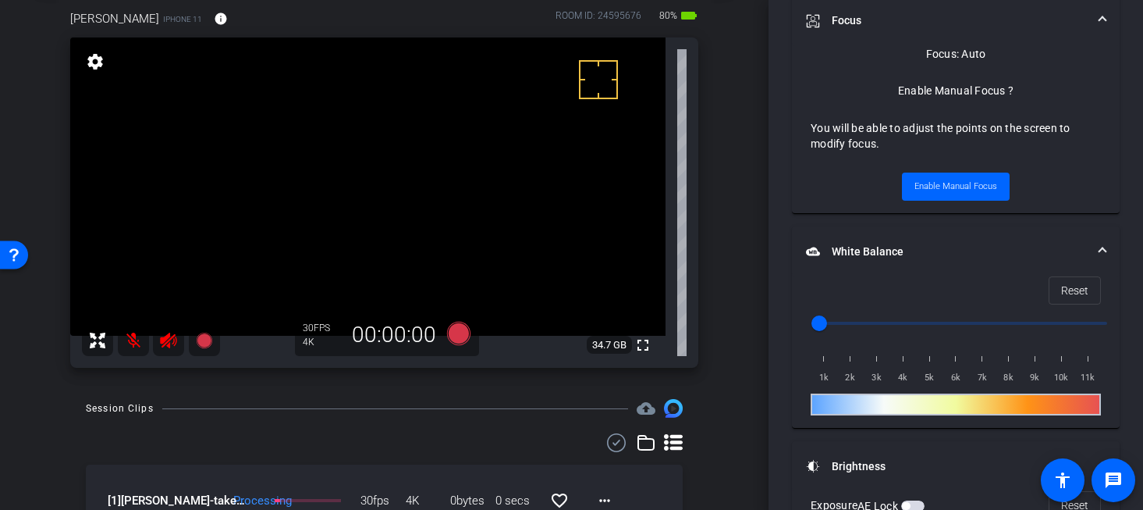
scroll to position [736, 0]
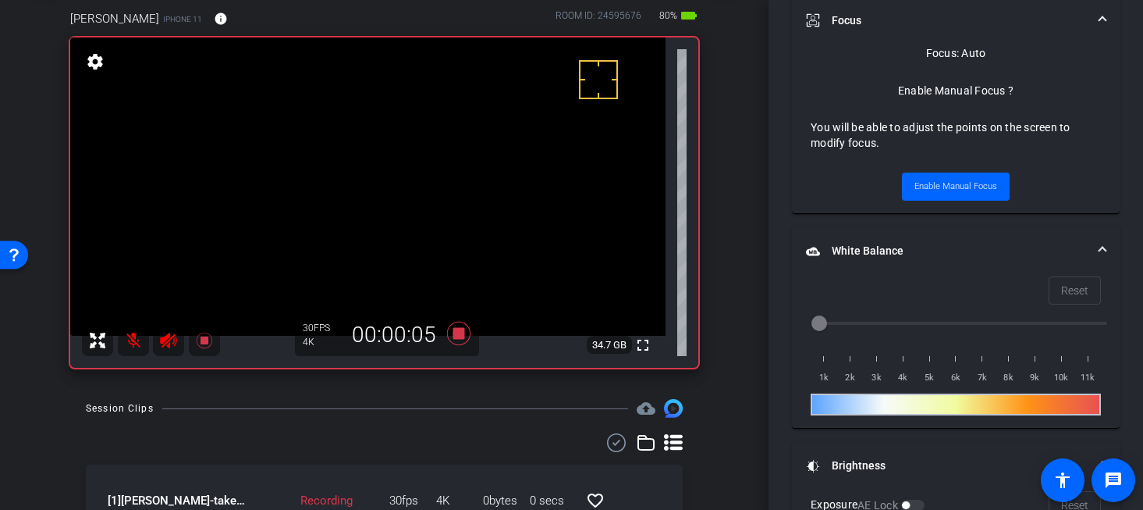
click at [140, 337] on mat-icon at bounding box center [133, 340] width 31 height 31
click at [137, 340] on mat-icon at bounding box center [133, 340] width 31 height 31
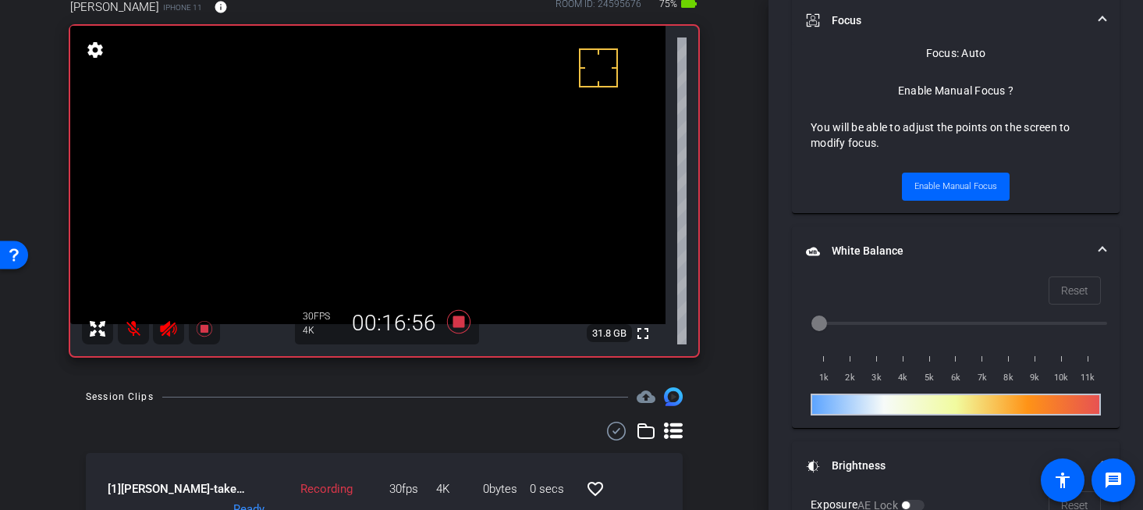
scroll to position [88, 0]
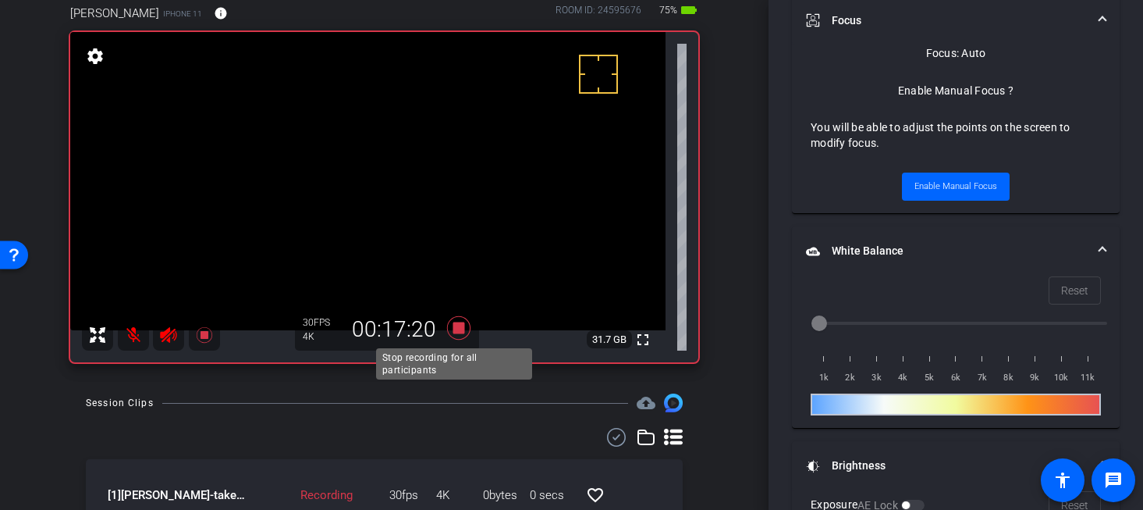
click at [458, 336] on icon at bounding box center [458, 328] width 37 height 28
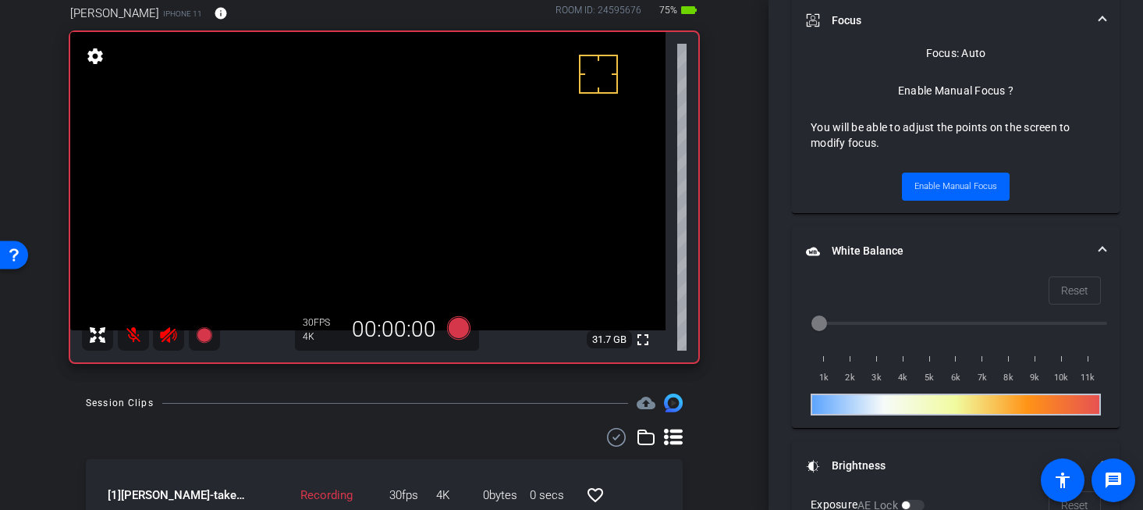
scroll to position [718, 0]
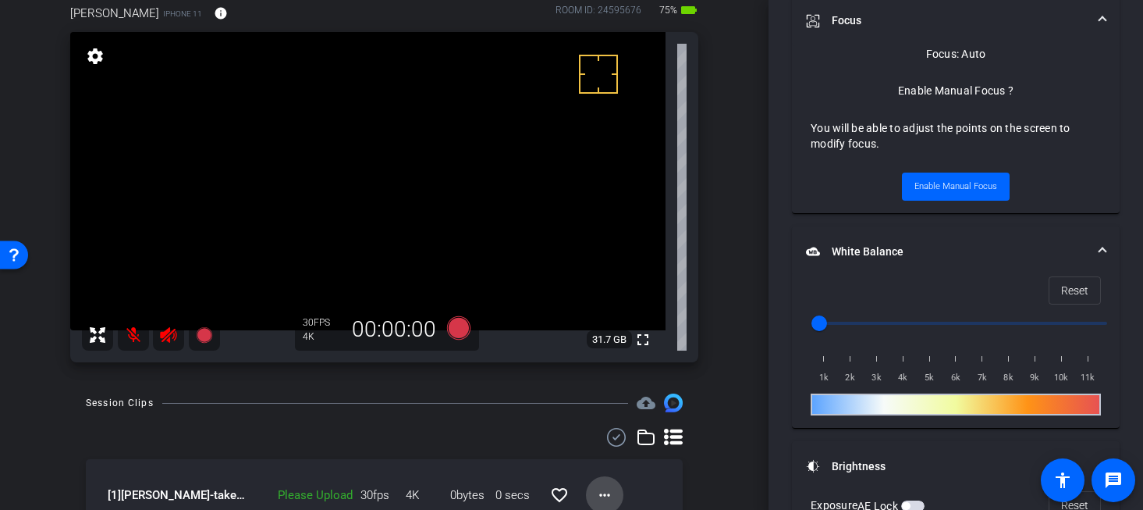
click at [595, 492] on mat-icon "more_horiz" at bounding box center [604, 494] width 19 height 19
click at [613, 417] on span "Upload" at bounding box center [622, 423] width 62 height 19
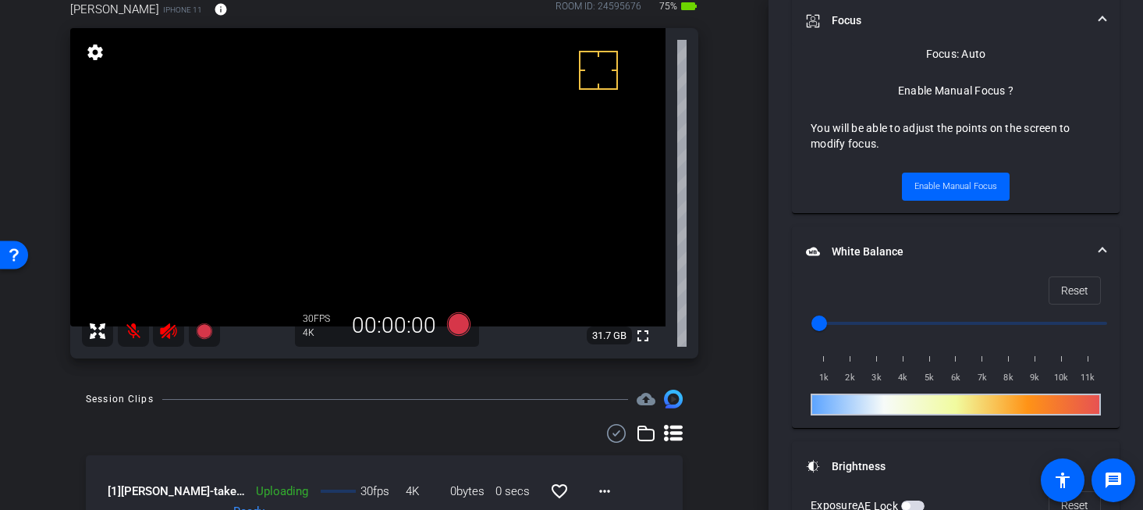
scroll to position [143, 0]
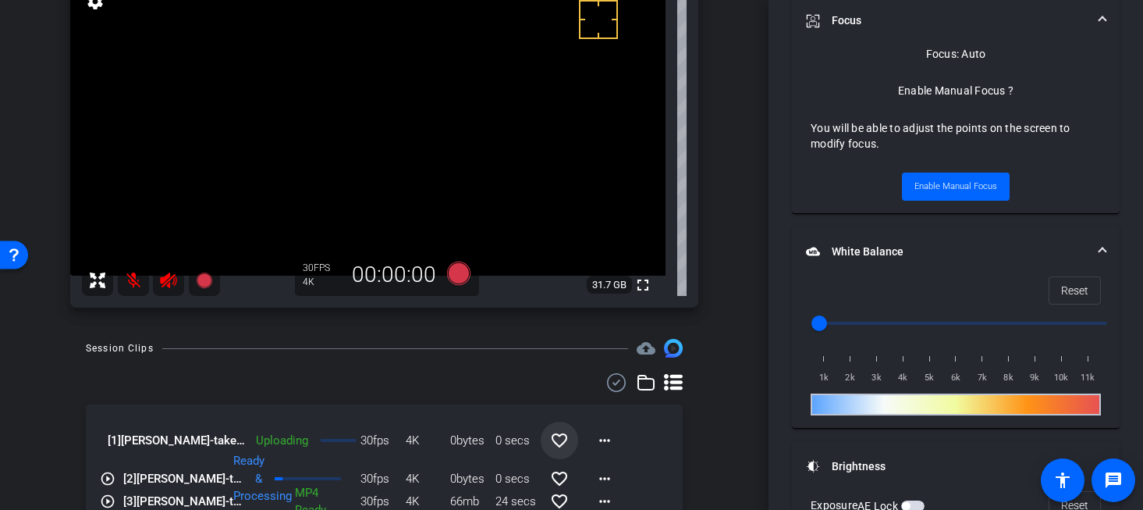
click at [556, 438] on mat-icon "favorite_border" at bounding box center [559, 440] width 19 height 19
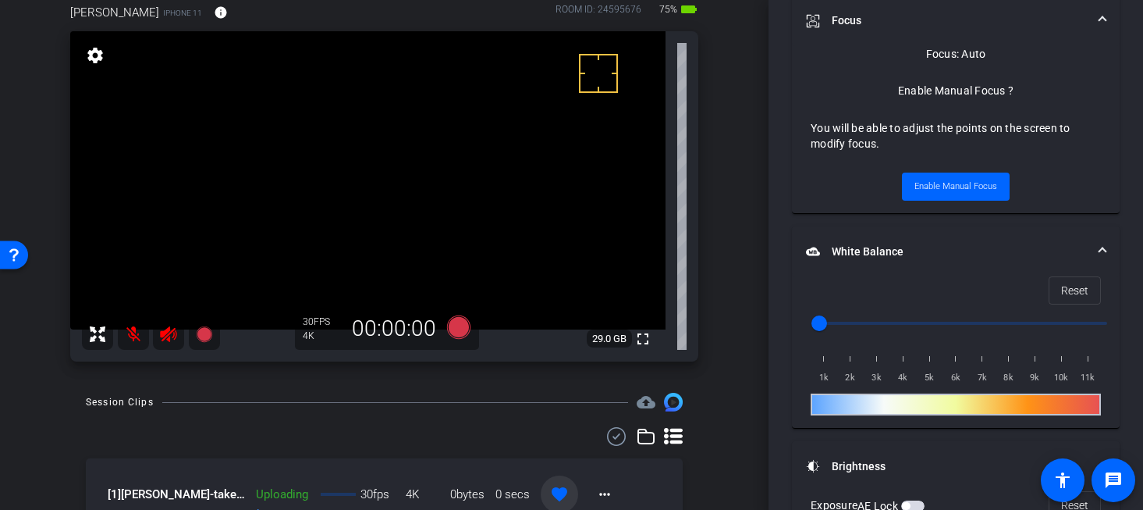
scroll to position [108, 0]
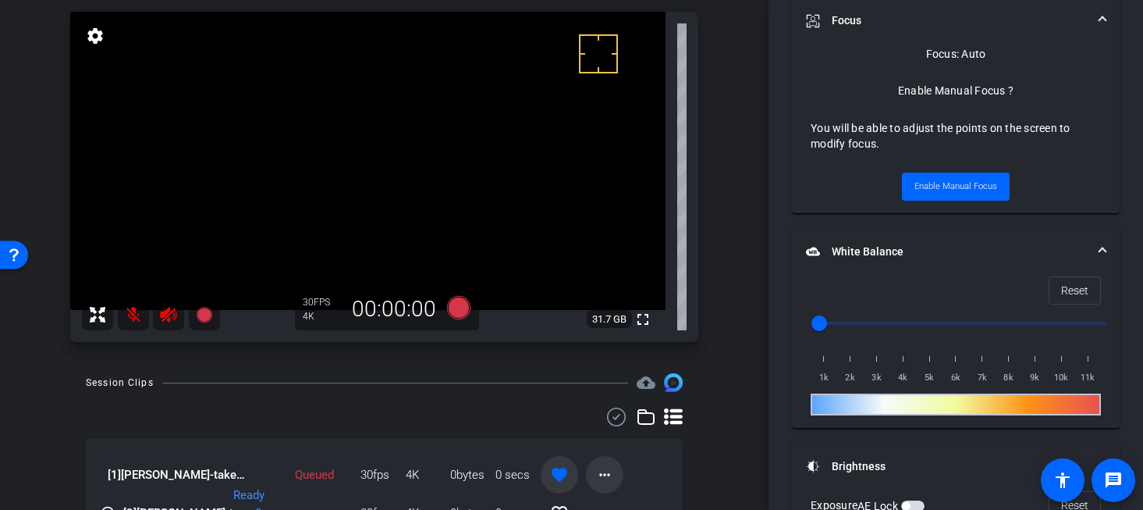
click at [603, 476] on mat-icon "more_horiz" at bounding box center [604, 474] width 19 height 19
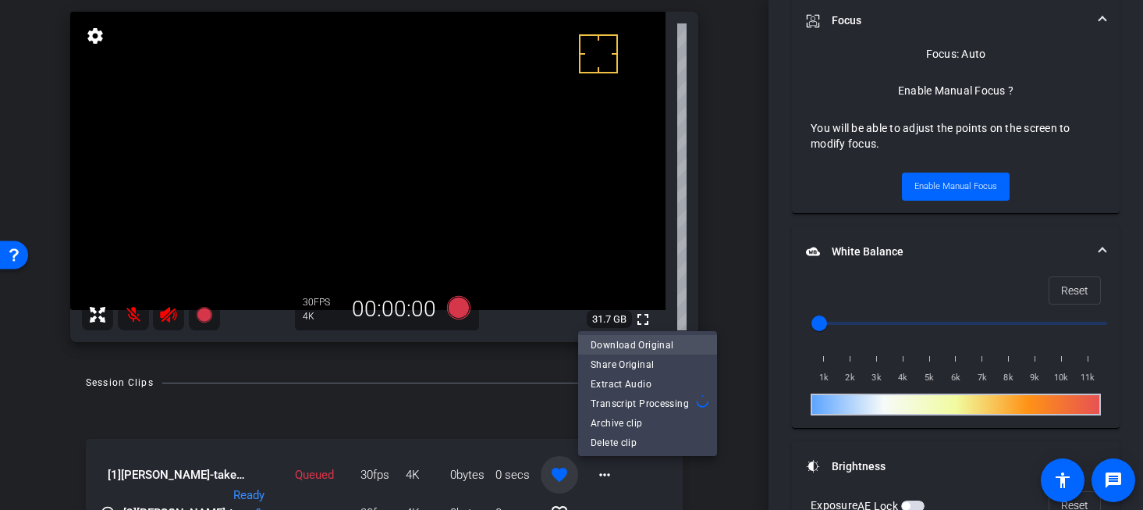
click at [638, 339] on span "Download Original" at bounding box center [648, 345] width 114 height 19
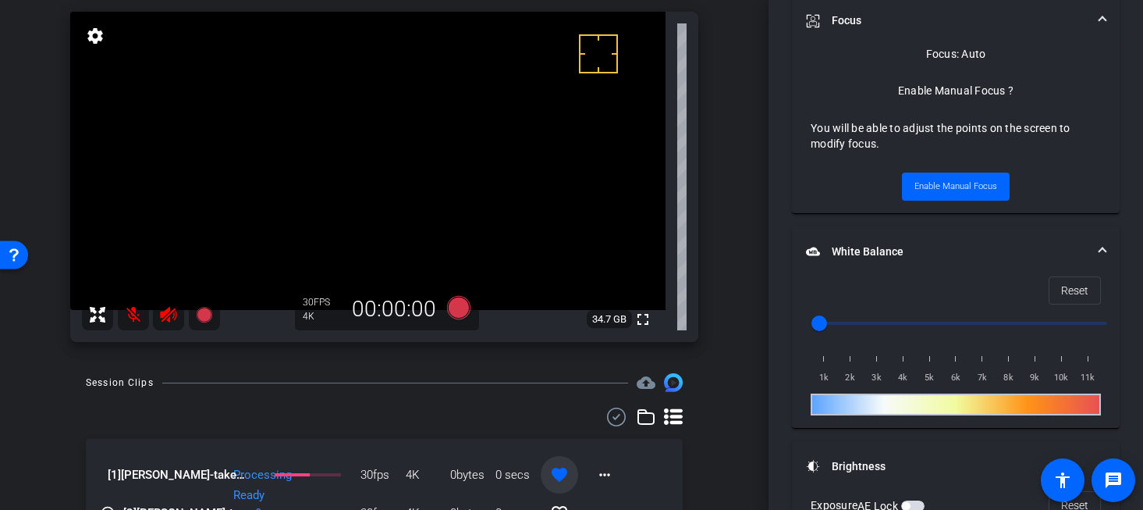
scroll to position [100, 0]
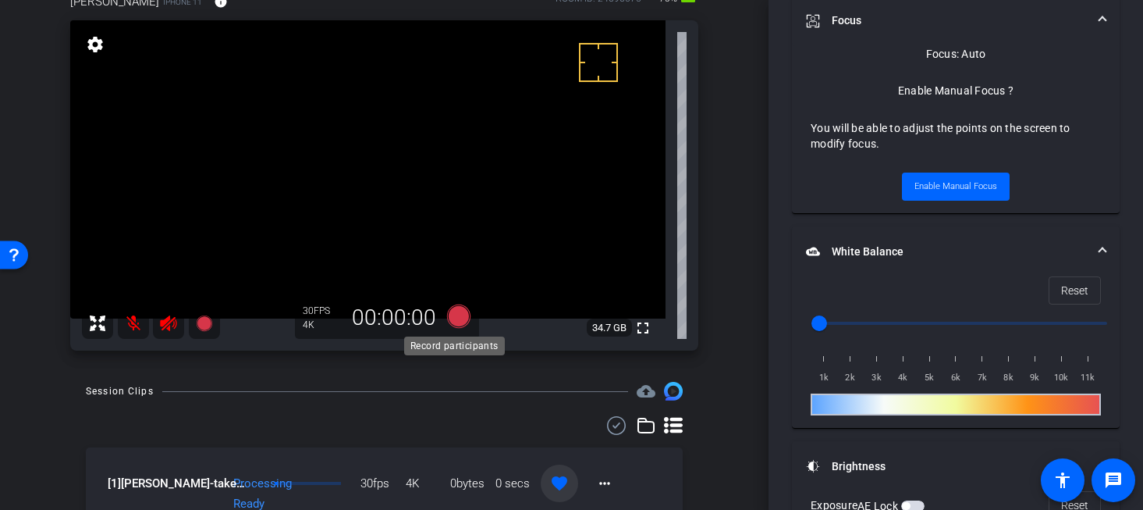
click at [463, 322] on icon at bounding box center [458, 316] width 37 height 28
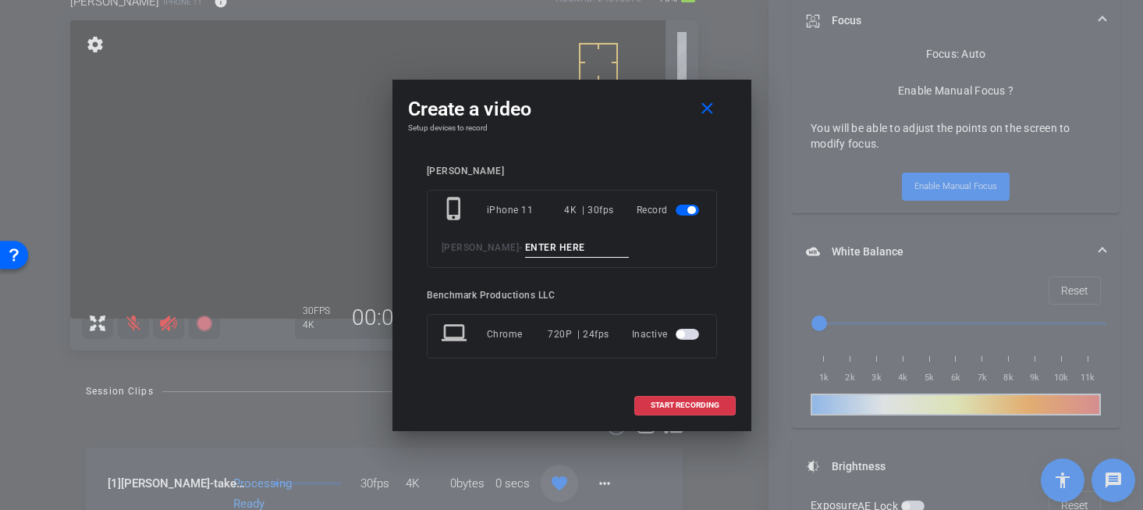
click at [562, 244] on input at bounding box center [577, 248] width 105 height 20
type input "YT1"
click at [685, 403] on span "START RECORDING" at bounding box center [685, 405] width 69 height 8
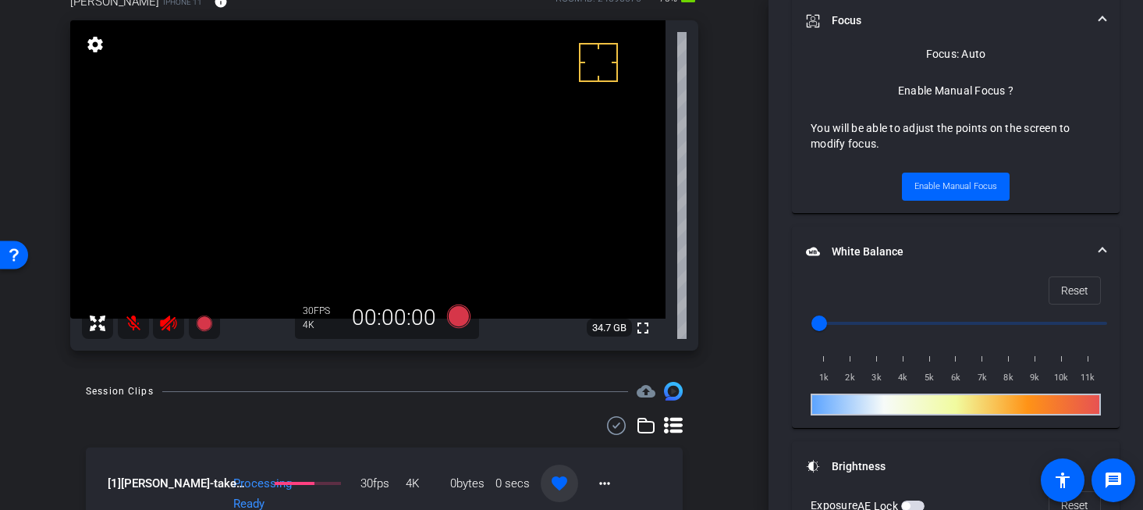
scroll to position [736, 0]
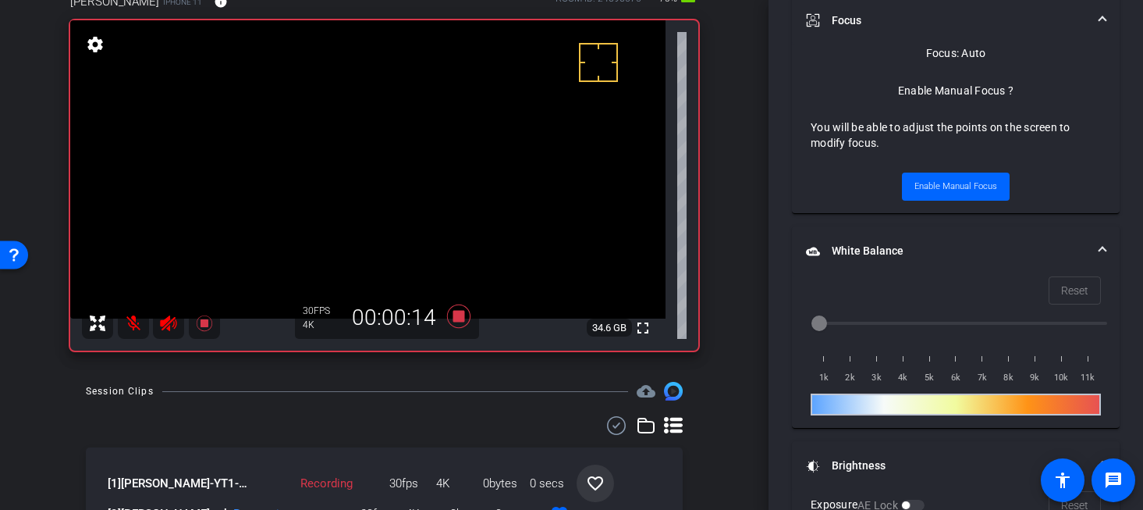
click at [130, 318] on mat-icon at bounding box center [133, 322] width 31 height 31
click at [134, 324] on mat-icon at bounding box center [133, 322] width 31 height 31
click at [446, 309] on icon at bounding box center [458, 316] width 37 height 28
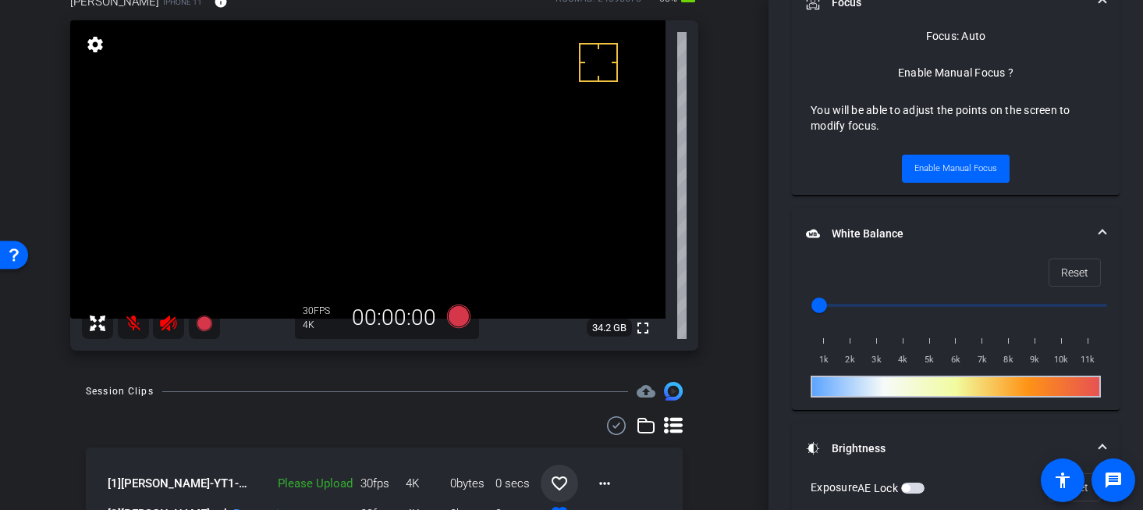
scroll to position [718, 0]
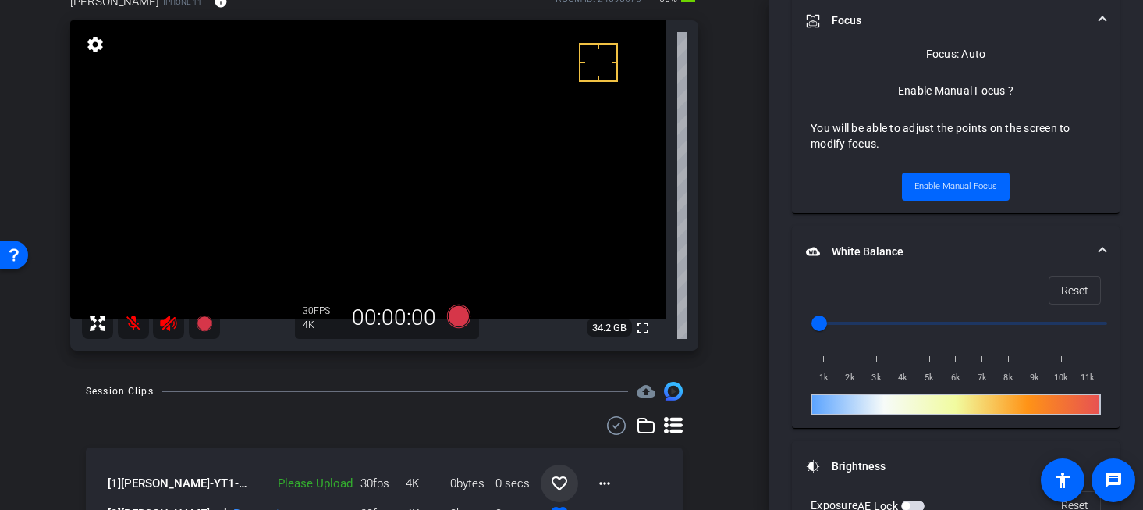
click at [560, 475] on mat-icon "favorite_border" at bounding box center [559, 483] width 19 height 19
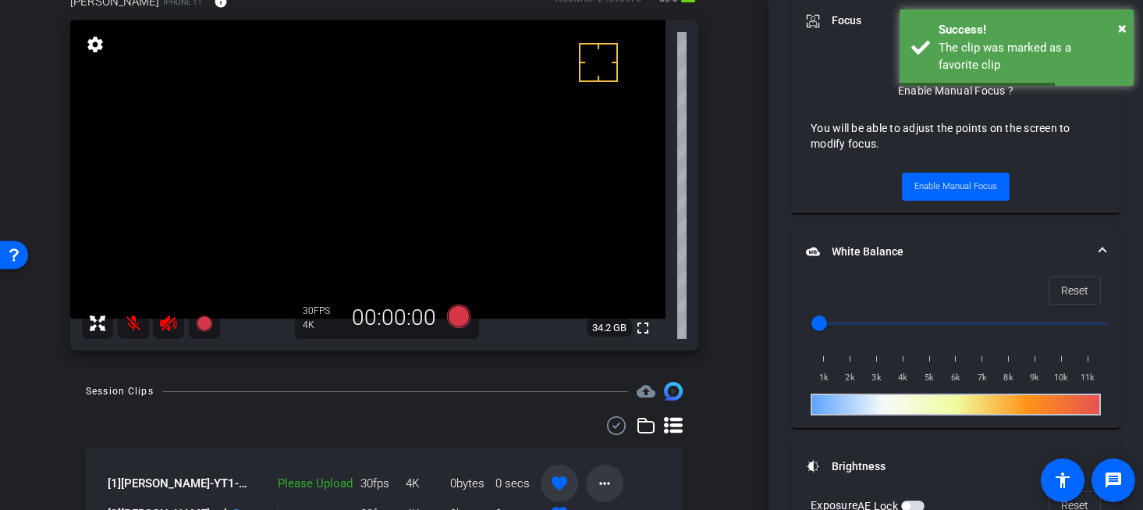
click at [595, 482] on mat-icon "more_horiz" at bounding box center [604, 483] width 19 height 19
click at [607, 409] on span "Upload" at bounding box center [622, 412] width 62 height 19
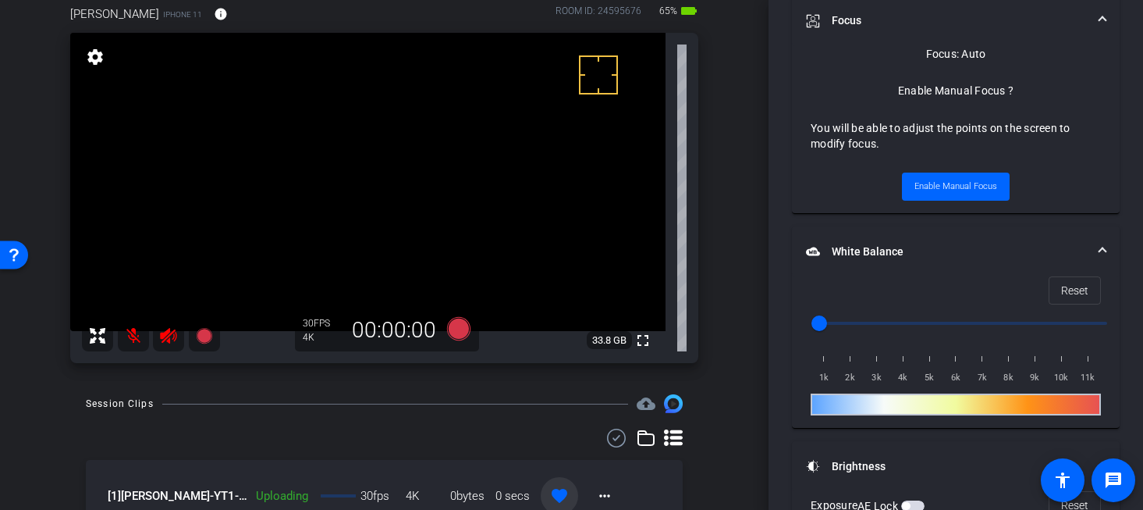
scroll to position [96, 0]
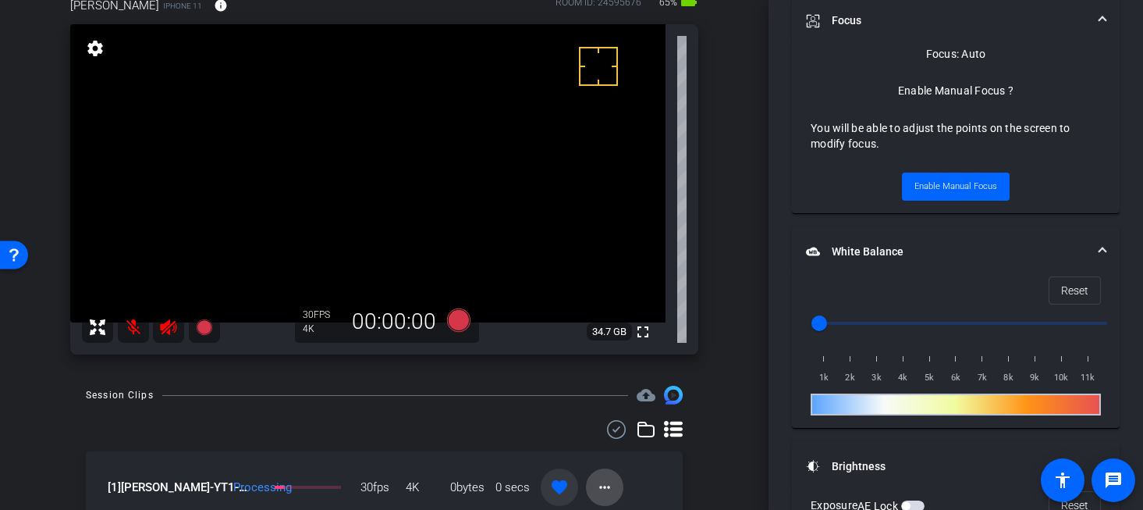
click at [599, 487] on mat-icon "more_horiz" at bounding box center [604, 487] width 19 height 19
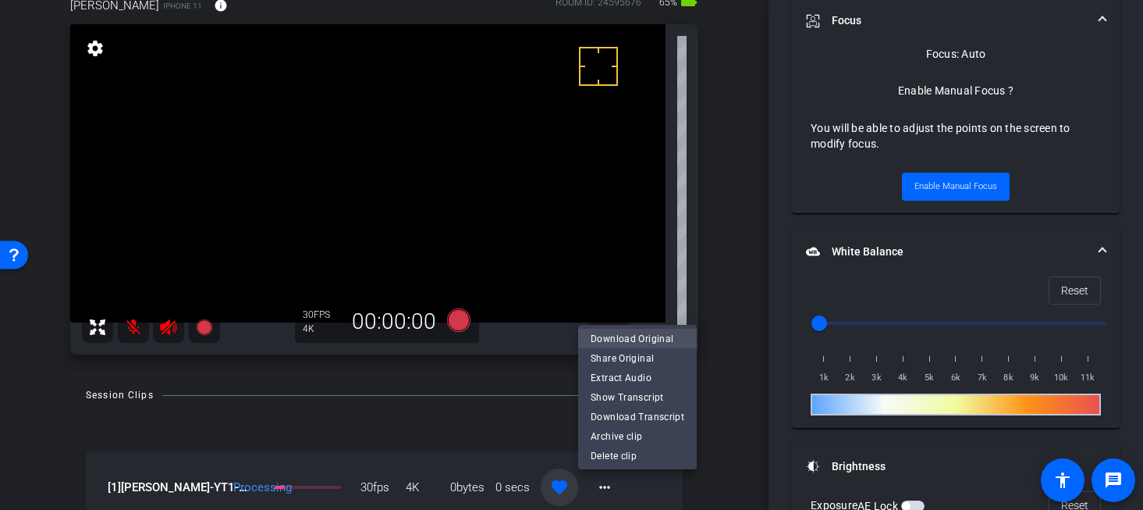
click at [638, 336] on span "Download Original" at bounding box center [638, 338] width 94 height 19
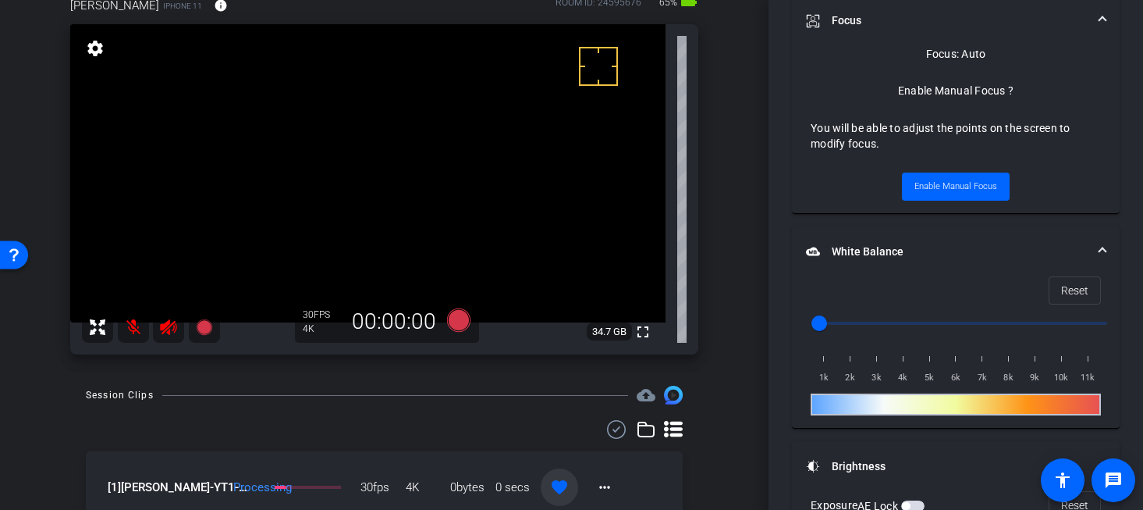
click at [547, 389] on div "Session Clips cloud_upload" at bounding box center [384, 395] width 597 height 19
click at [459, 321] on icon at bounding box center [457, 319] width 23 height 23
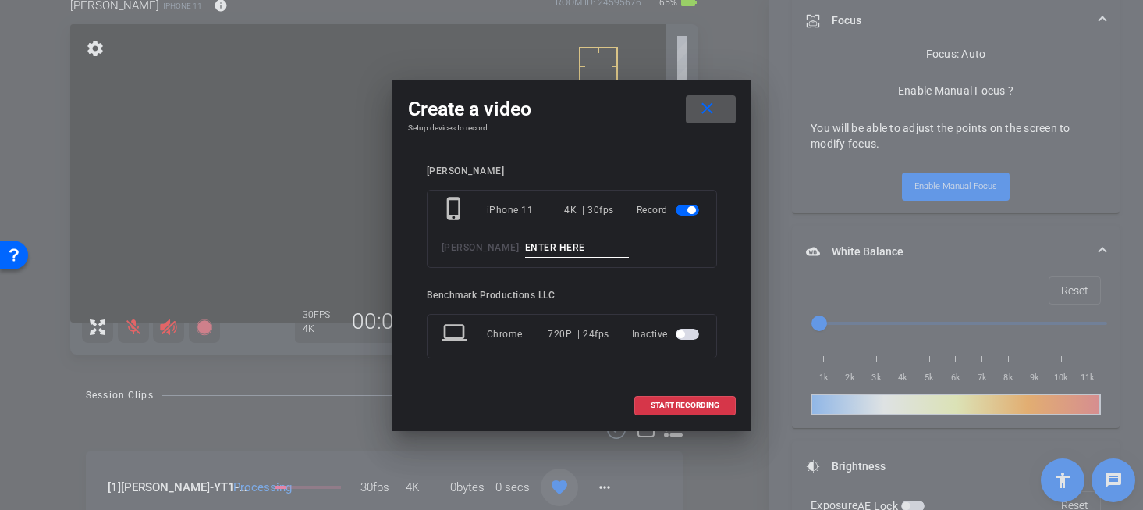
click at [554, 247] on input at bounding box center [577, 248] width 105 height 20
type input "smile"
click at [664, 394] on span at bounding box center [685, 404] width 100 height 37
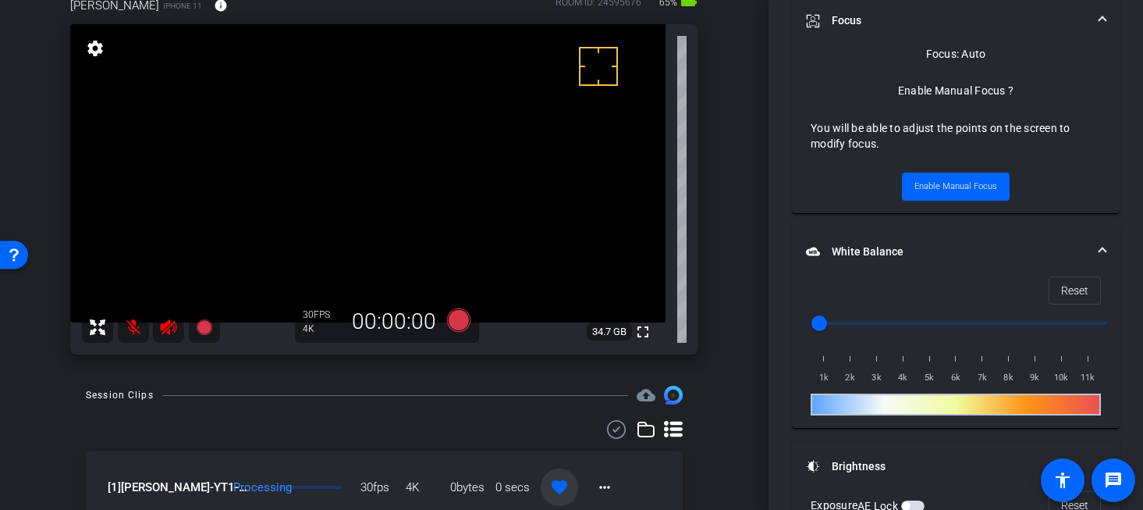
scroll to position [736, 0]
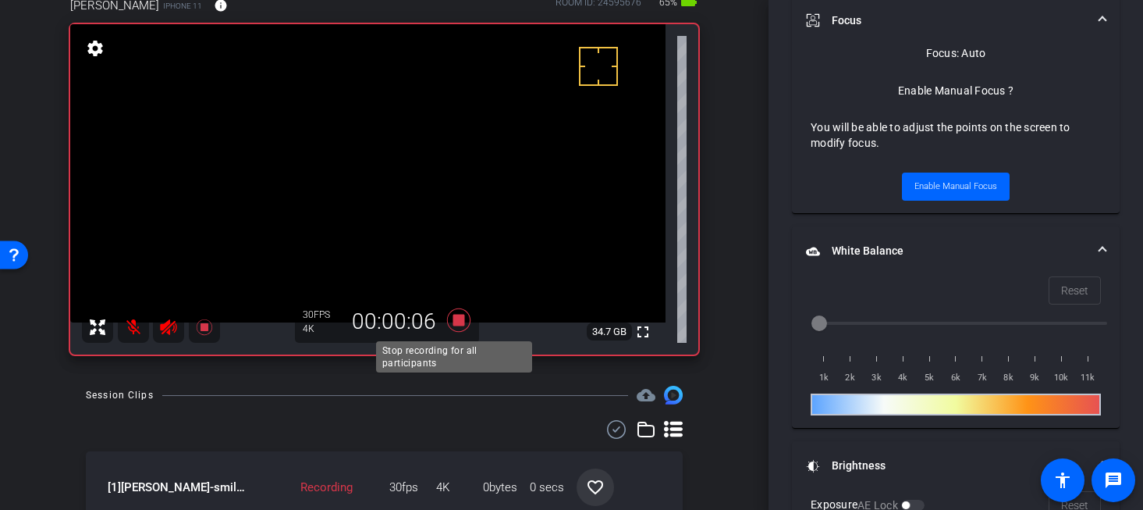
click at [453, 327] on icon at bounding box center [458, 320] width 37 height 28
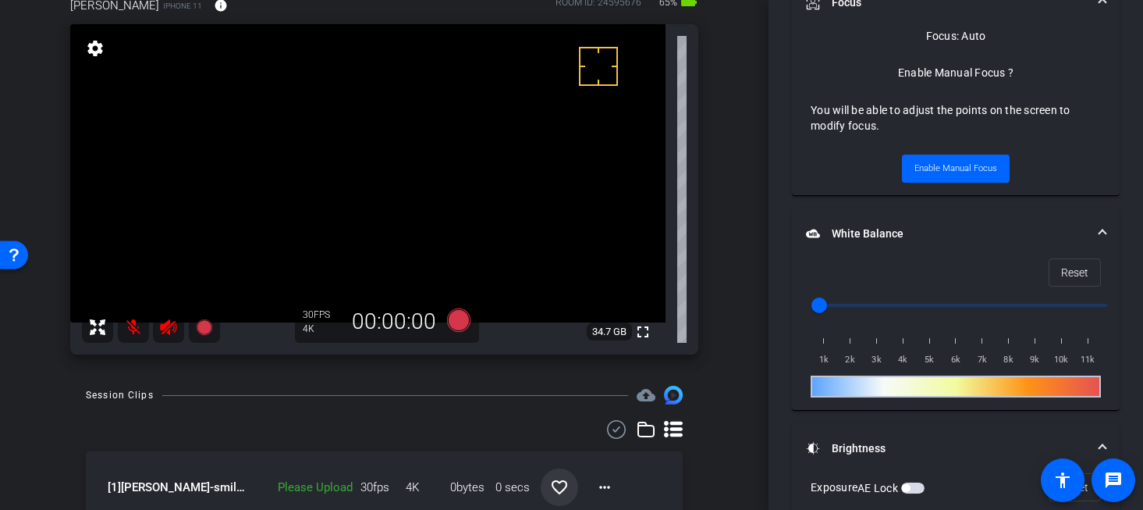
scroll to position [718, 0]
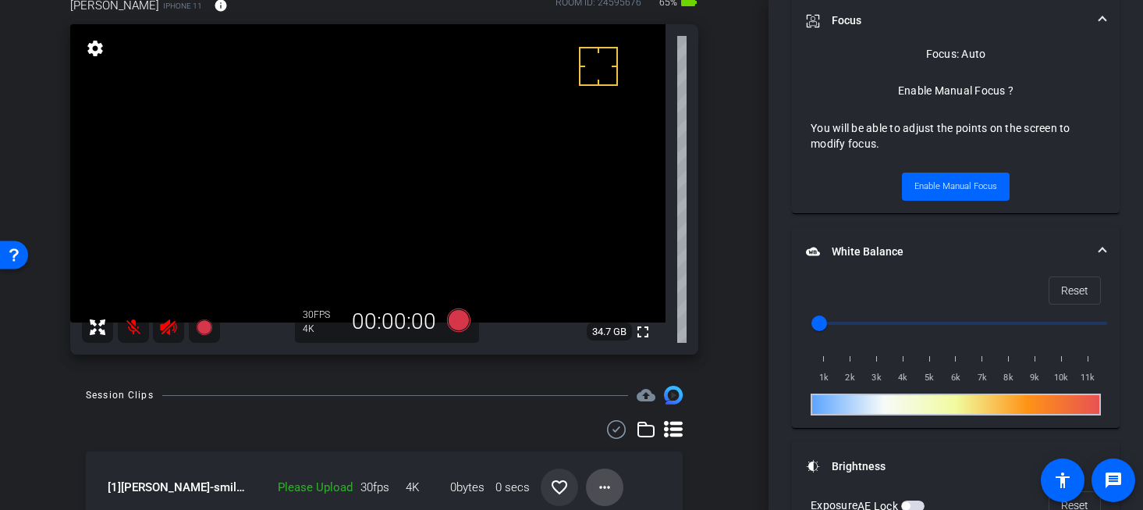
click at [601, 496] on span at bounding box center [604, 486] width 37 height 37
click at [627, 411] on span "Upload" at bounding box center [622, 416] width 62 height 19
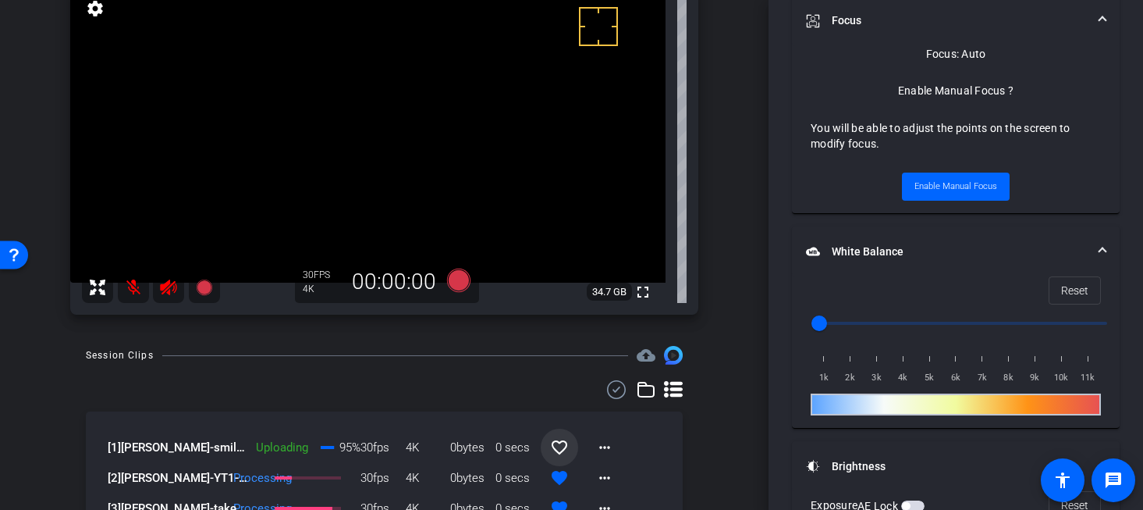
scroll to position [95, 0]
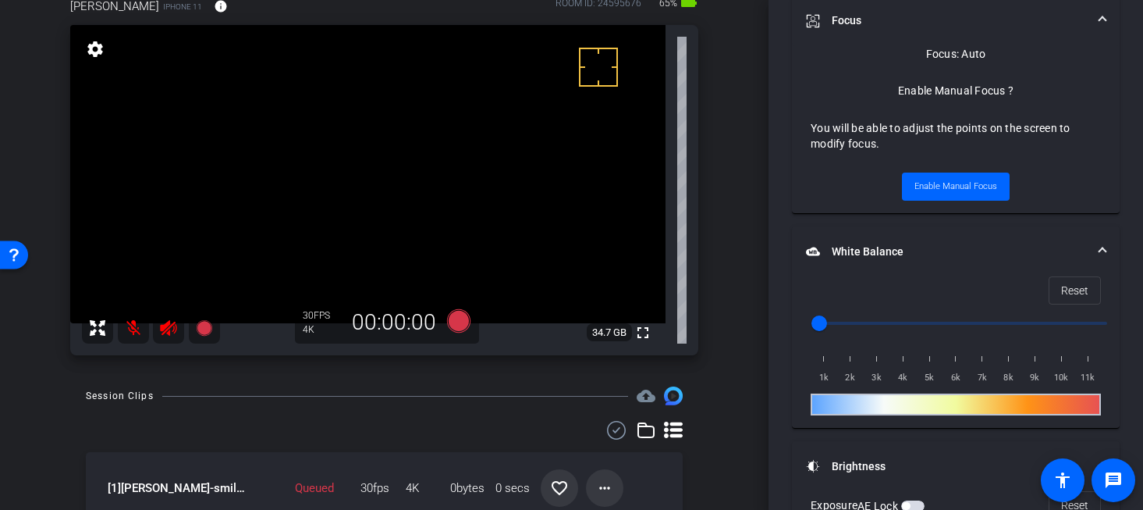
click at [595, 481] on mat-icon "more_horiz" at bounding box center [604, 487] width 19 height 19
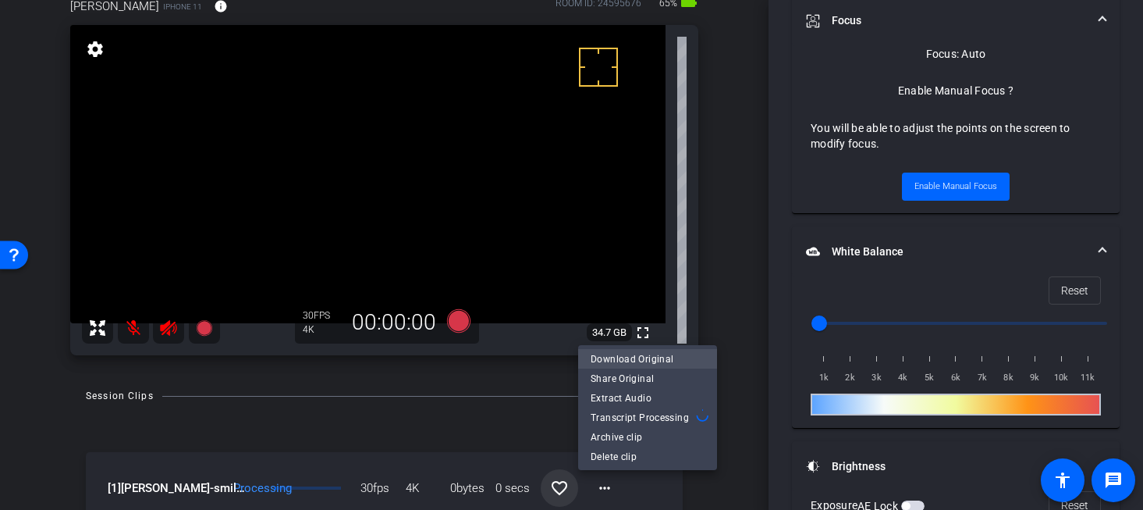
click at [633, 351] on span "Download Original" at bounding box center [648, 358] width 114 height 19
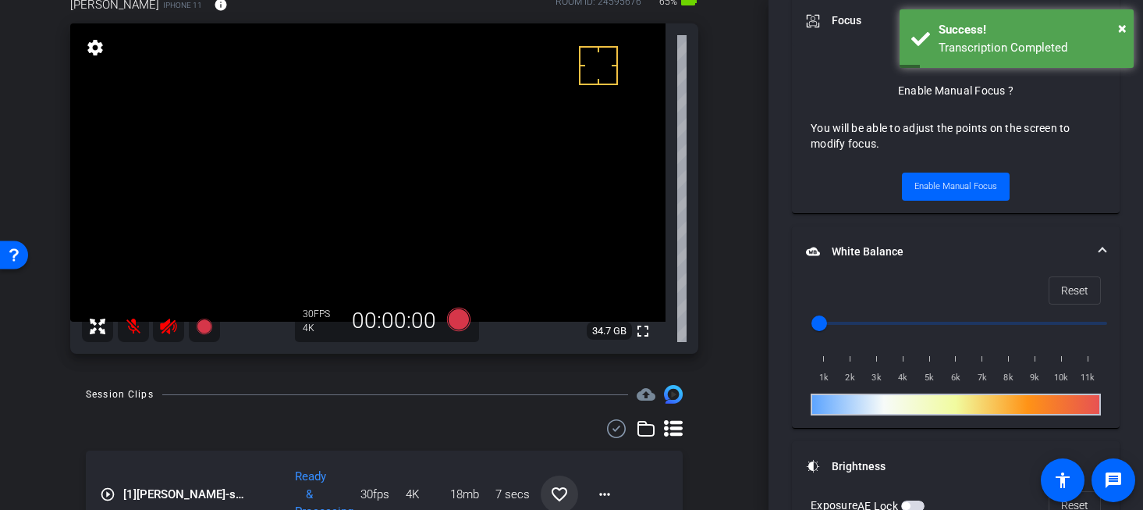
scroll to position [100, 0]
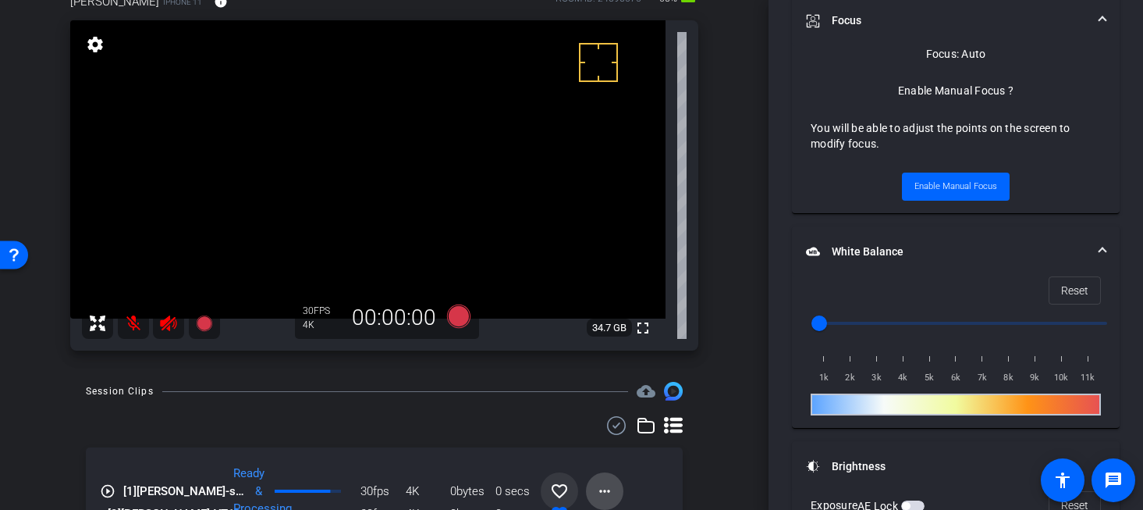
click at [600, 488] on mat-icon "more_horiz" at bounding box center [604, 491] width 19 height 19
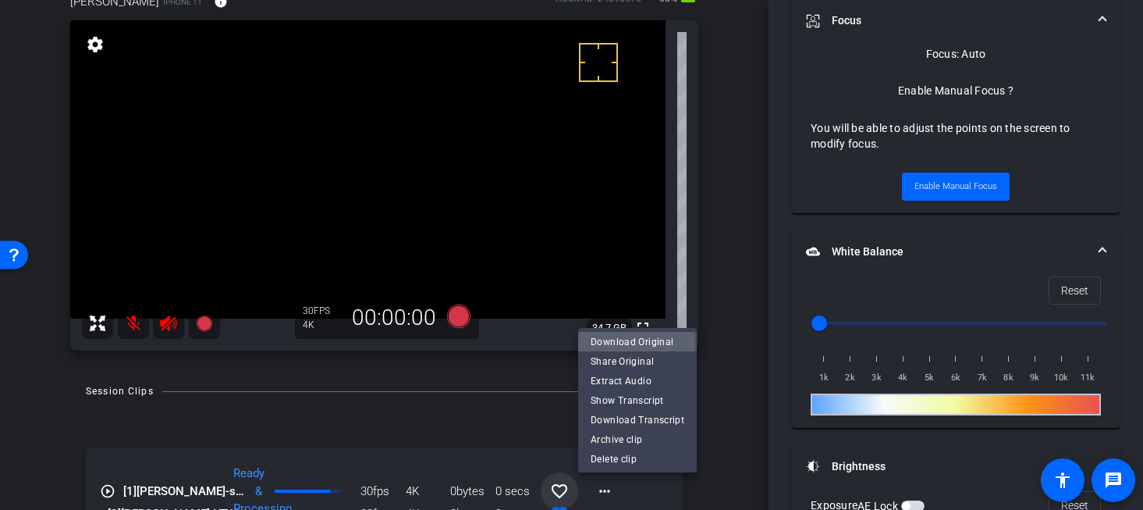
click at [620, 343] on span "Download Original" at bounding box center [638, 341] width 94 height 19
